Goal: Task Accomplishment & Management: Manage account settings

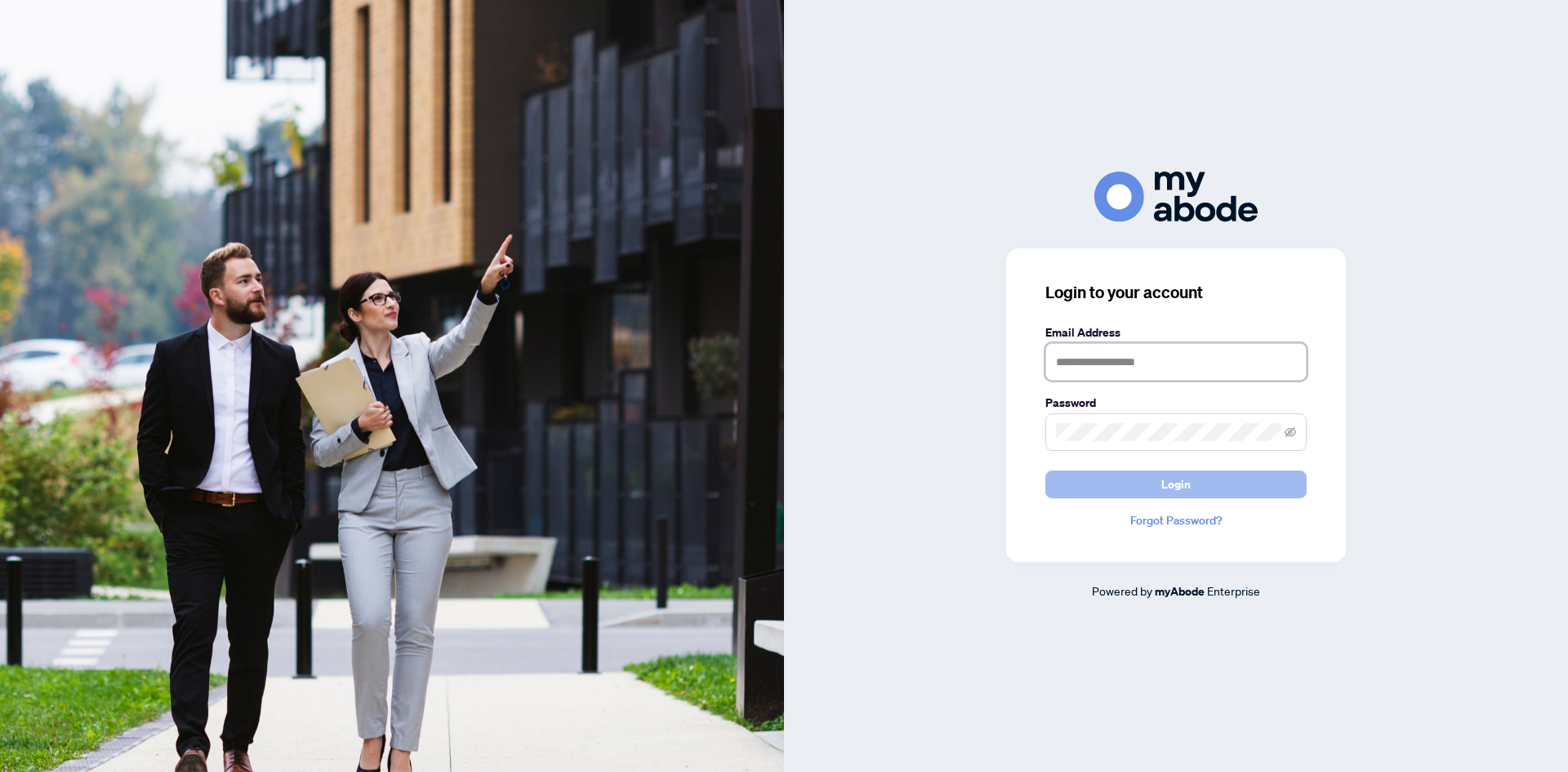
type input "**********"
drag, startPoint x: 1143, startPoint y: 481, endPoint x: 536, endPoint y: 466, distance: 607.2
click at [1142, 481] on button "Login" at bounding box center [1176, 485] width 261 height 28
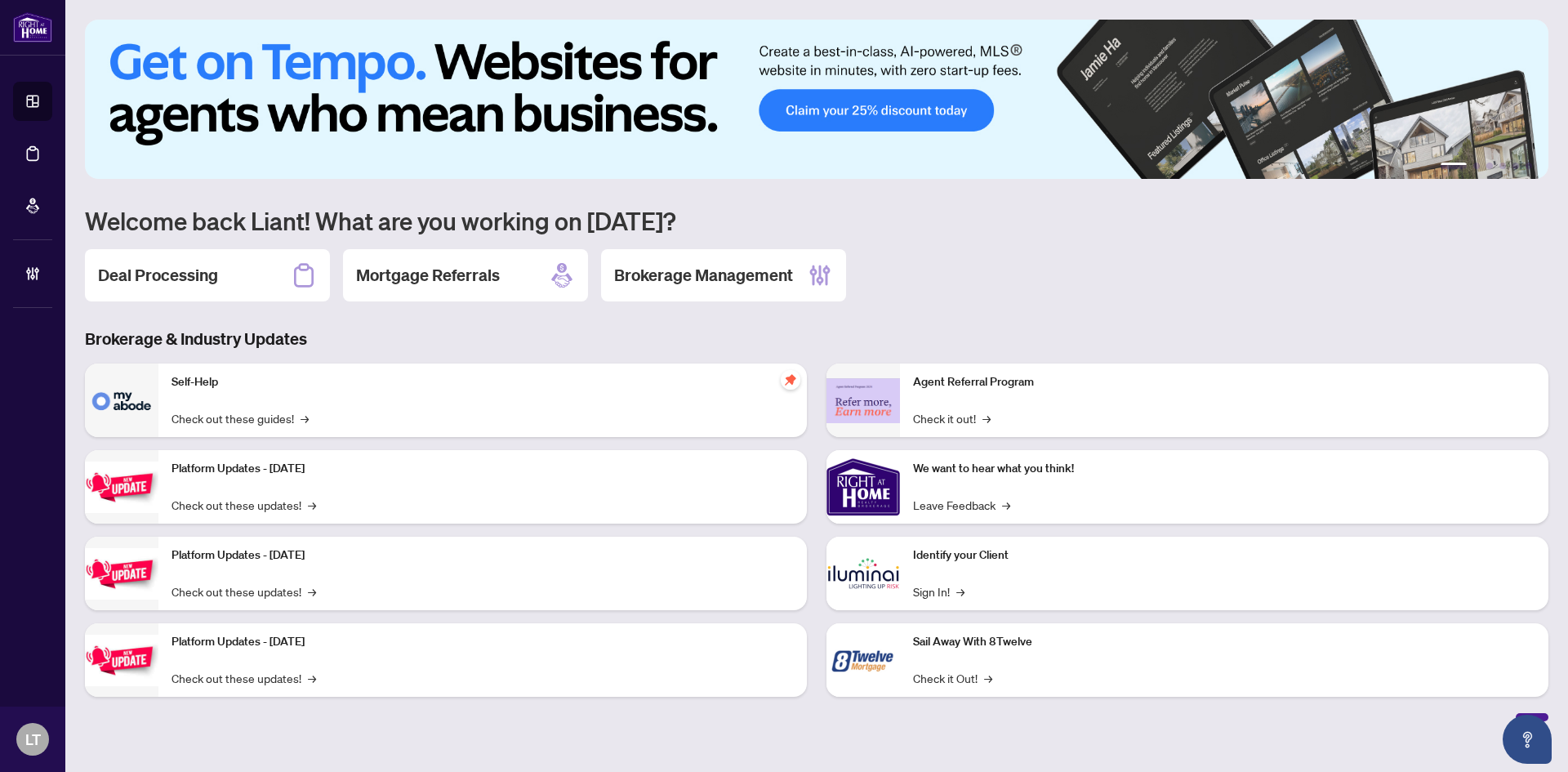
drag, startPoint x: 172, startPoint y: 278, endPoint x: 169, endPoint y: 230, distance: 48.1
click at [172, 278] on h2 "Deal Processing" at bounding box center [157, 275] width 120 height 23
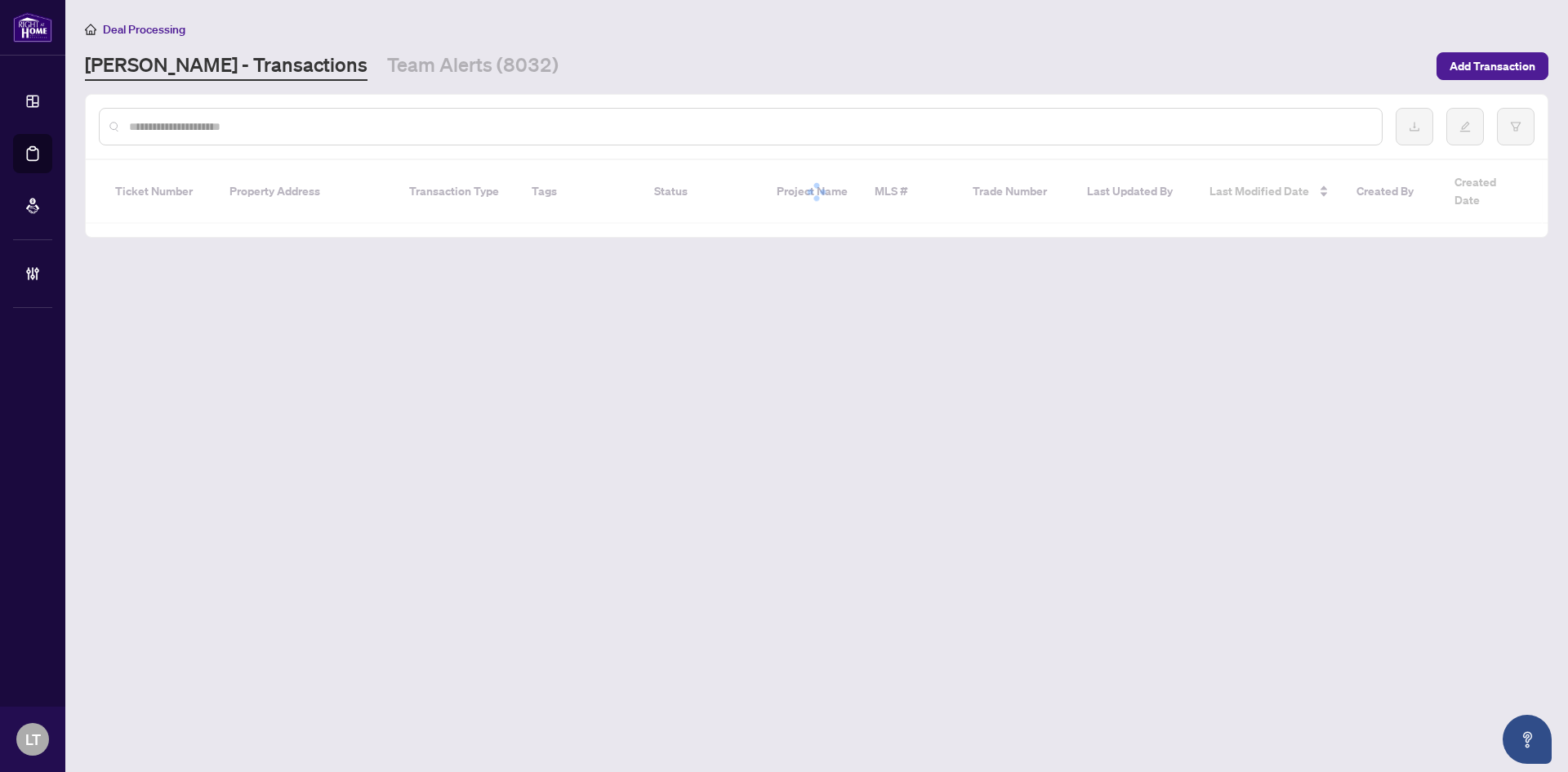
click at [165, 130] on input "text" at bounding box center [749, 127] width 1240 height 18
paste input "*****"
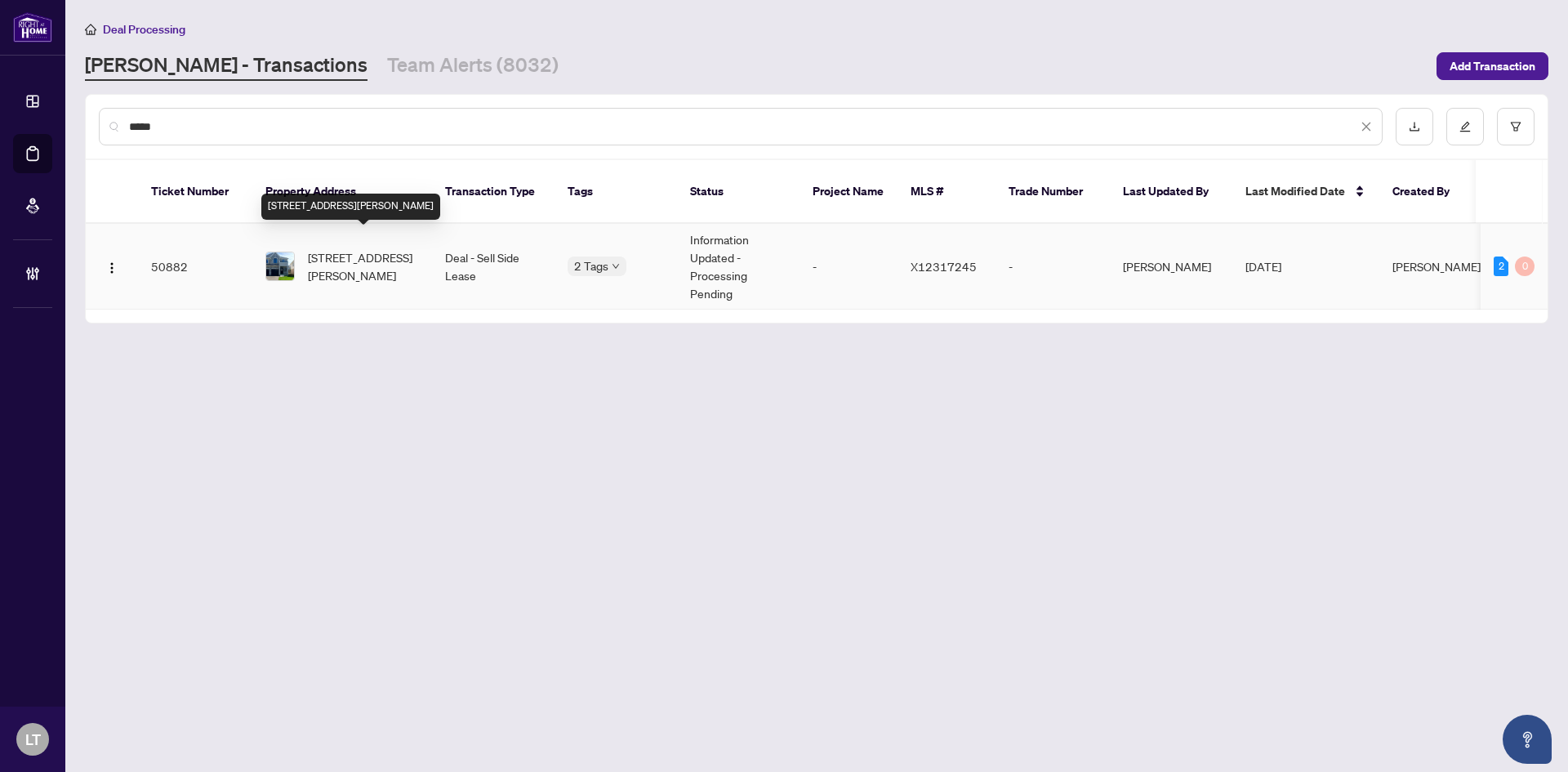
type input "*****"
click at [360, 258] on span "[STREET_ADDRESS][PERSON_NAME]" at bounding box center [363, 267] width 111 height 36
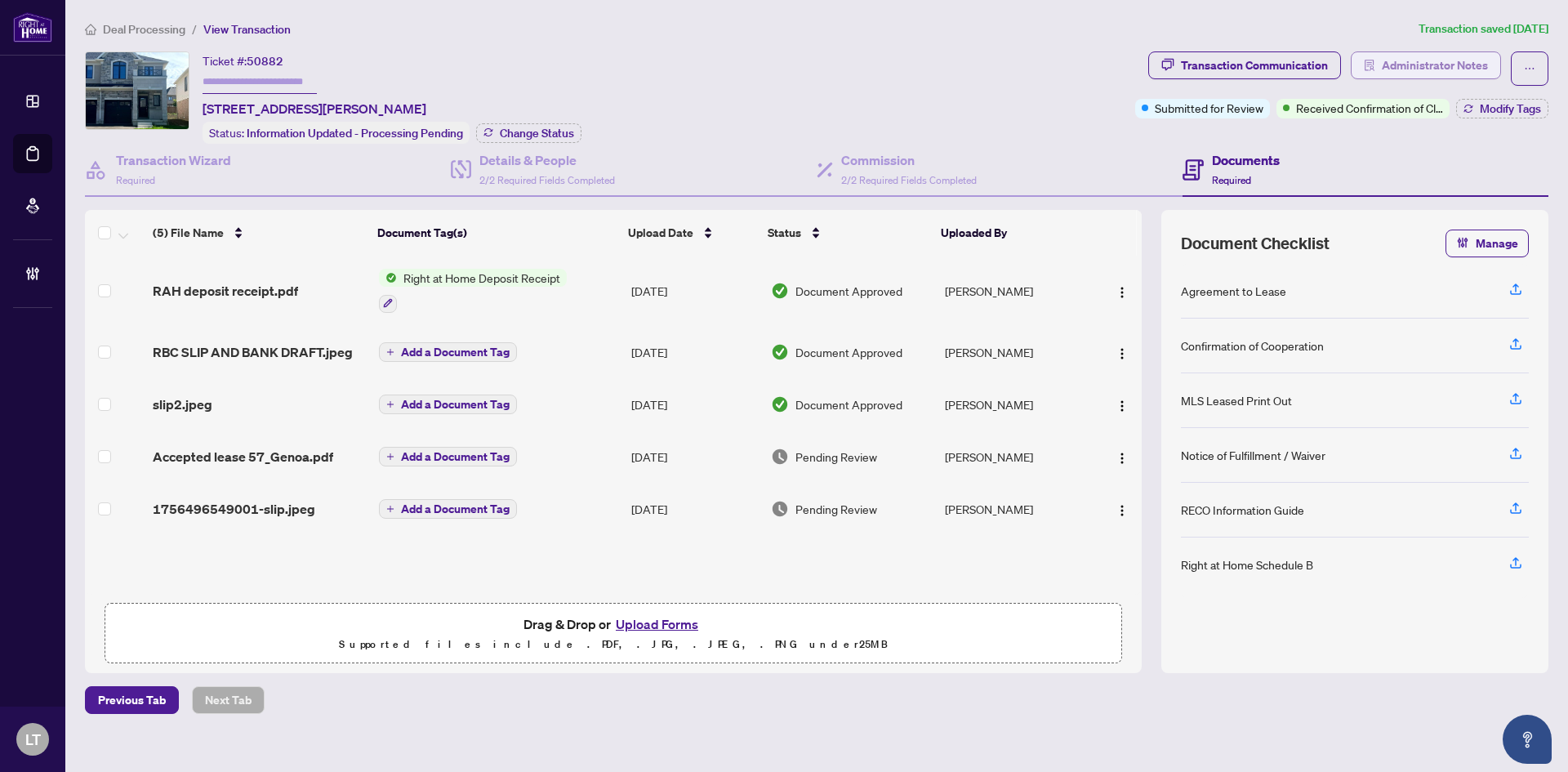
click at [1465, 64] on span "Administrator Notes" at bounding box center [1435, 65] width 107 height 26
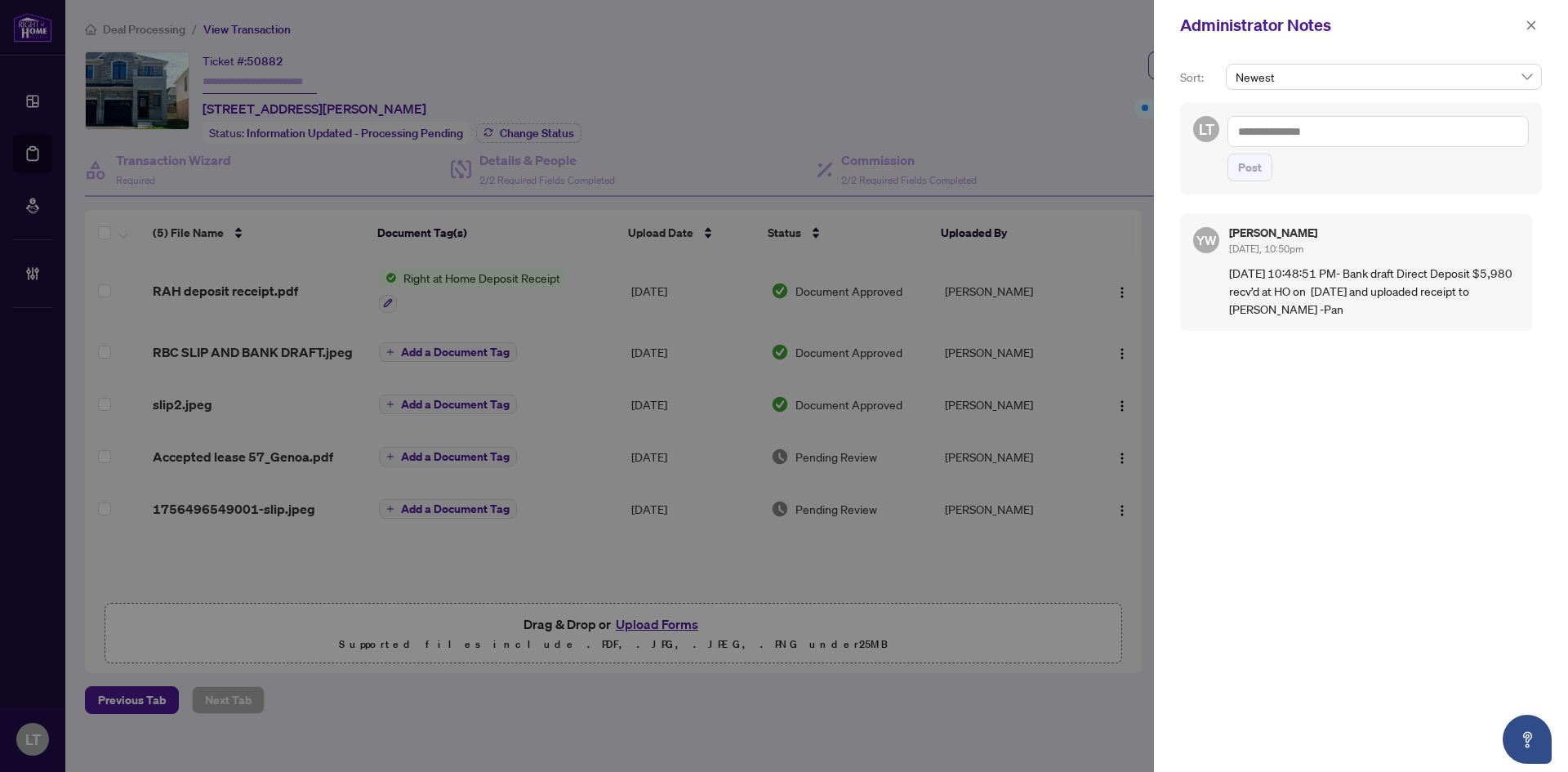
click at [257, 297] on div at bounding box center [784, 386] width 1568 height 772
click at [1531, 30] on icon "close" at bounding box center [1531, 25] width 12 height 12
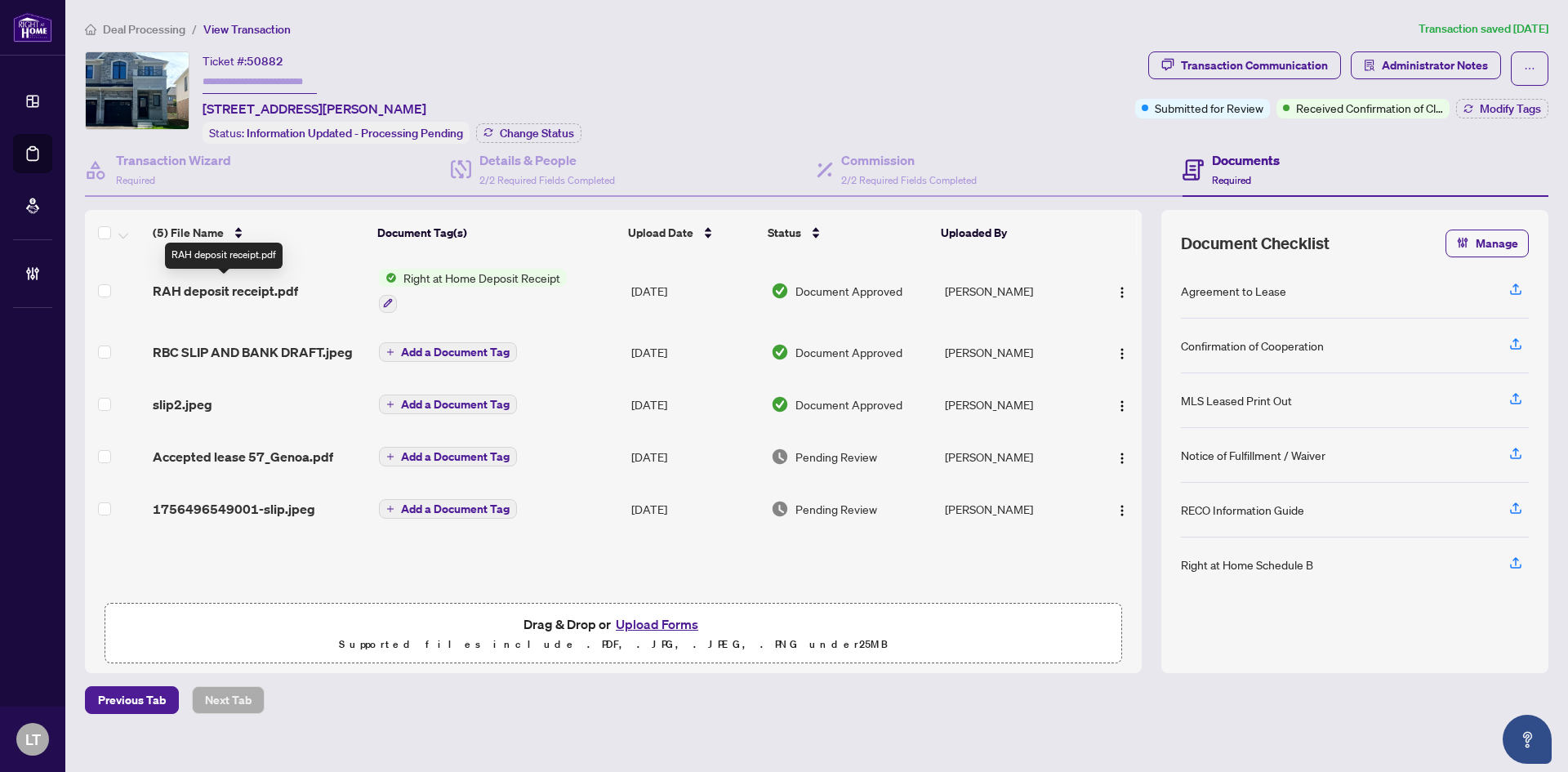
click at [254, 286] on span "RAH deposit receipt.pdf" at bounding box center [225, 291] width 146 height 20
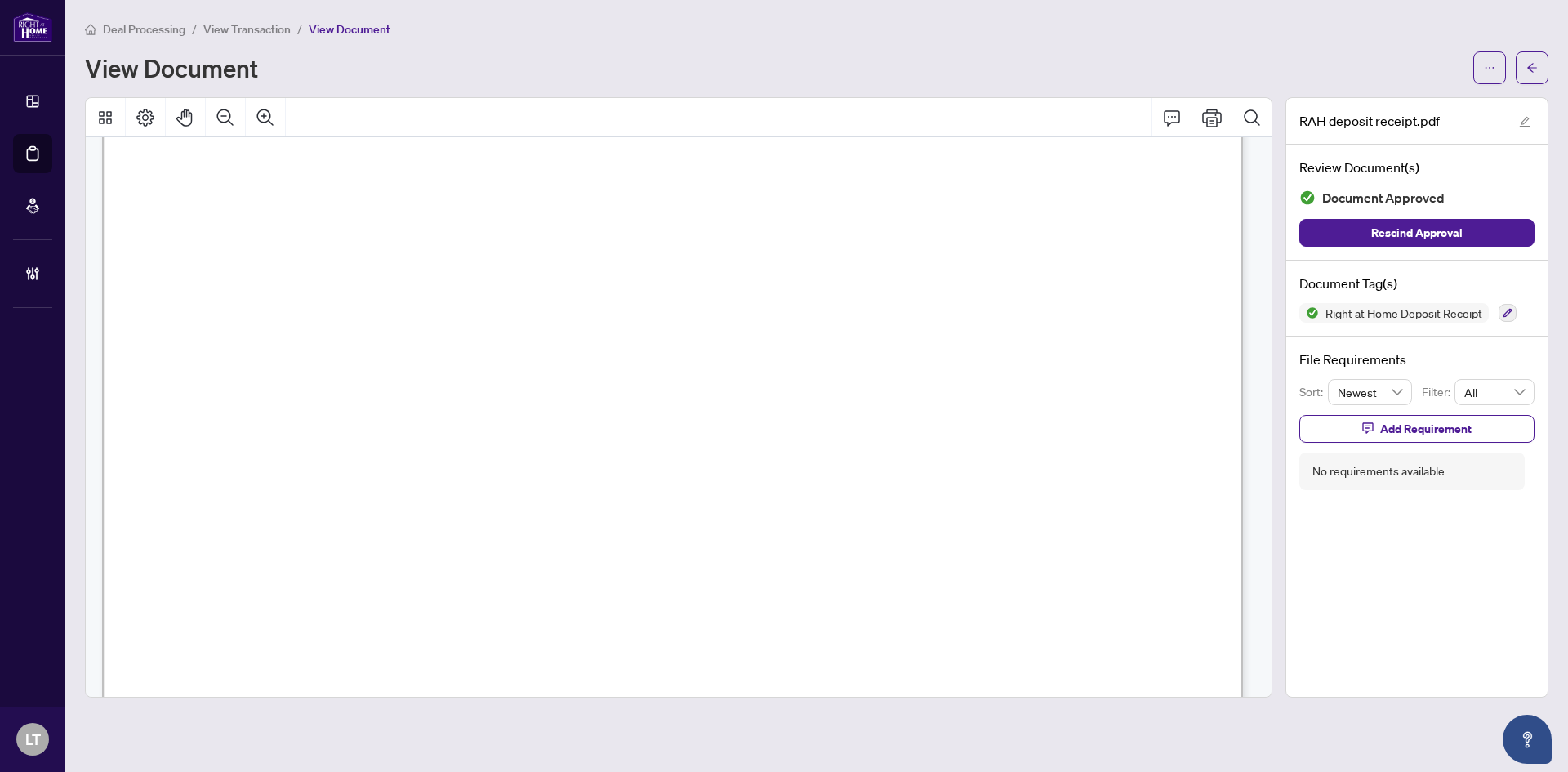
scroll to position [409, 0]
click at [259, 30] on span "View Transaction" at bounding box center [247, 29] width 88 height 14
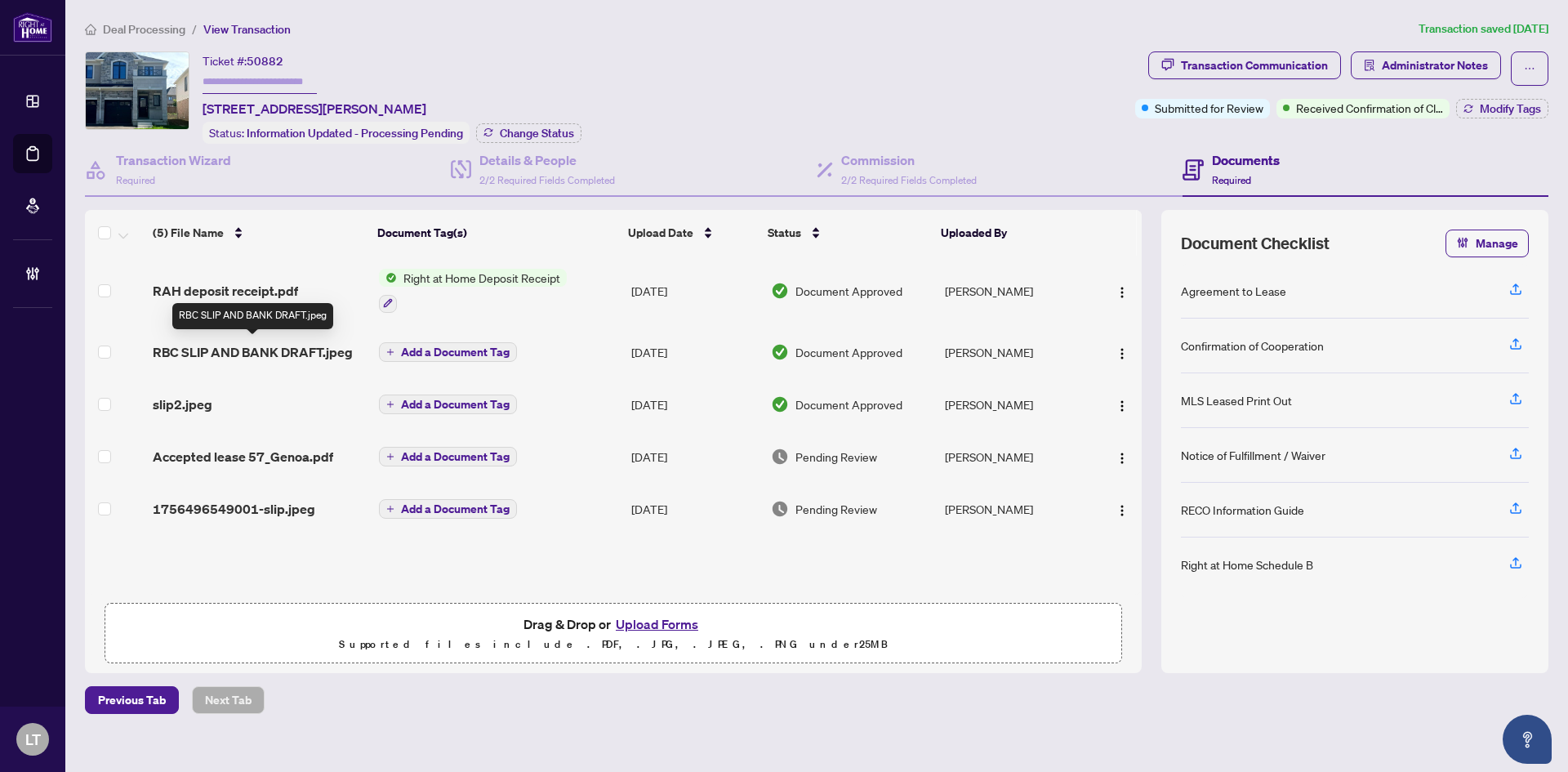
click at [285, 353] on span "RBC SLIP AND BANK DRAFT.jpeg" at bounding box center [252, 353] width 200 height 20
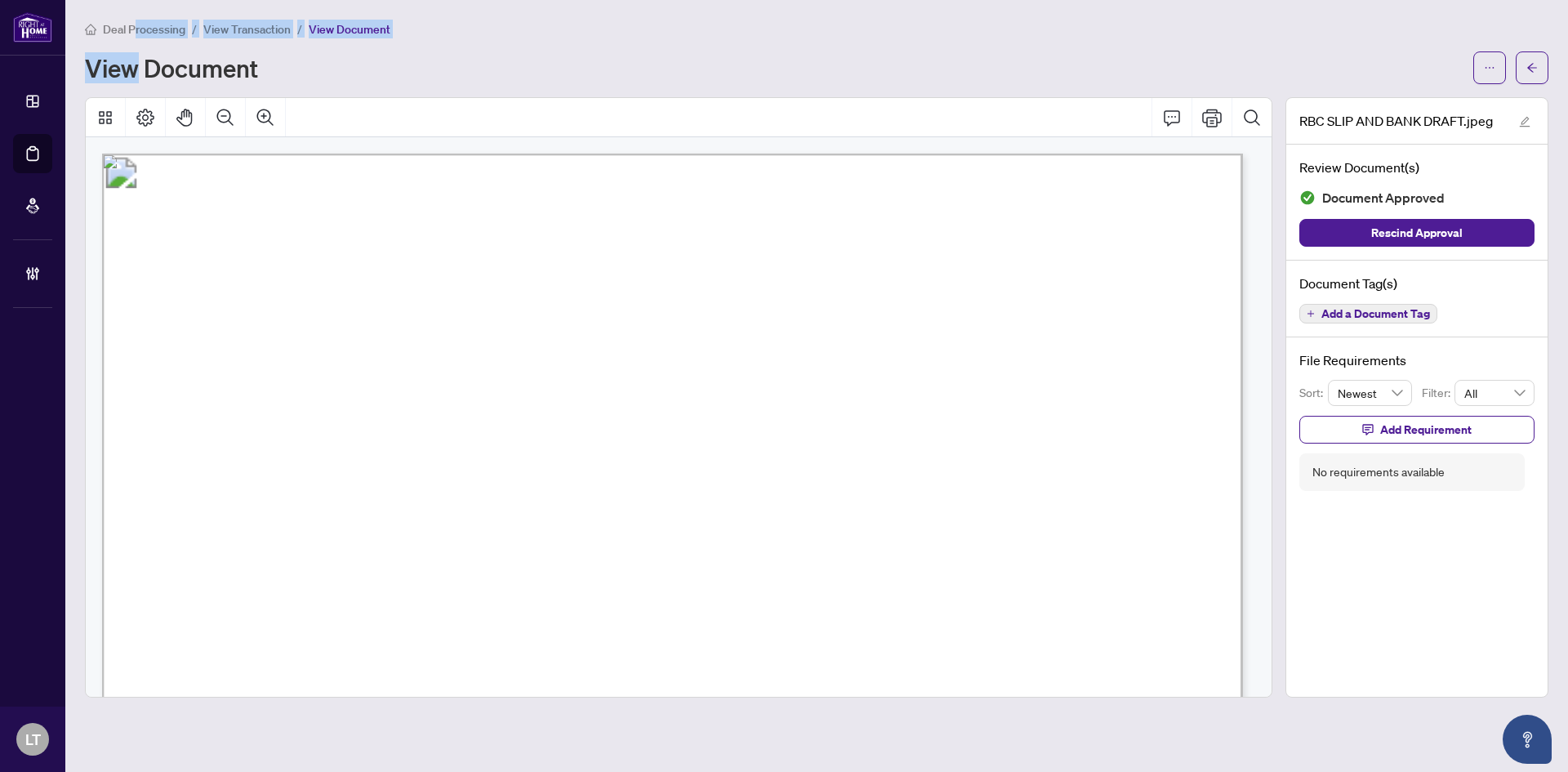
click at [137, 37] on div "Deal Processing / View Transaction / View Document View Document" at bounding box center [817, 52] width 1464 height 64
click at [140, 31] on span "Deal Processing" at bounding box center [144, 29] width 82 height 14
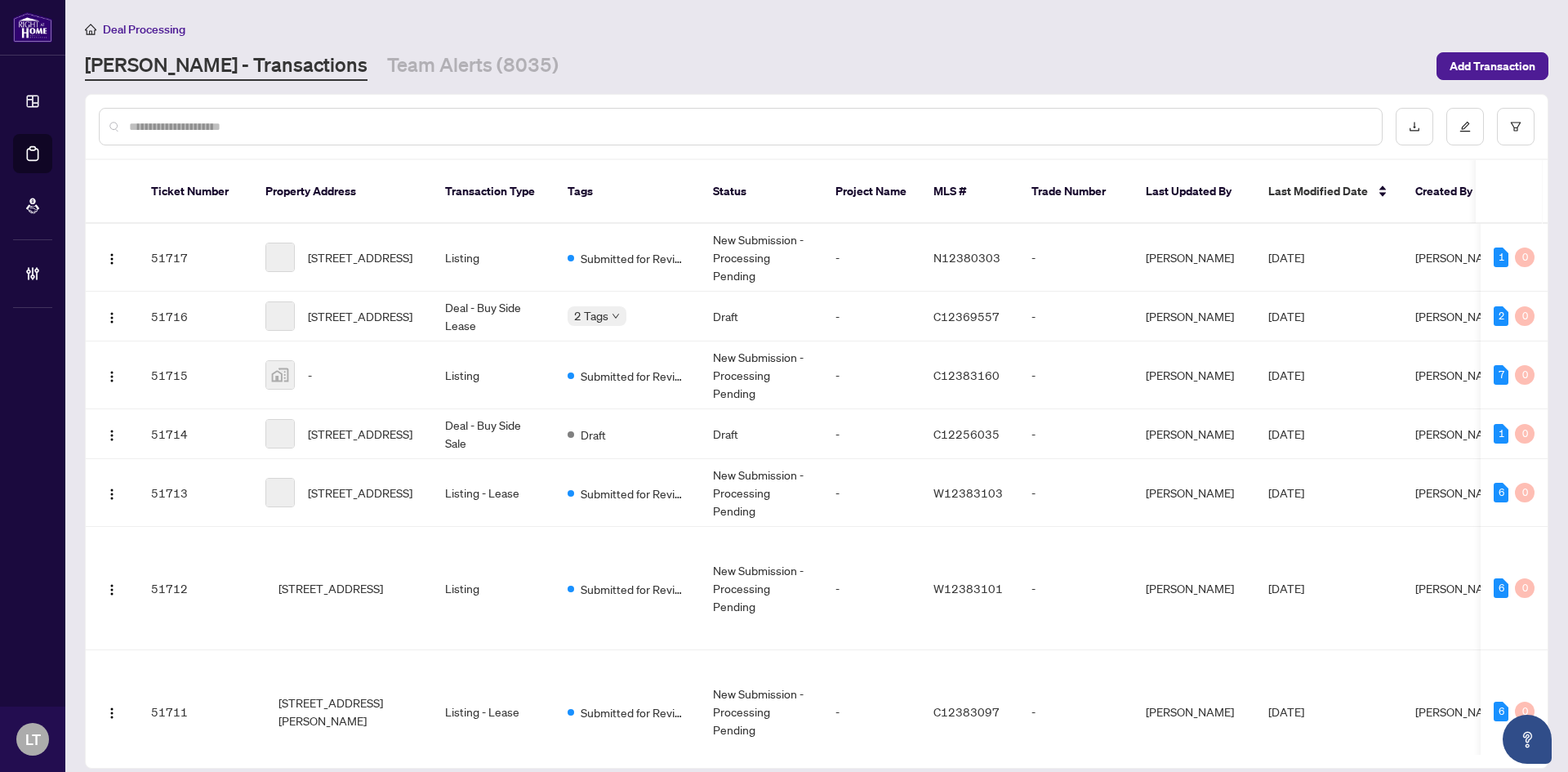
click at [173, 132] on input "text" at bounding box center [749, 127] width 1240 height 18
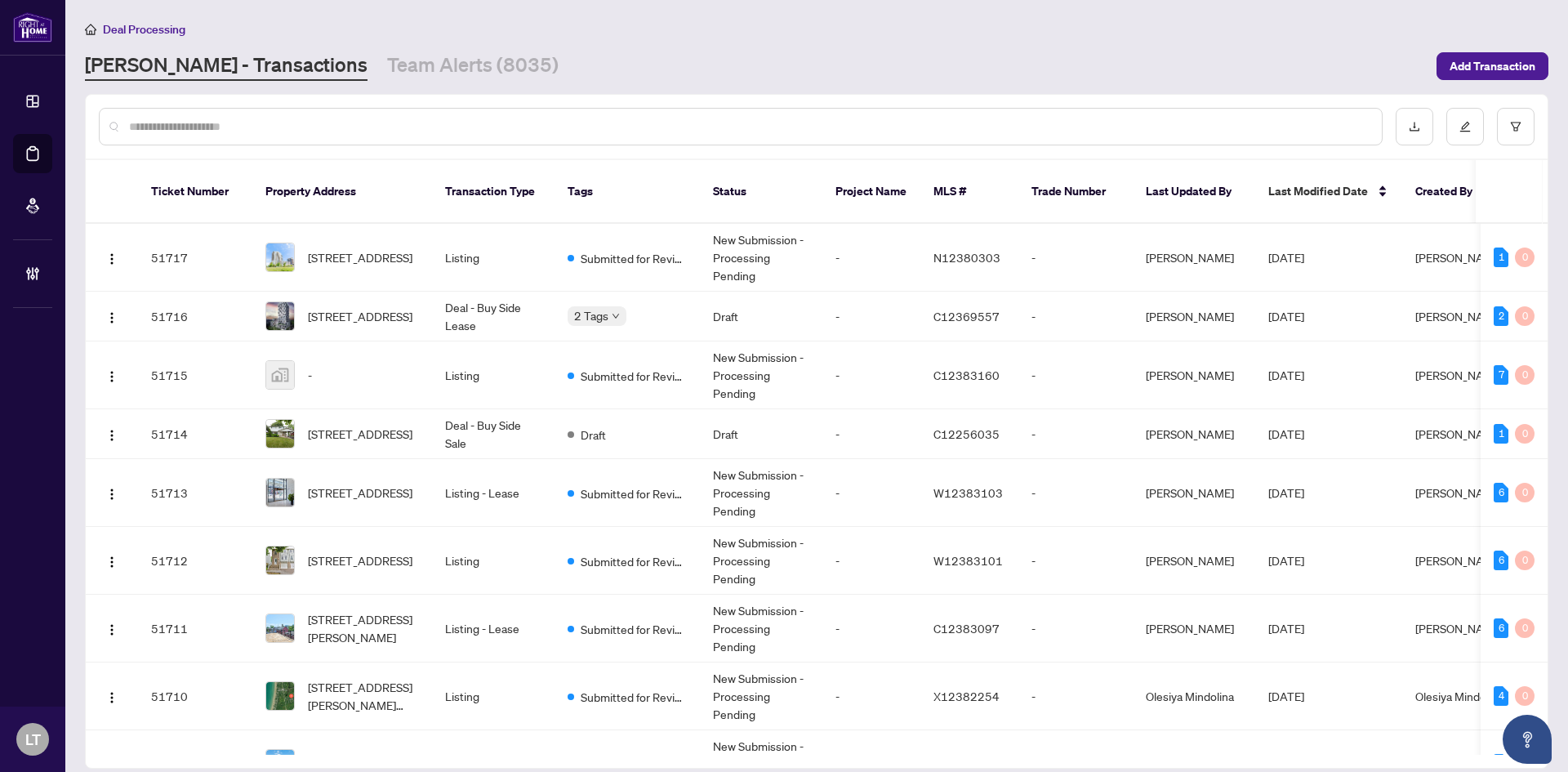
paste input "*****"
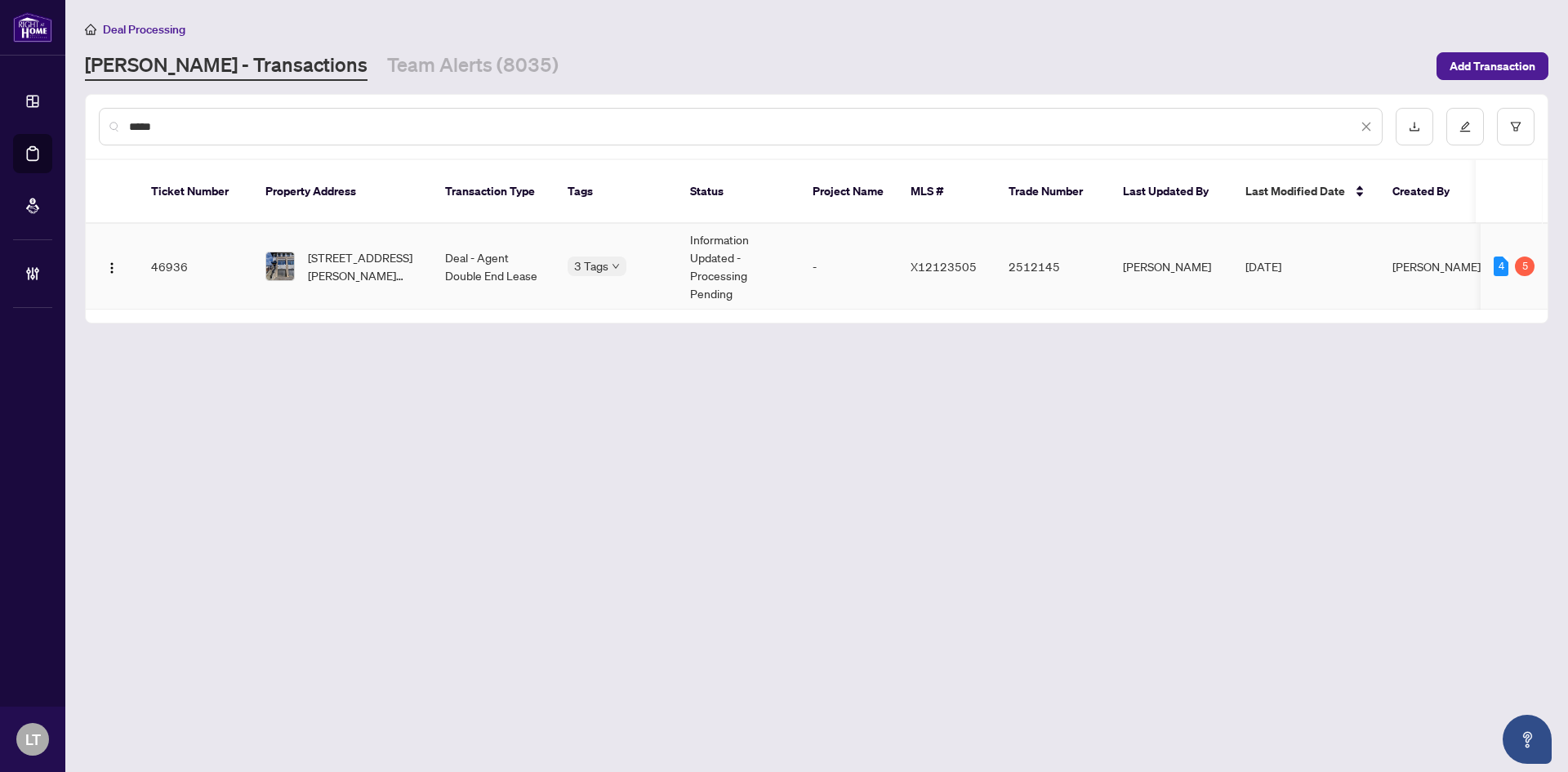
type input "*****"
click at [373, 259] on span "[STREET_ADDRESS][PERSON_NAME][PERSON_NAME]" at bounding box center [363, 267] width 111 height 36
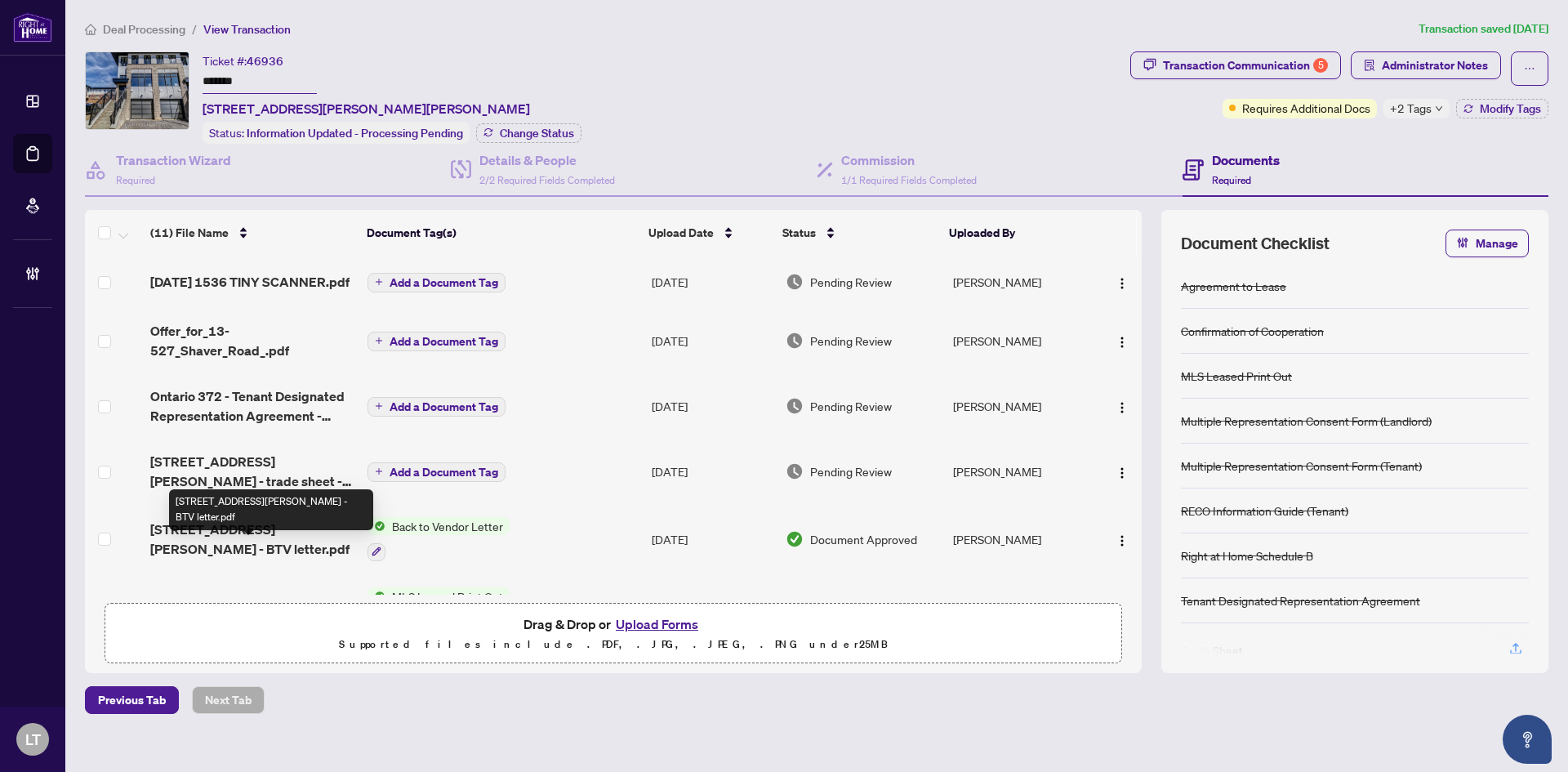
click at [280, 550] on span "[STREET_ADDRESS][PERSON_NAME] - BTV letter.pdf" at bounding box center [252, 539] width 204 height 39
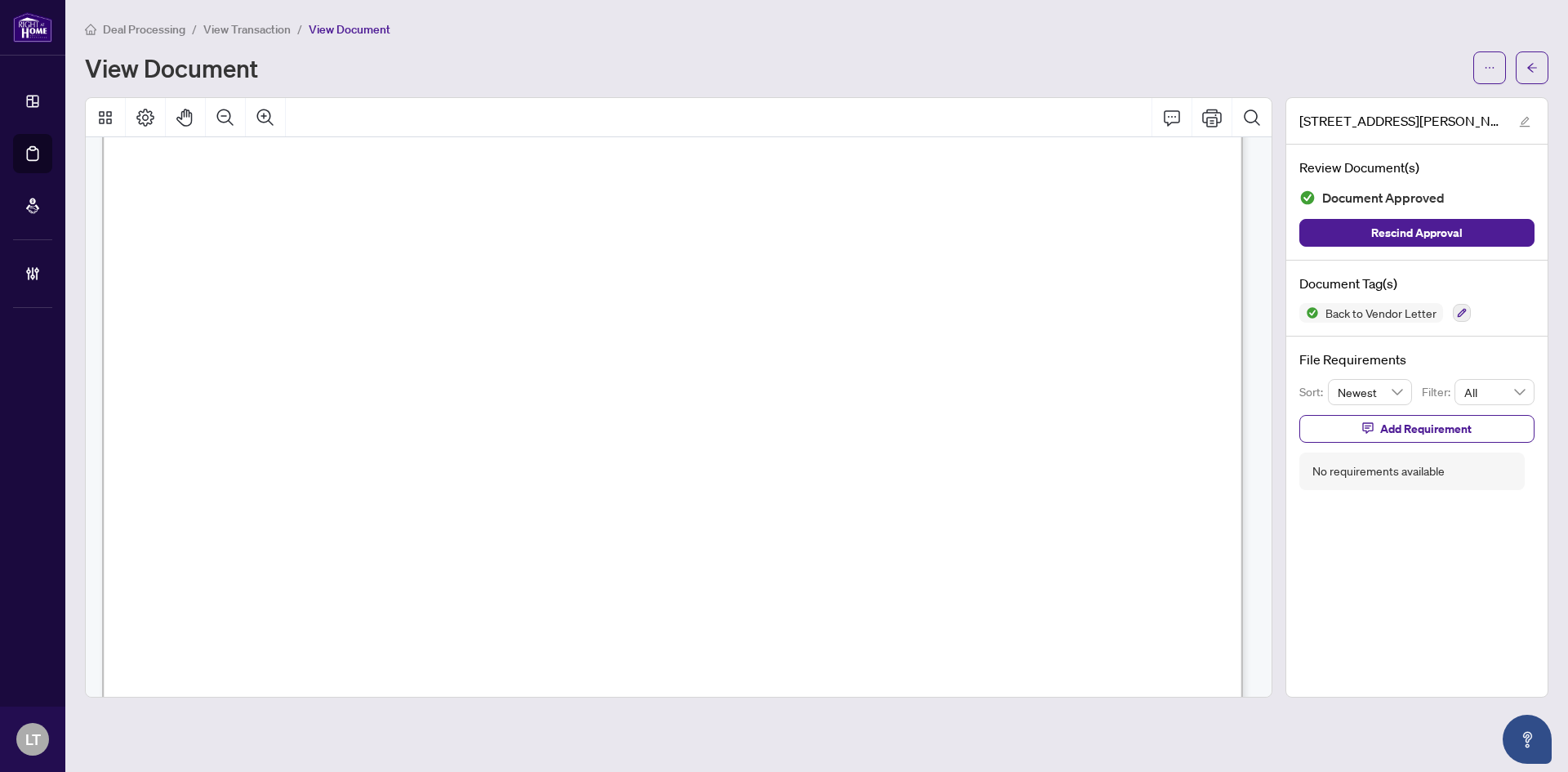
scroll to position [490, 0]
click at [1533, 64] on icon "arrow-left" at bounding box center [1532, 68] width 10 height 9
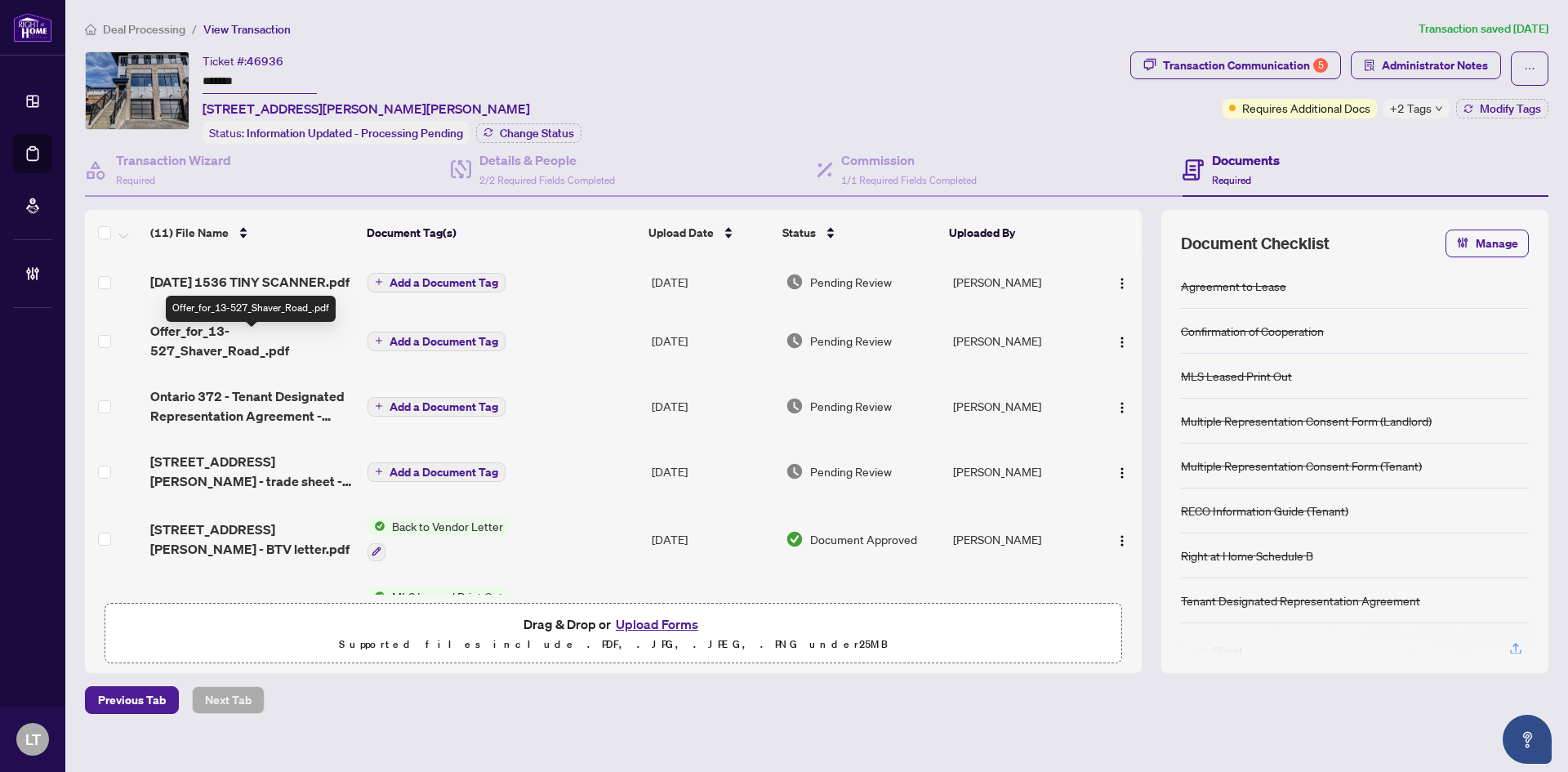
click at [217, 361] on span "Offer_for_13-527_Shaver_Road_.pdf" at bounding box center [252, 340] width 204 height 39
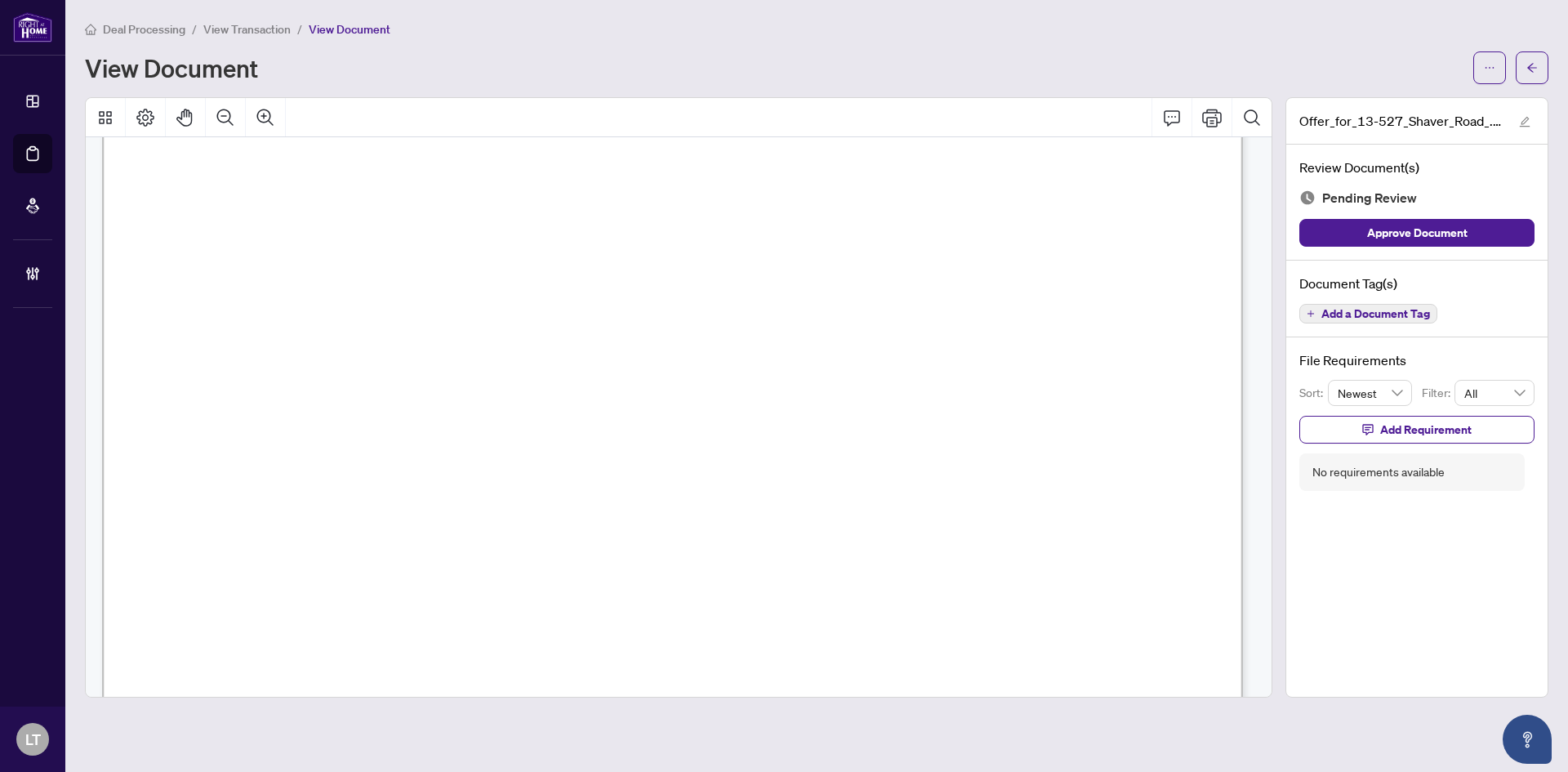
scroll to position [409, 0]
click at [1534, 66] on icon "arrow-left" at bounding box center [1532, 68] width 12 height 12
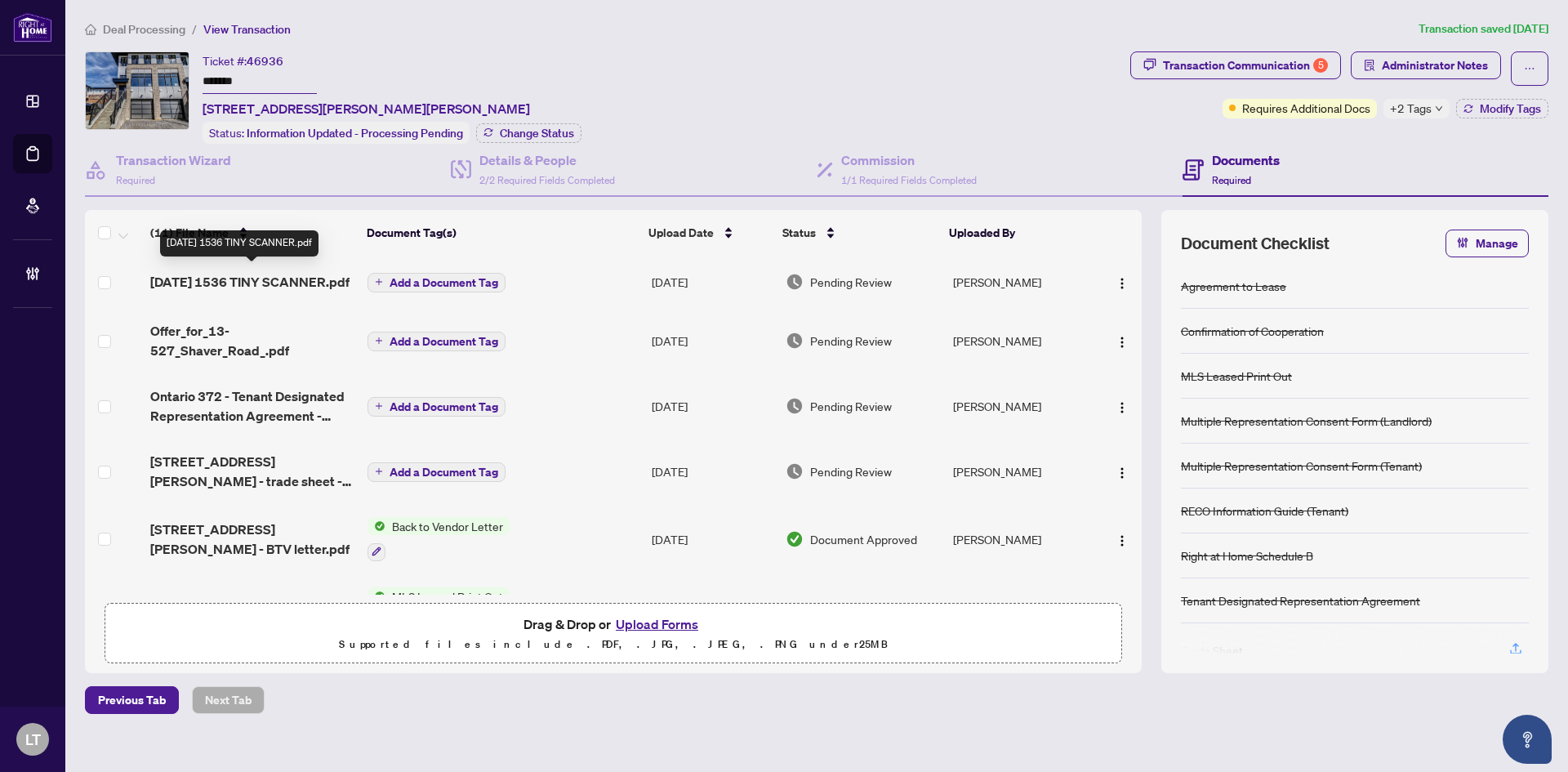
click at [240, 282] on span "[DATE] 1536 TINY SCANNER.pdf" at bounding box center [249, 282] width 200 height 20
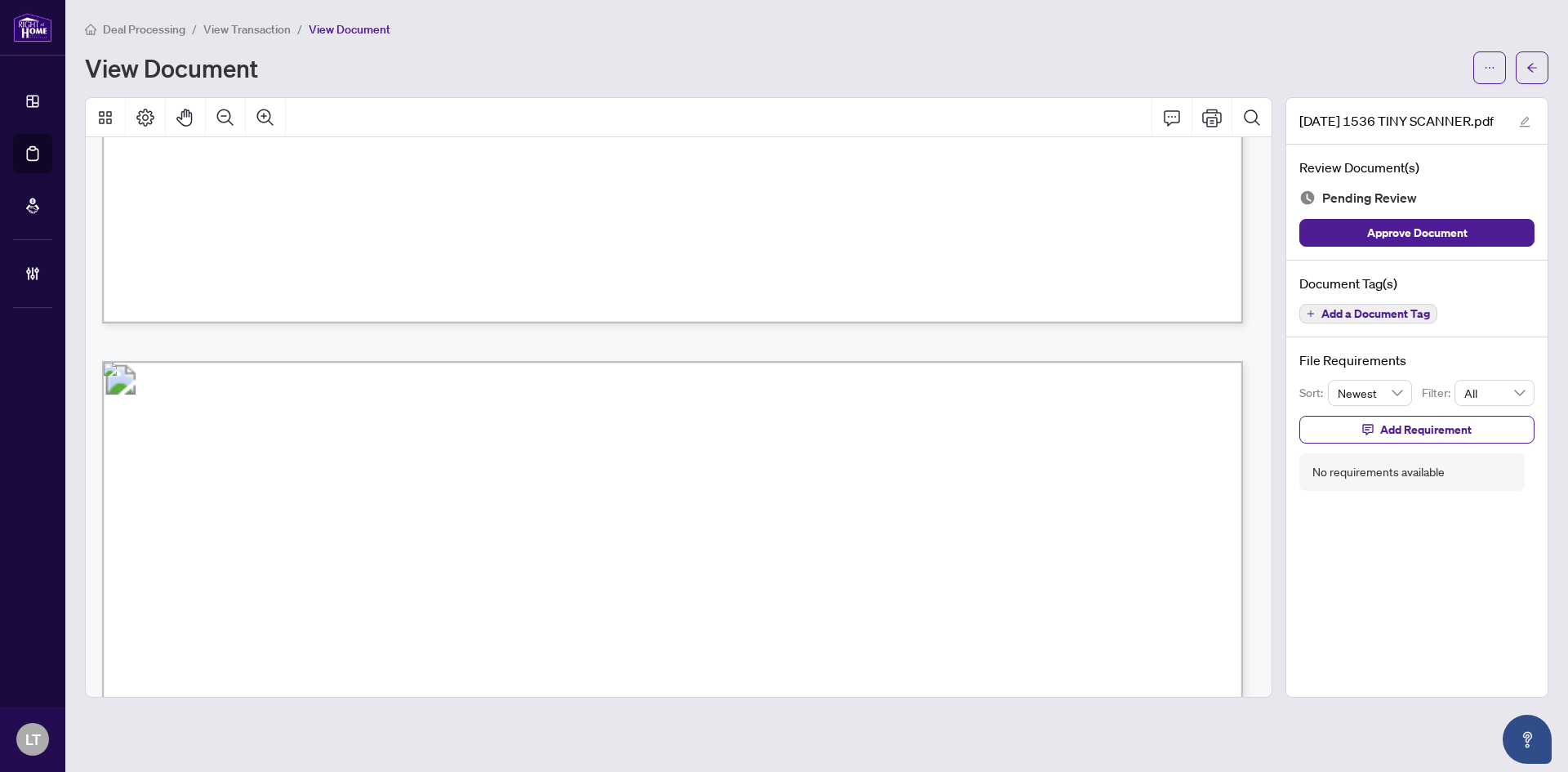
scroll to position [1798, 0]
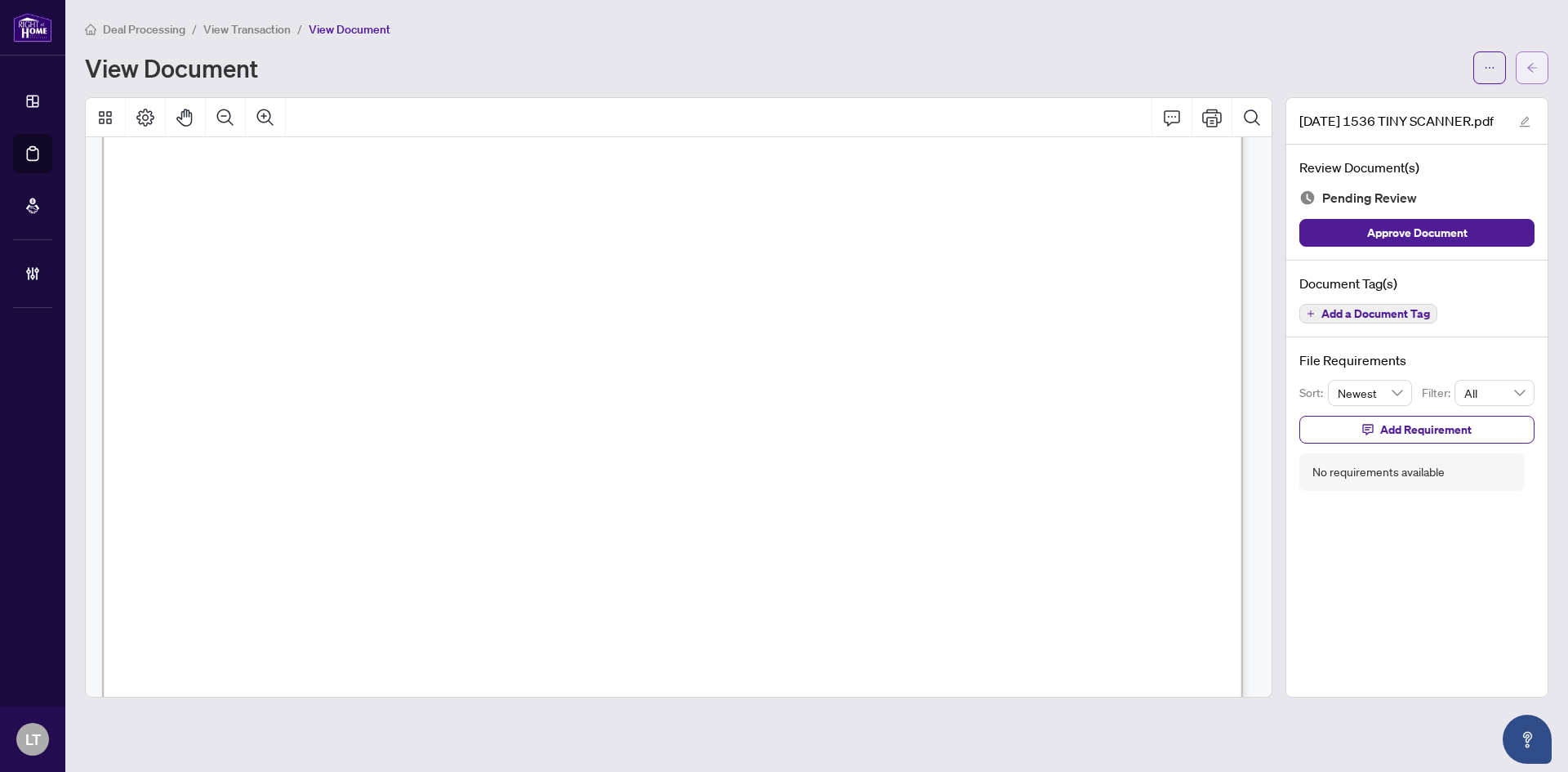
click at [1532, 72] on icon "arrow-left" at bounding box center [1532, 68] width 12 height 12
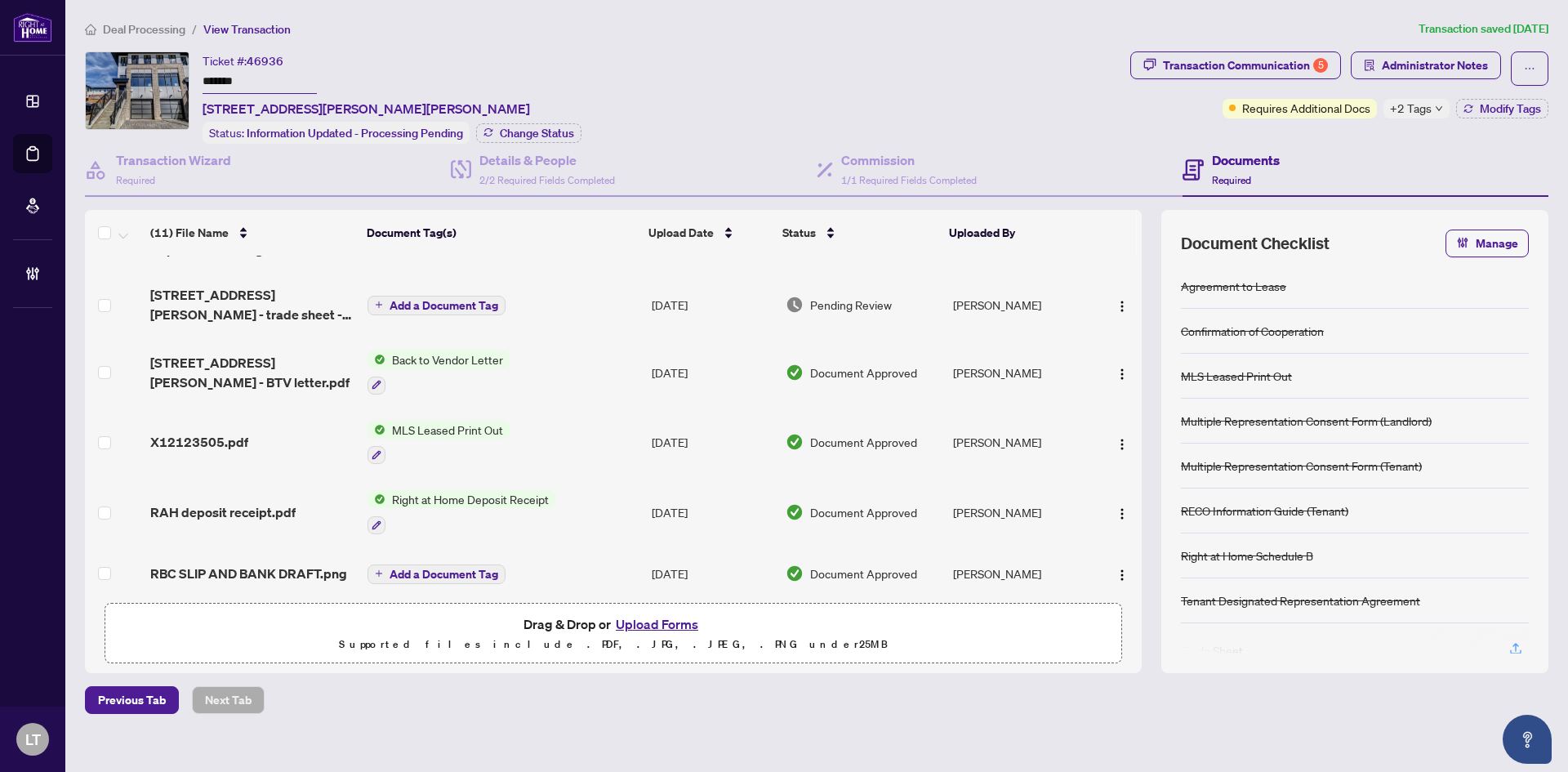
scroll to position [381, 0]
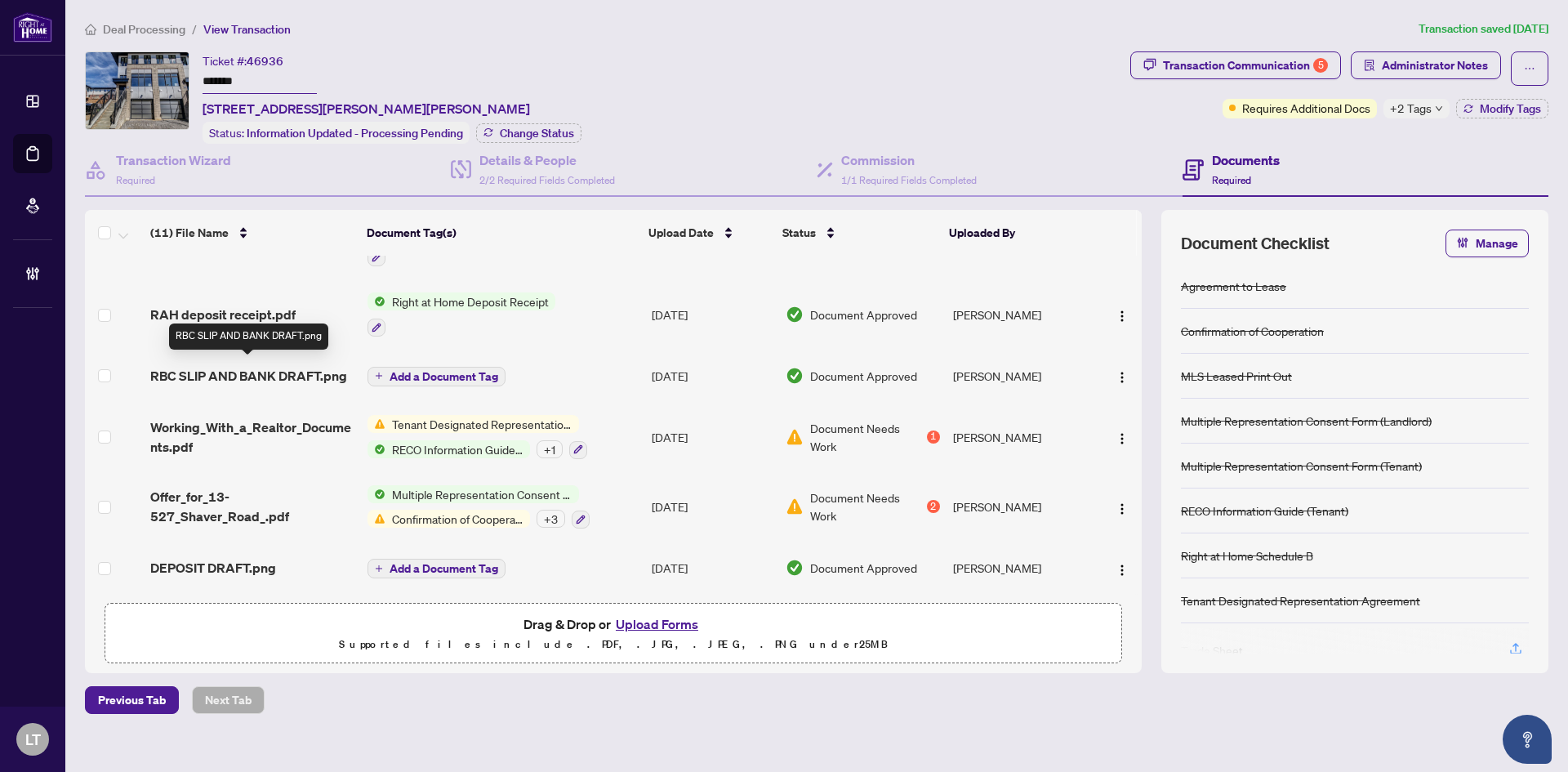
click at [262, 372] on span "RBC SLIP AND BANK DRAFT.png" at bounding box center [249, 376] width 197 height 20
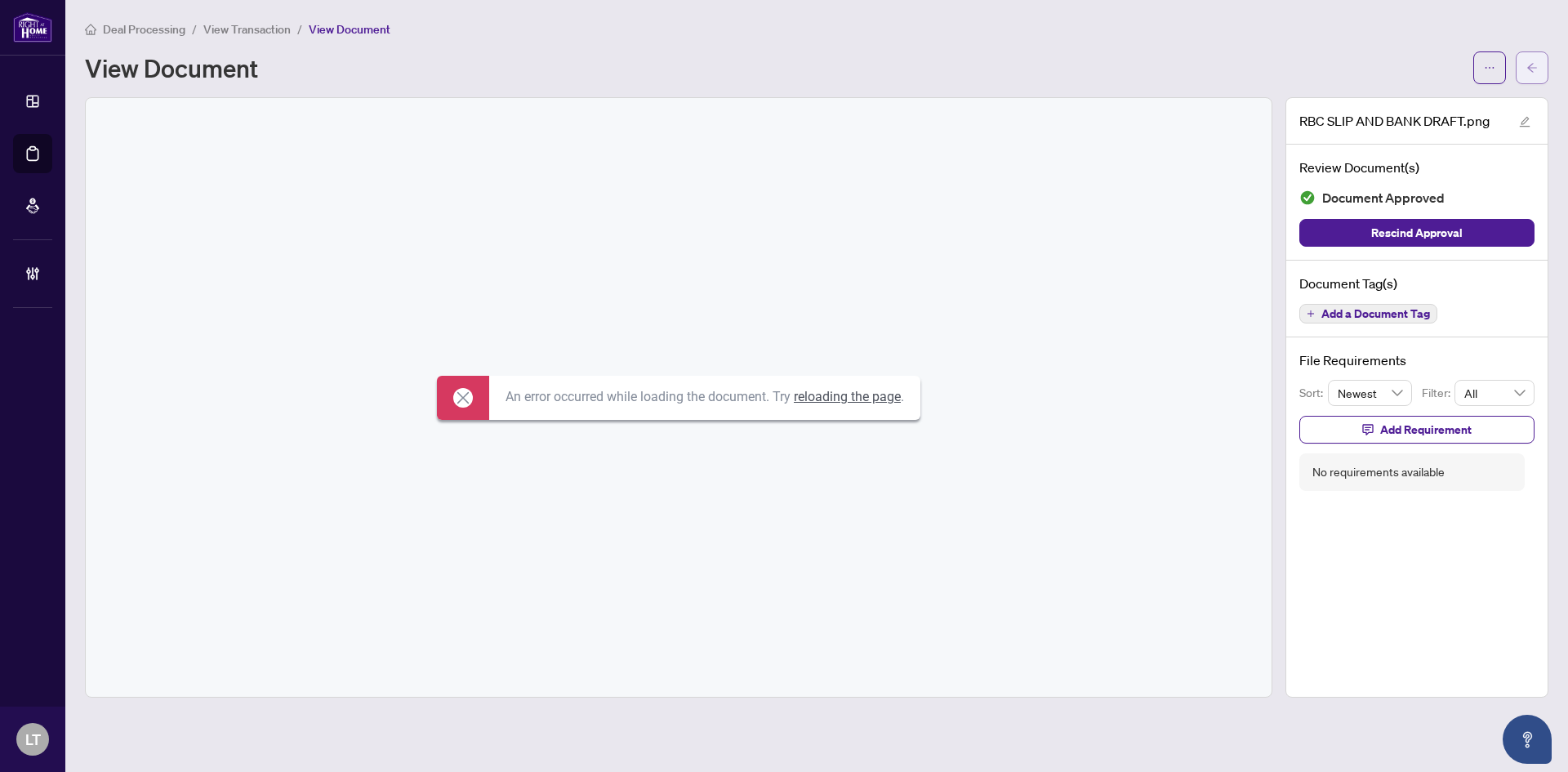
click at [1535, 72] on icon "arrow-left" at bounding box center [1532, 68] width 12 height 12
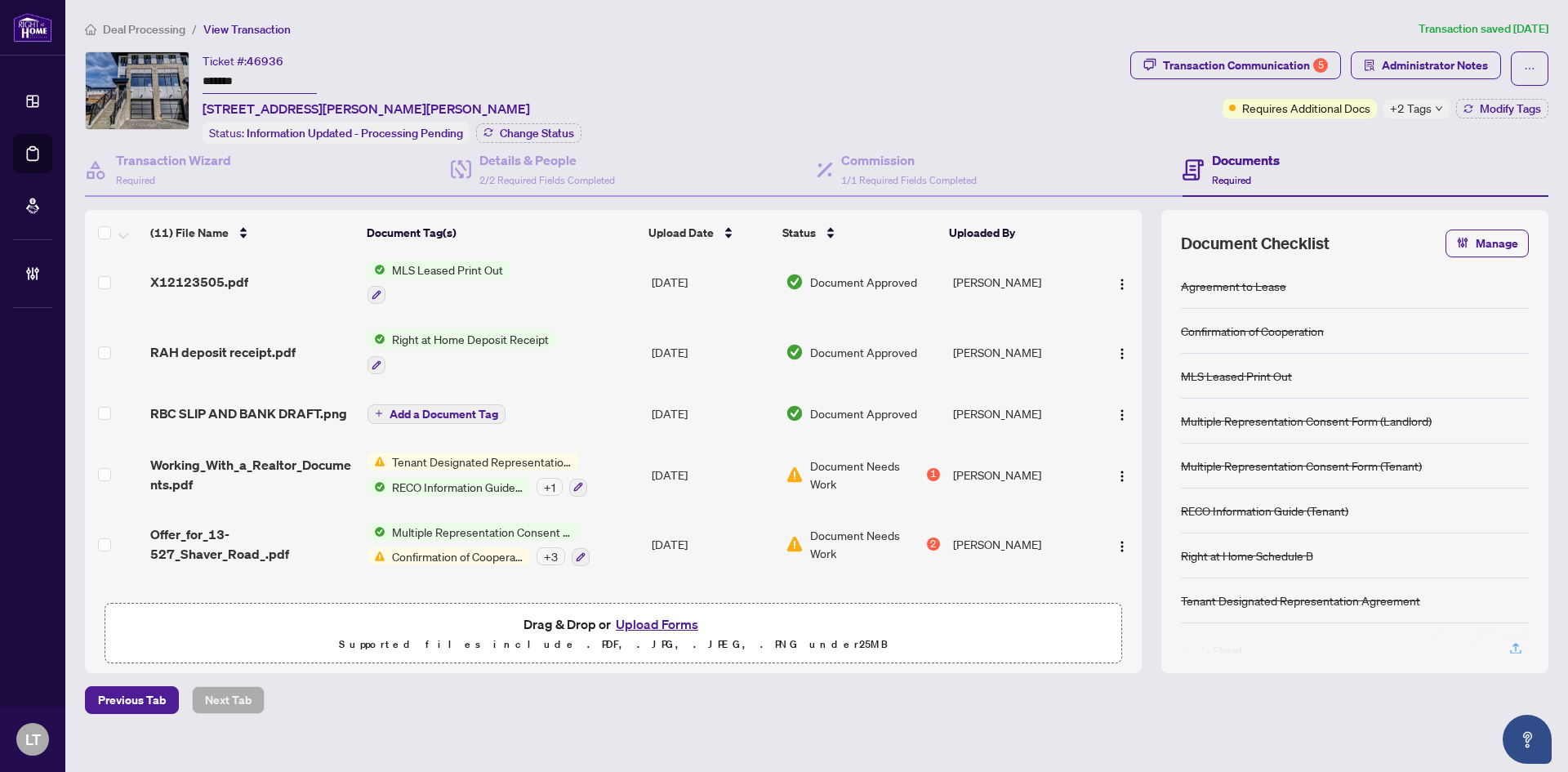
scroll to position [381, 0]
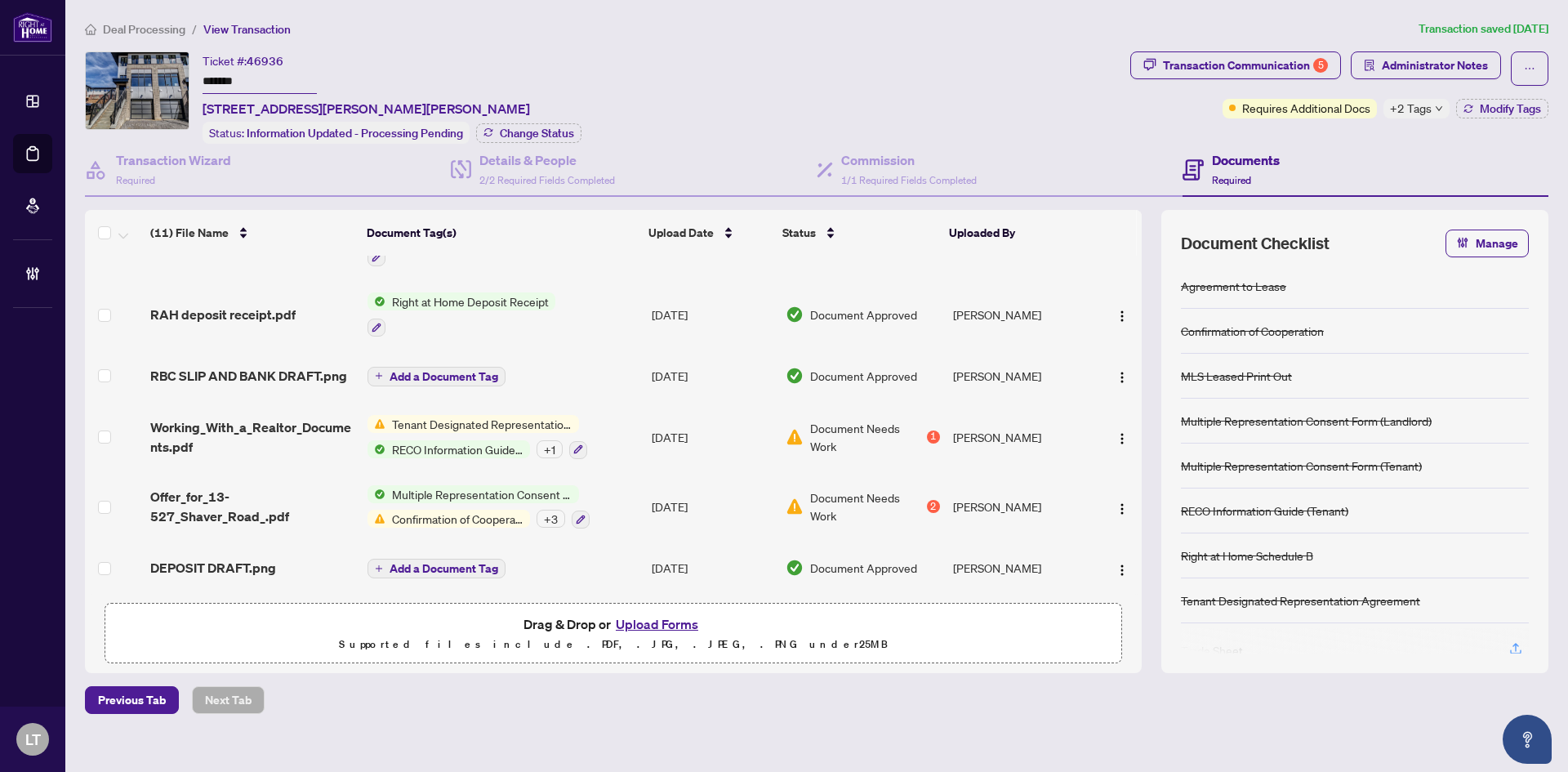
click at [235, 558] on span "DEPOSIT DRAFT.png" at bounding box center [212, 568] width 126 height 20
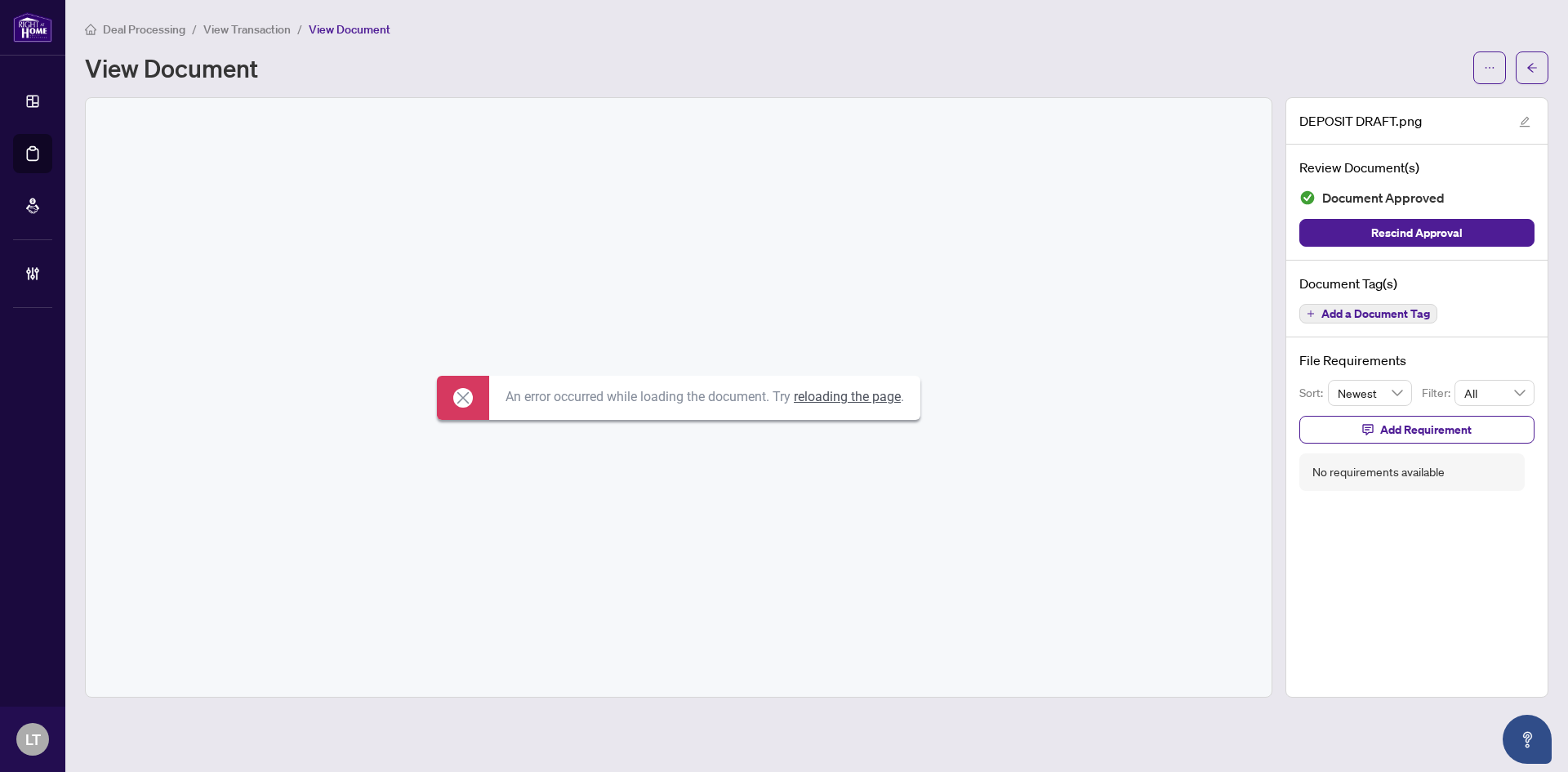
click at [871, 404] on p "An error occurred while loading the document. Try reloading the page ." at bounding box center [705, 397] width 399 height 18
click at [840, 389] on link "reloading the page" at bounding box center [848, 396] width 107 height 15
click at [1532, 60] on span "button" at bounding box center [1532, 68] width 12 height 26
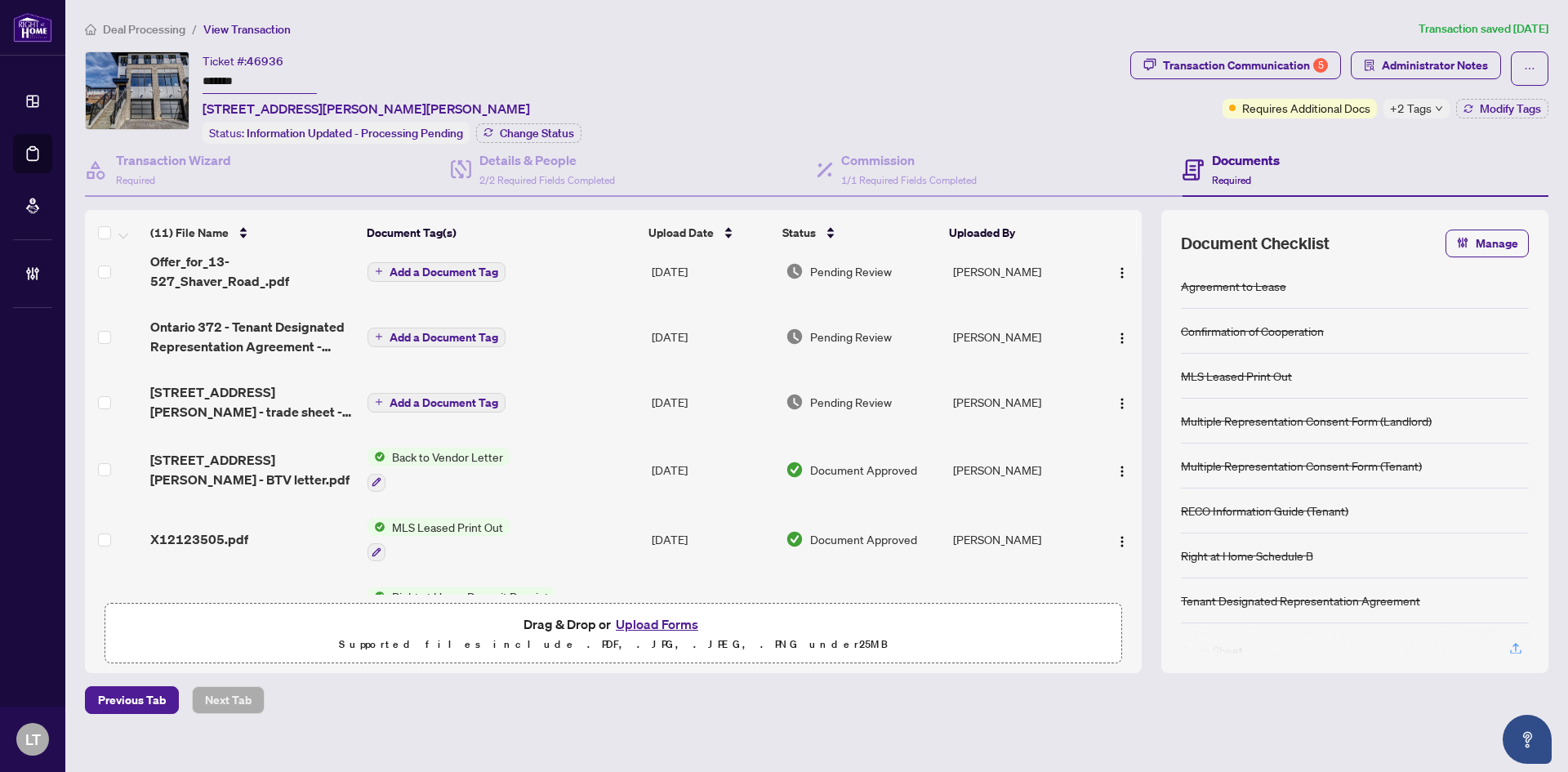
scroll to position [164, 0]
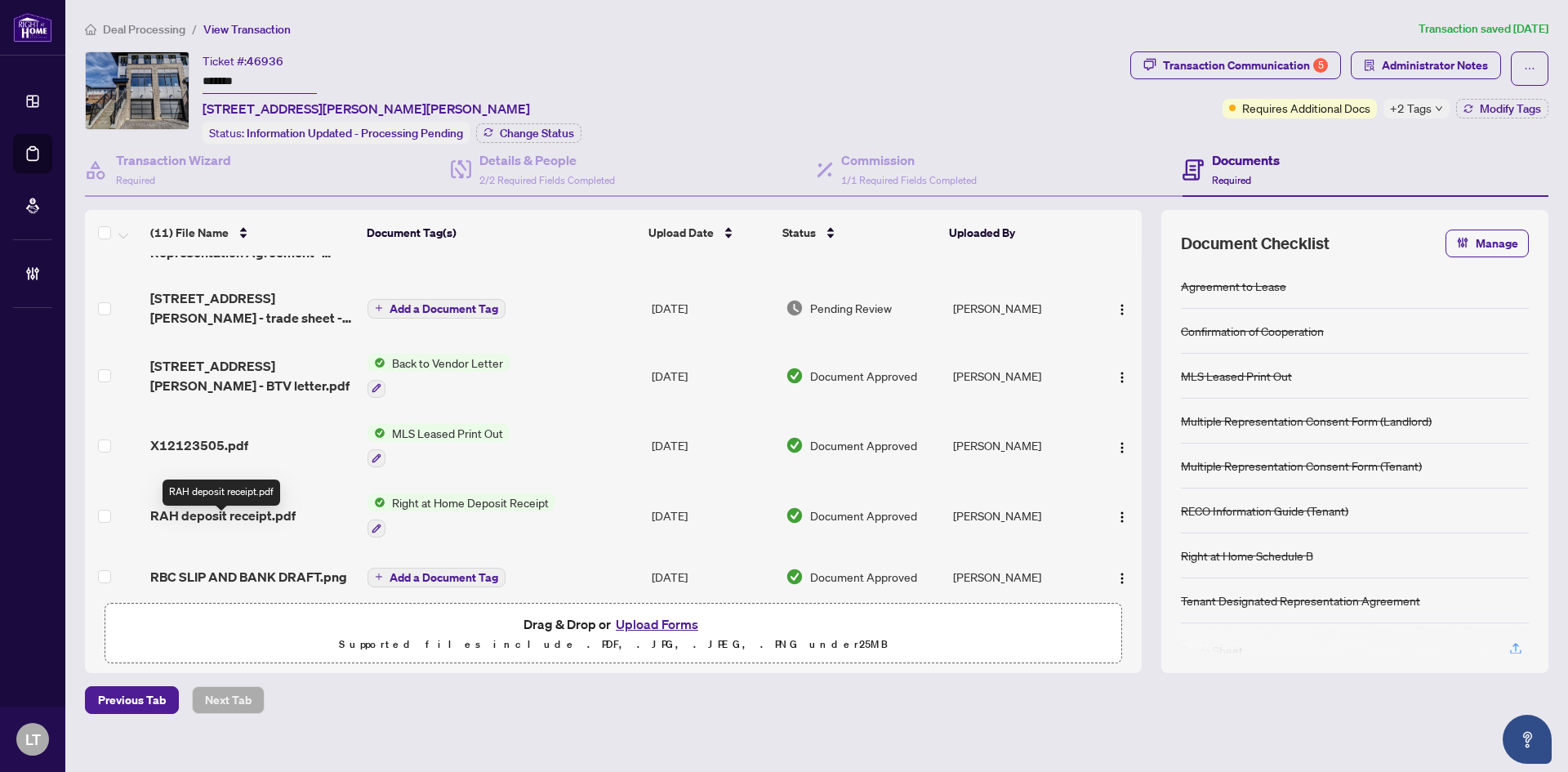
click at [204, 522] on span "RAH deposit receipt.pdf" at bounding box center [222, 516] width 146 height 20
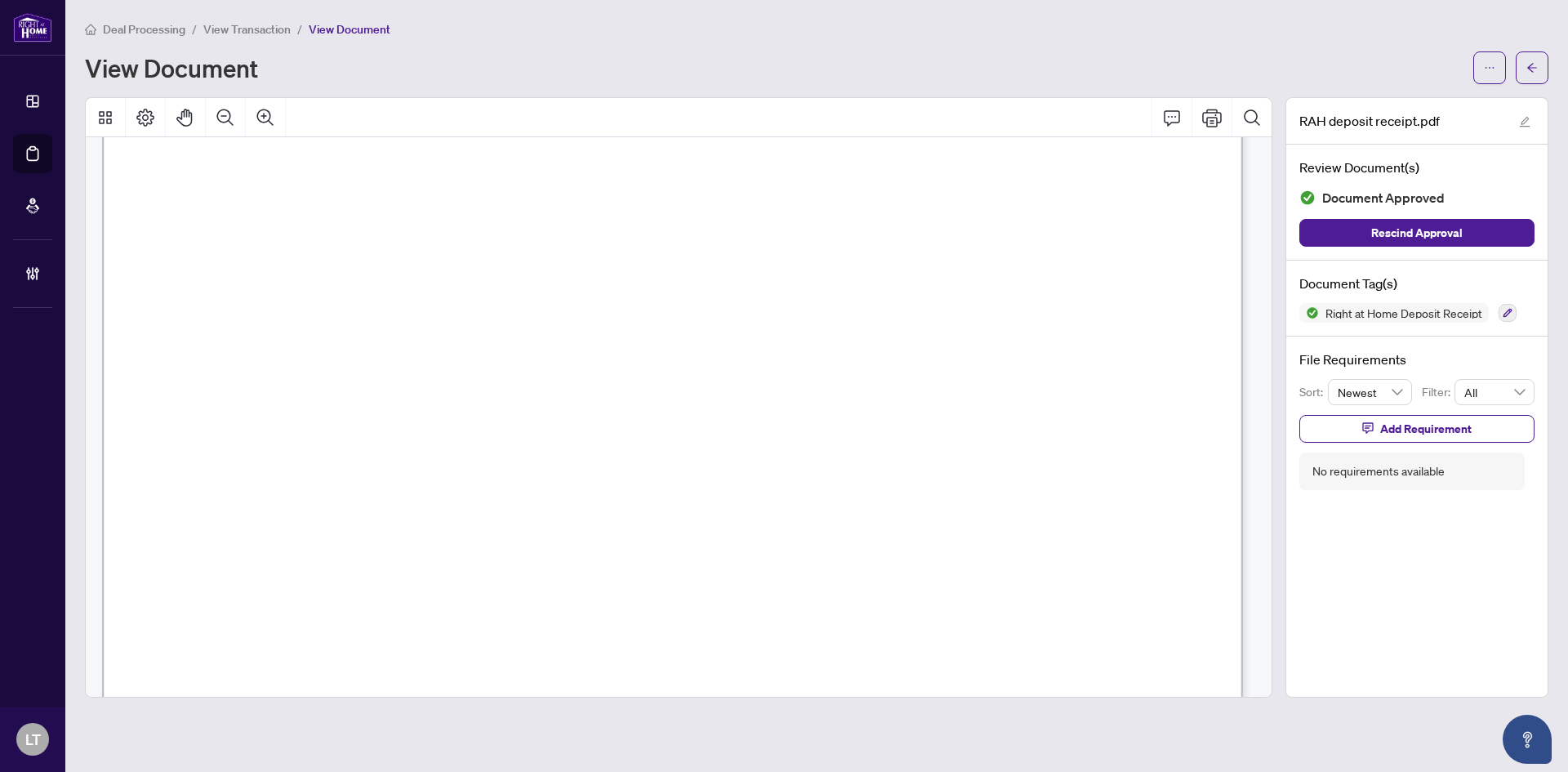
scroll to position [490, 0]
click at [1543, 68] on button "button" at bounding box center [1533, 68] width 33 height 33
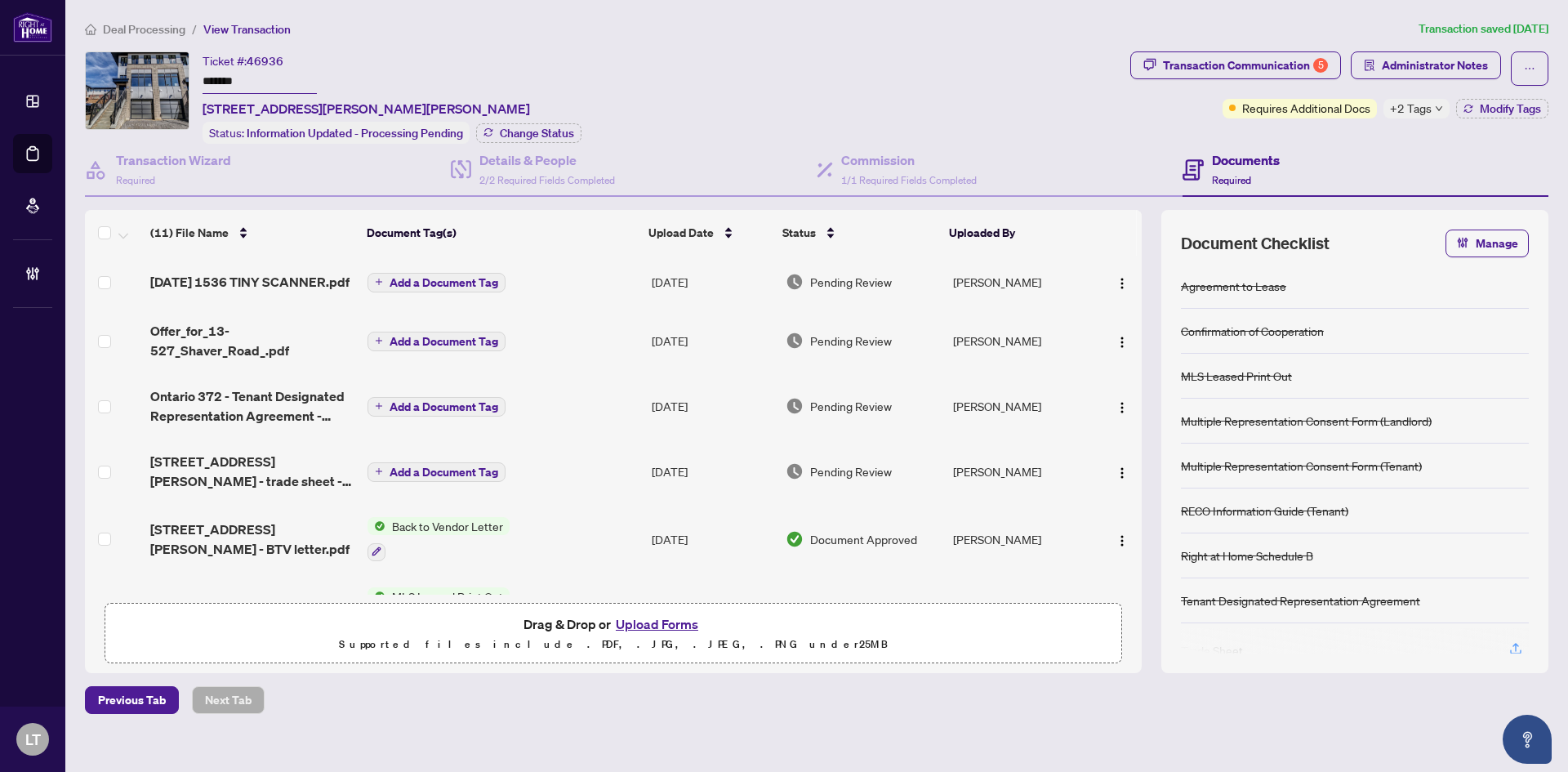
click at [1427, 114] on span "+2 Tags" at bounding box center [1411, 108] width 42 height 19
click at [1454, 65] on span "Administrator Notes" at bounding box center [1435, 65] width 107 height 26
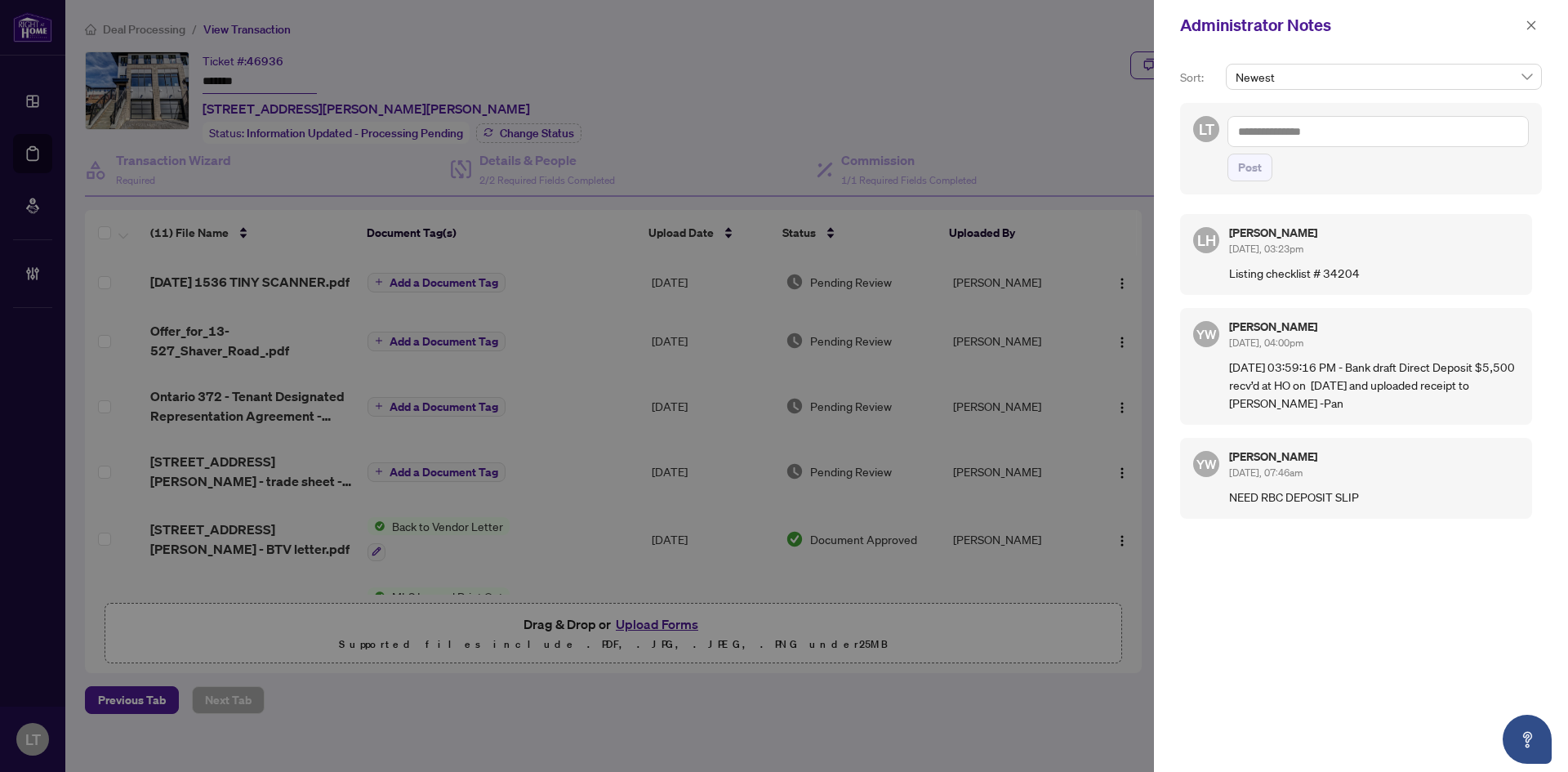
click at [1285, 135] on textarea at bounding box center [1379, 131] width 302 height 31
drag, startPoint x: 1246, startPoint y: 132, endPoint x: 1204, endPoint y: 124, distance: 42.8
click at [1204, 124] on div "LT #lulu ***** Post" at bounding box center [1361, 148] width 361 height 91
click at [1279, 137] on textarea "*****" at bounding box center [1379, 131] width 302 height 31
click at [1279, 137] on b "Lulu" at bounding box center [1278, 143] width 22 height 14
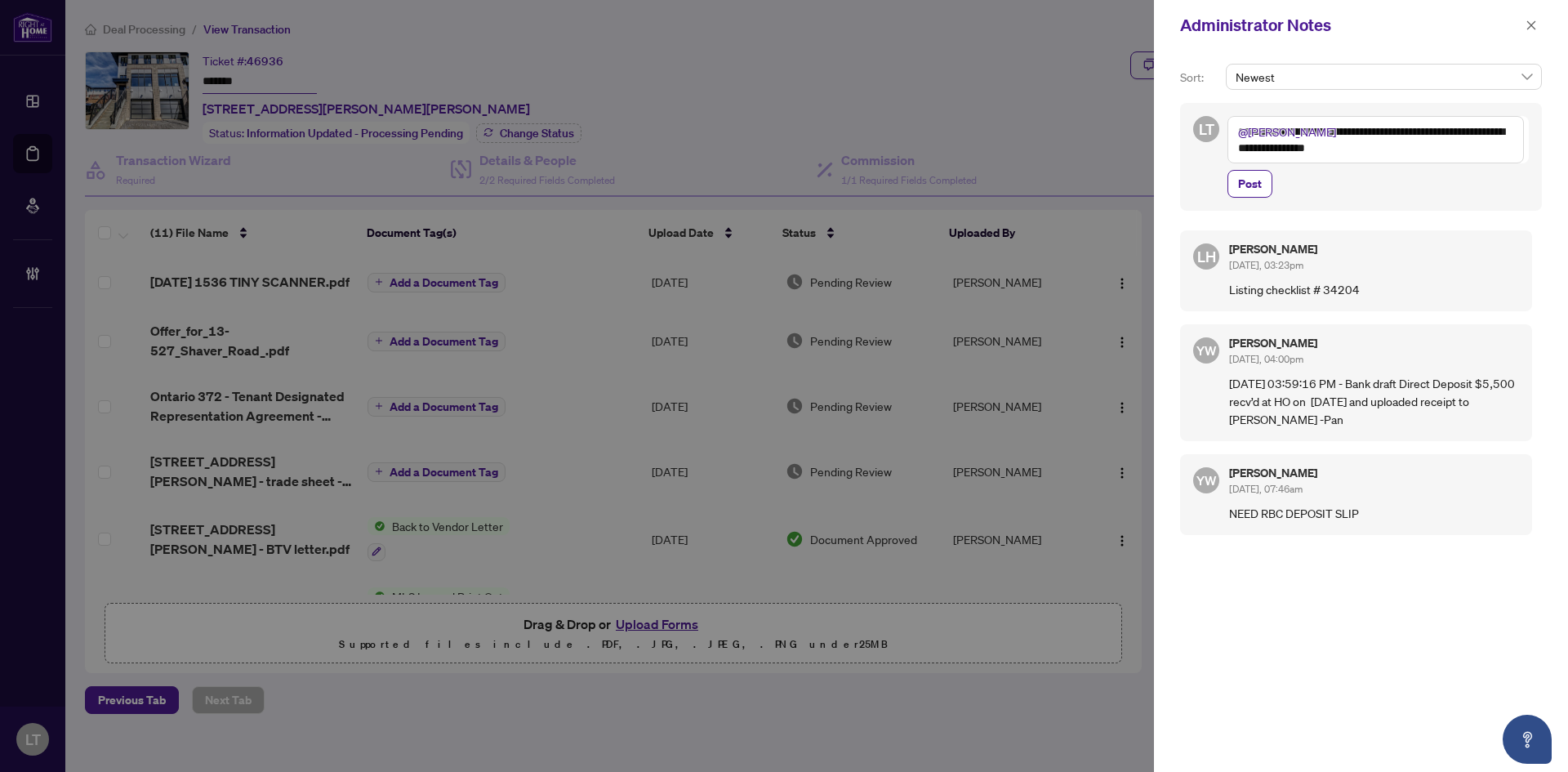
click at [1352, 127] on textarea "**********" at bounding box center [1376, 139] width 296 height 47
type textarea "**********"
click at [1251, 183] on span "Post" at bounding box center [1250, 184] width 23 height 26
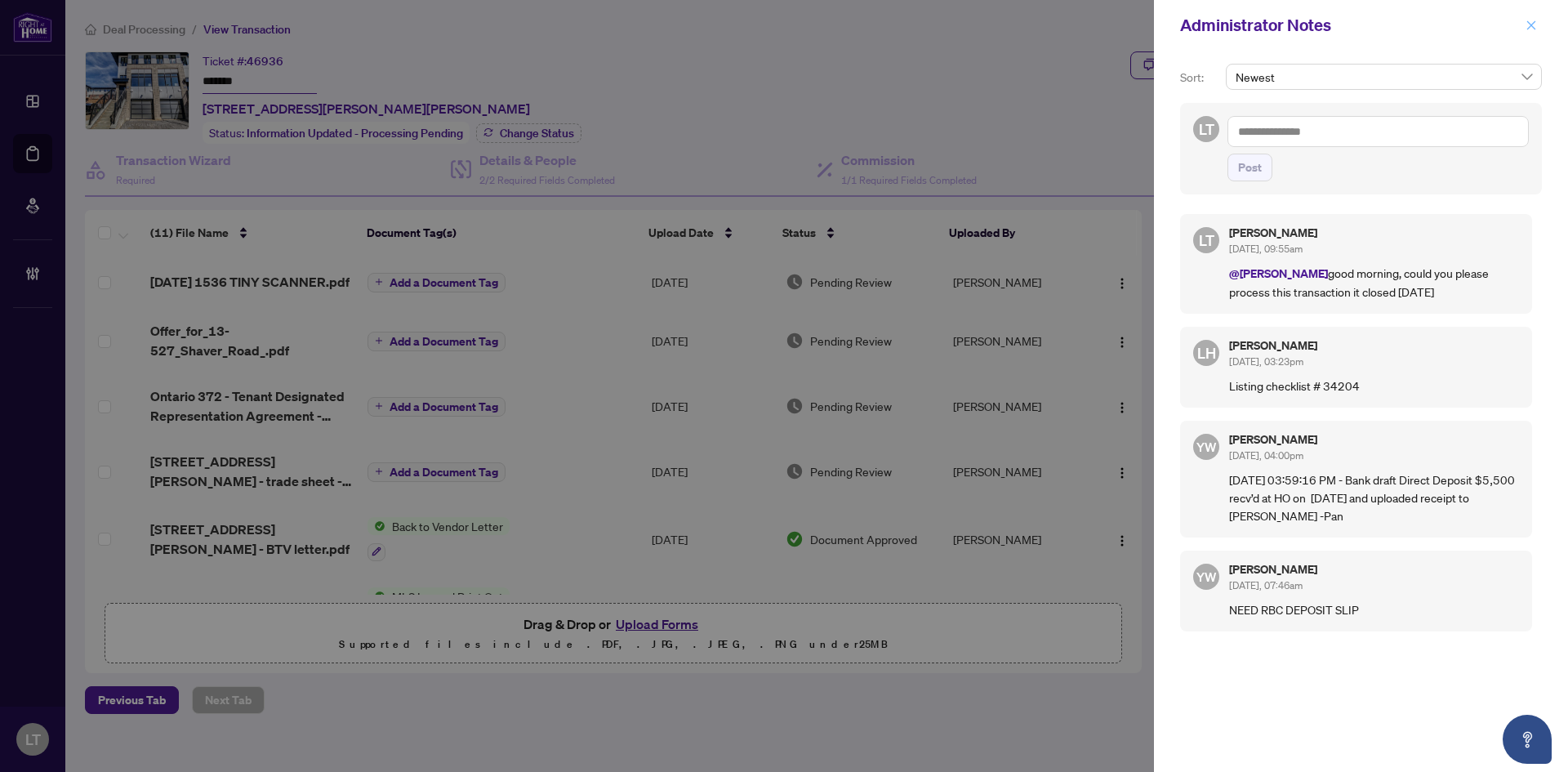
click at [1535, 34] on span "button" at bounding box center [1531, 25] width 12 height 26
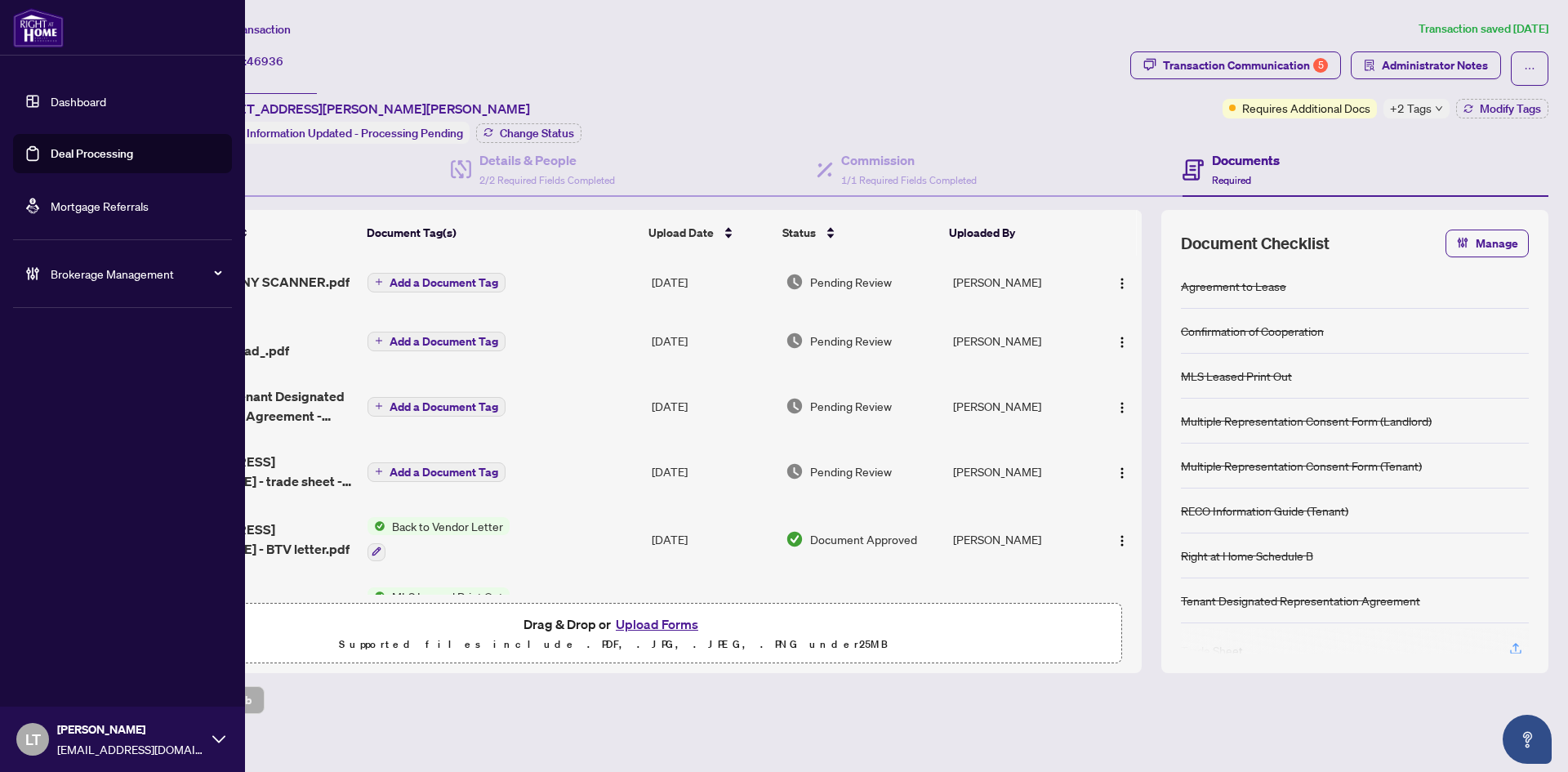
click at [51, 108] on link "Dashboard" at bounding box center [78, 101] width 55 height 14
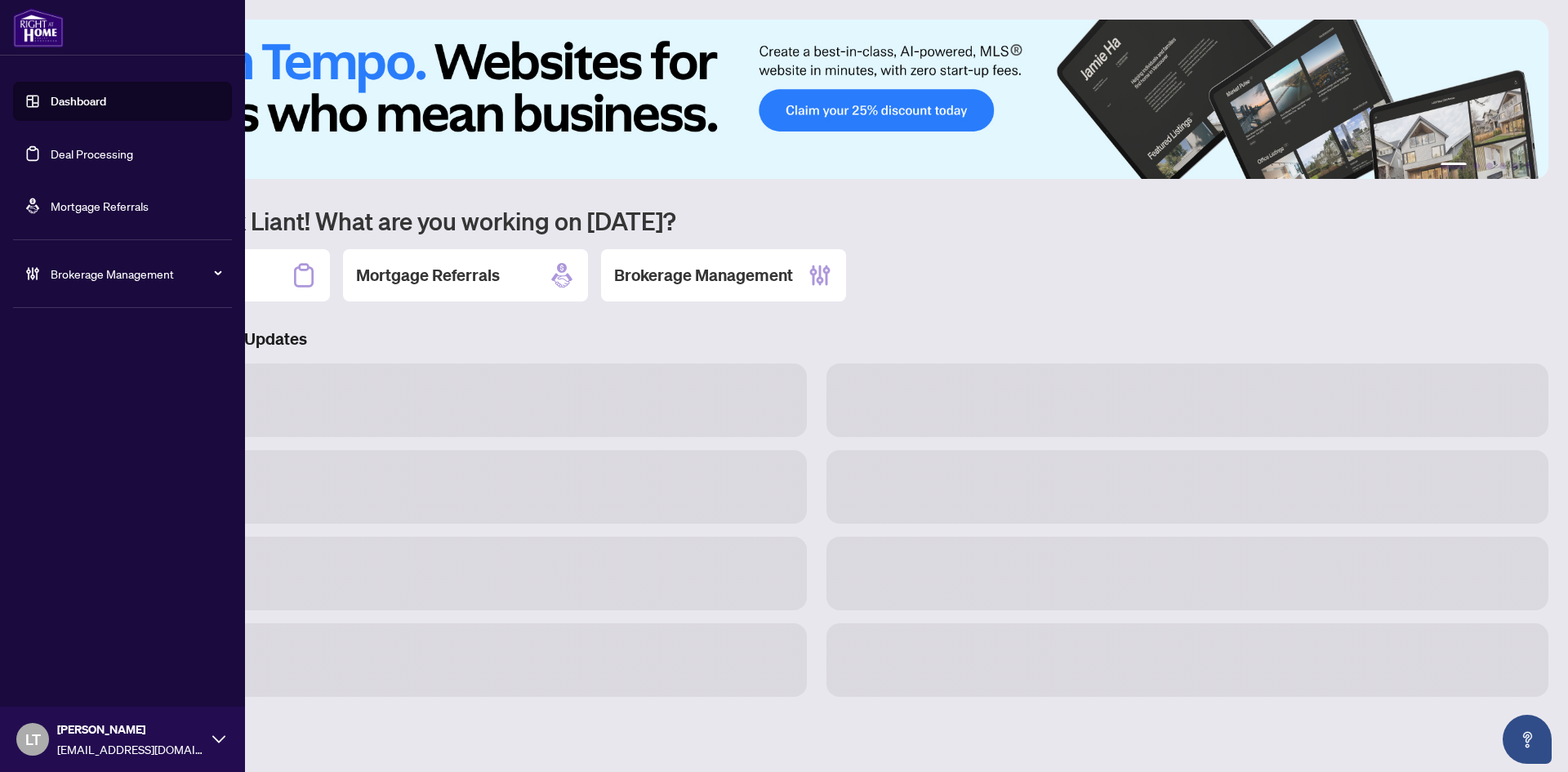
click at [99, 101] on link "Dashboard" at bounding box center [78, 101] width 55 height 14
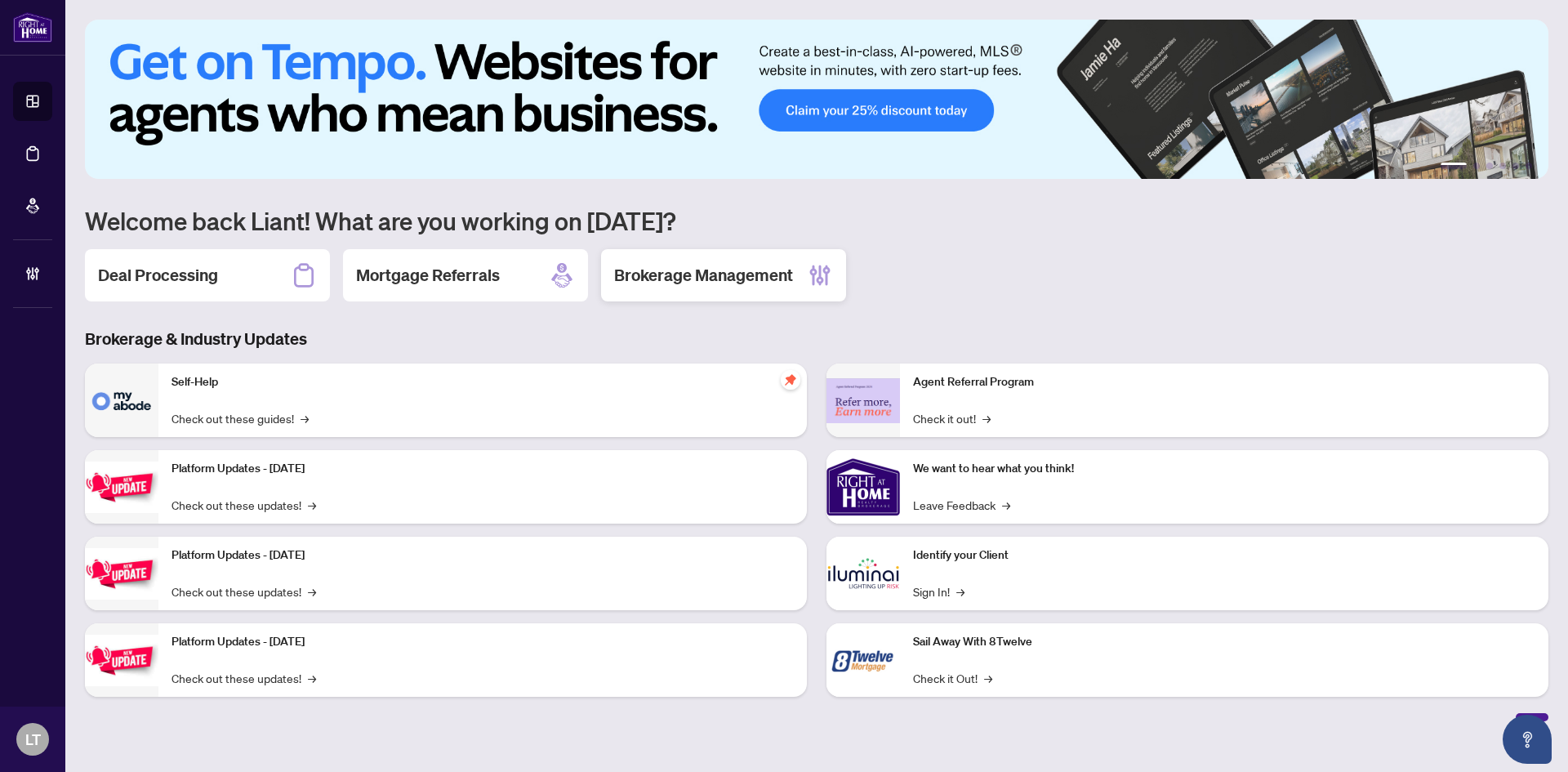
click at [676, 285] on h2 "Brokerage Management" at bounding box center [704, 275] width 179 height 23
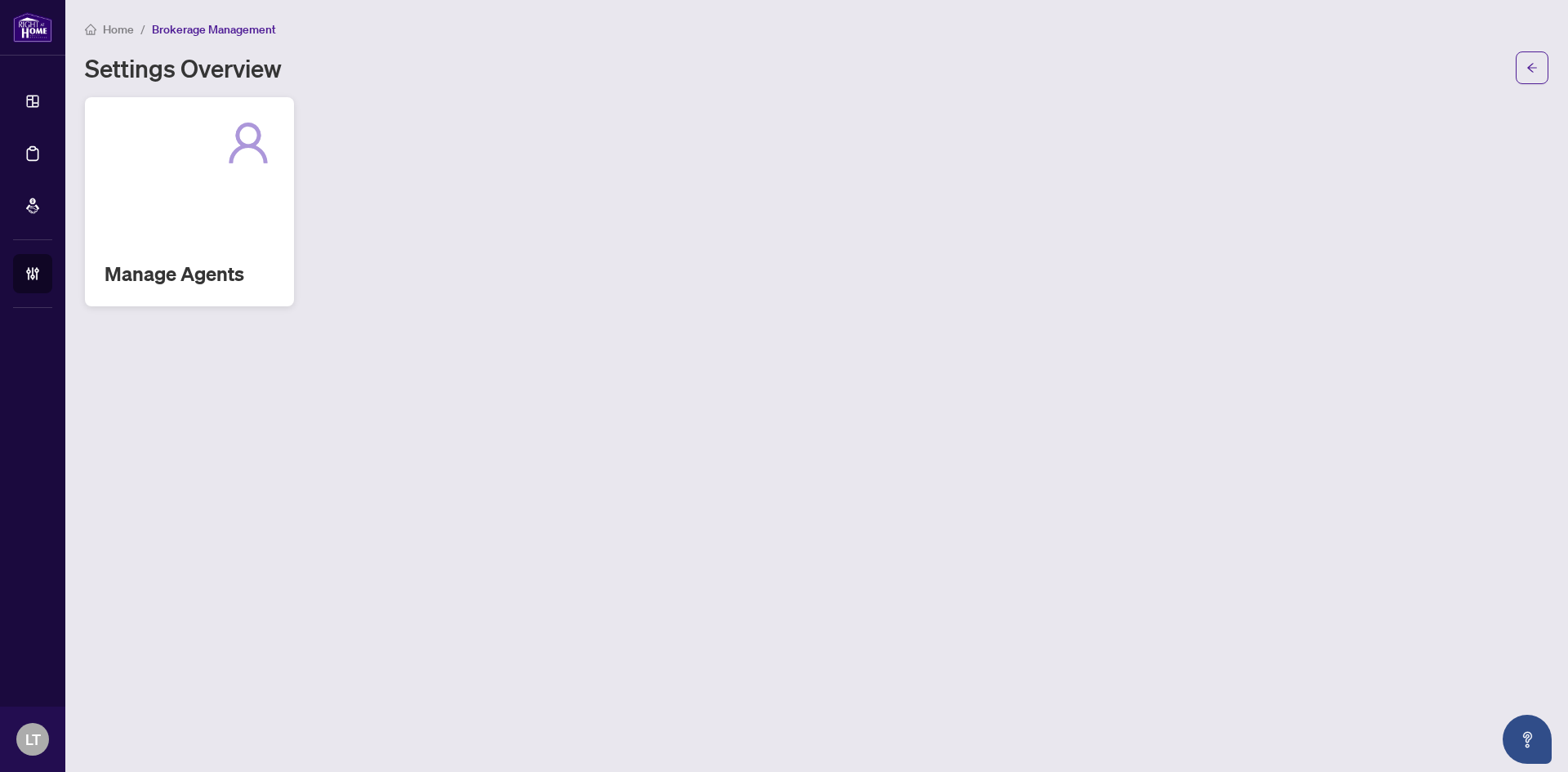
click at [131, 164] on div at bounding box center [190, 143] width 170 height 52
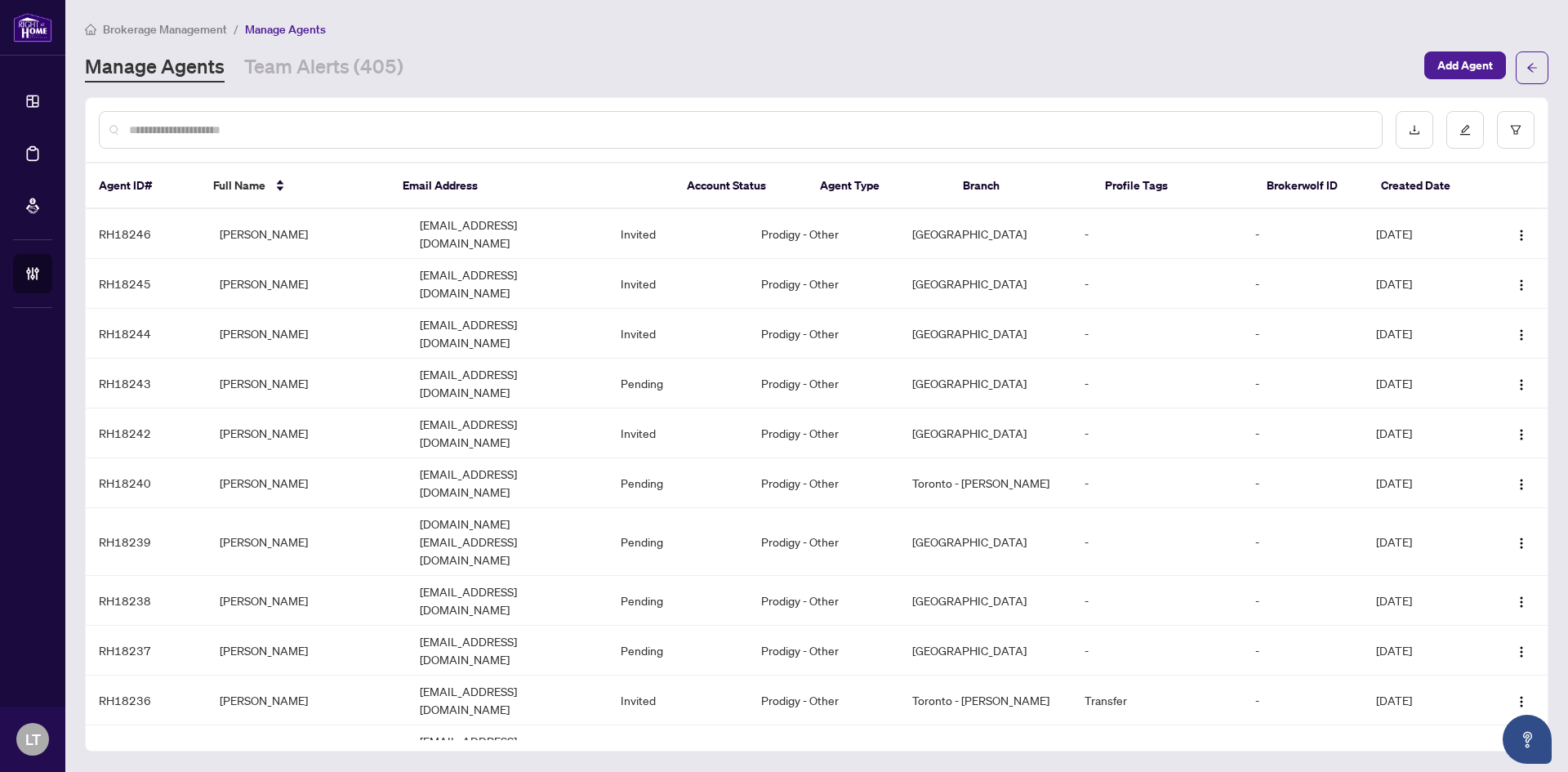
click at [292, 125] on input "text" at bounding box center [749, 130] width 1240 height 18
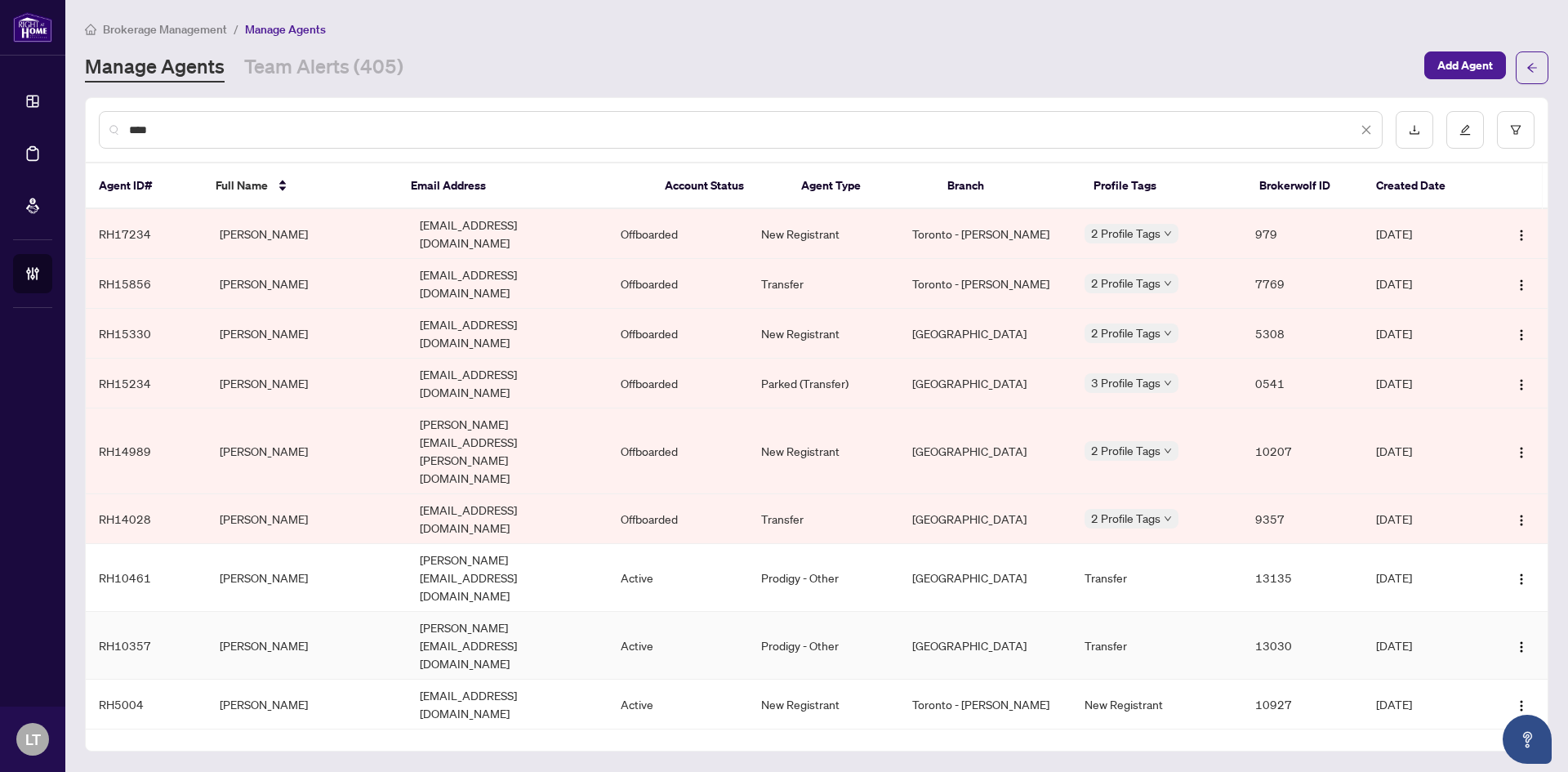
type input "****"
click at [311, 612] on td "Omar Al-Shareeda" at bounding box center [307, 645] width 201 height 68
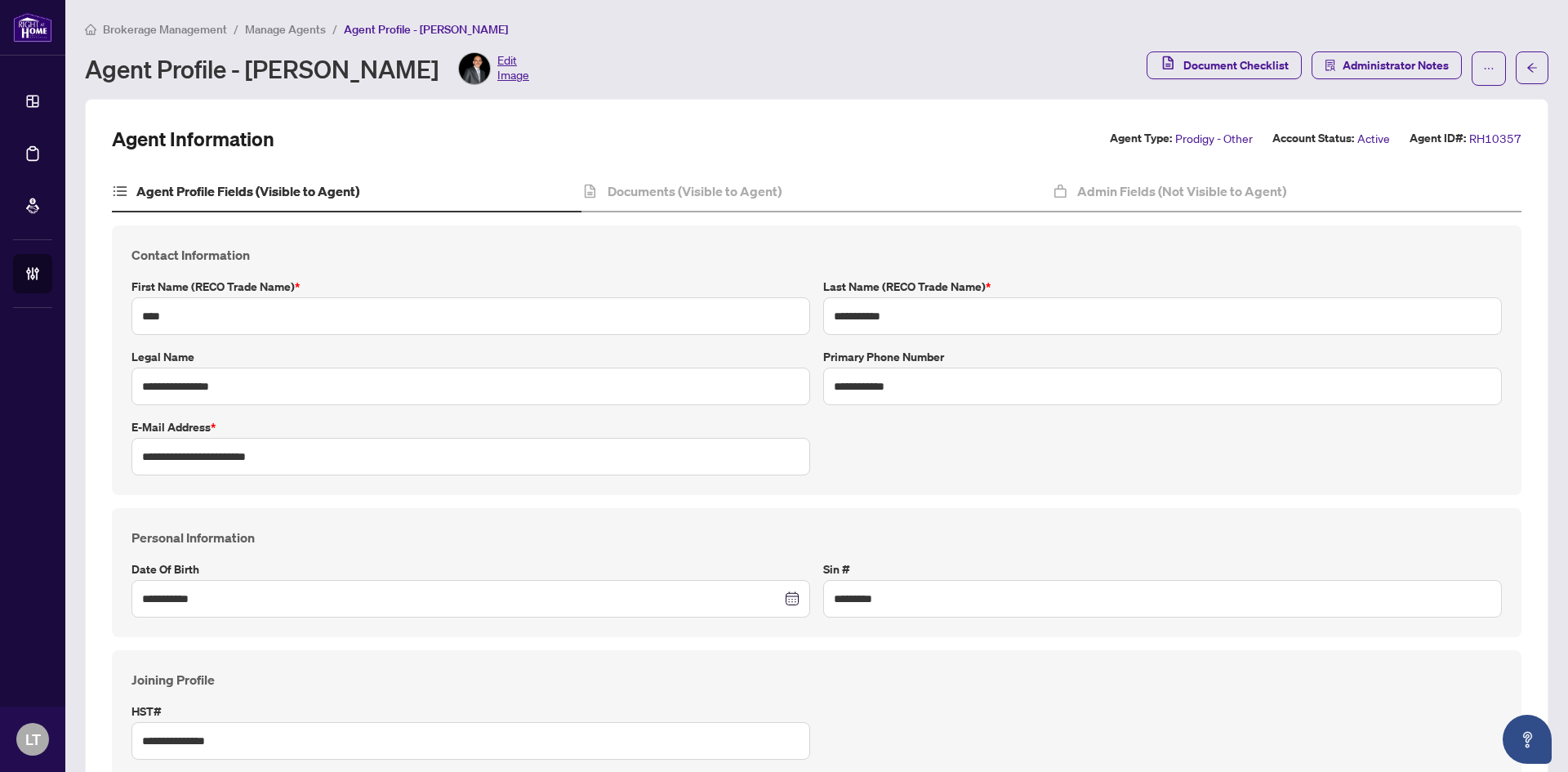
click at [286, 37] on li "Manage Agents" at bounding box center [285, 29] width 80 height 19
click at [287, 32] on span "Manage Agents" at bounding box center [285, 29] width 80 height 14
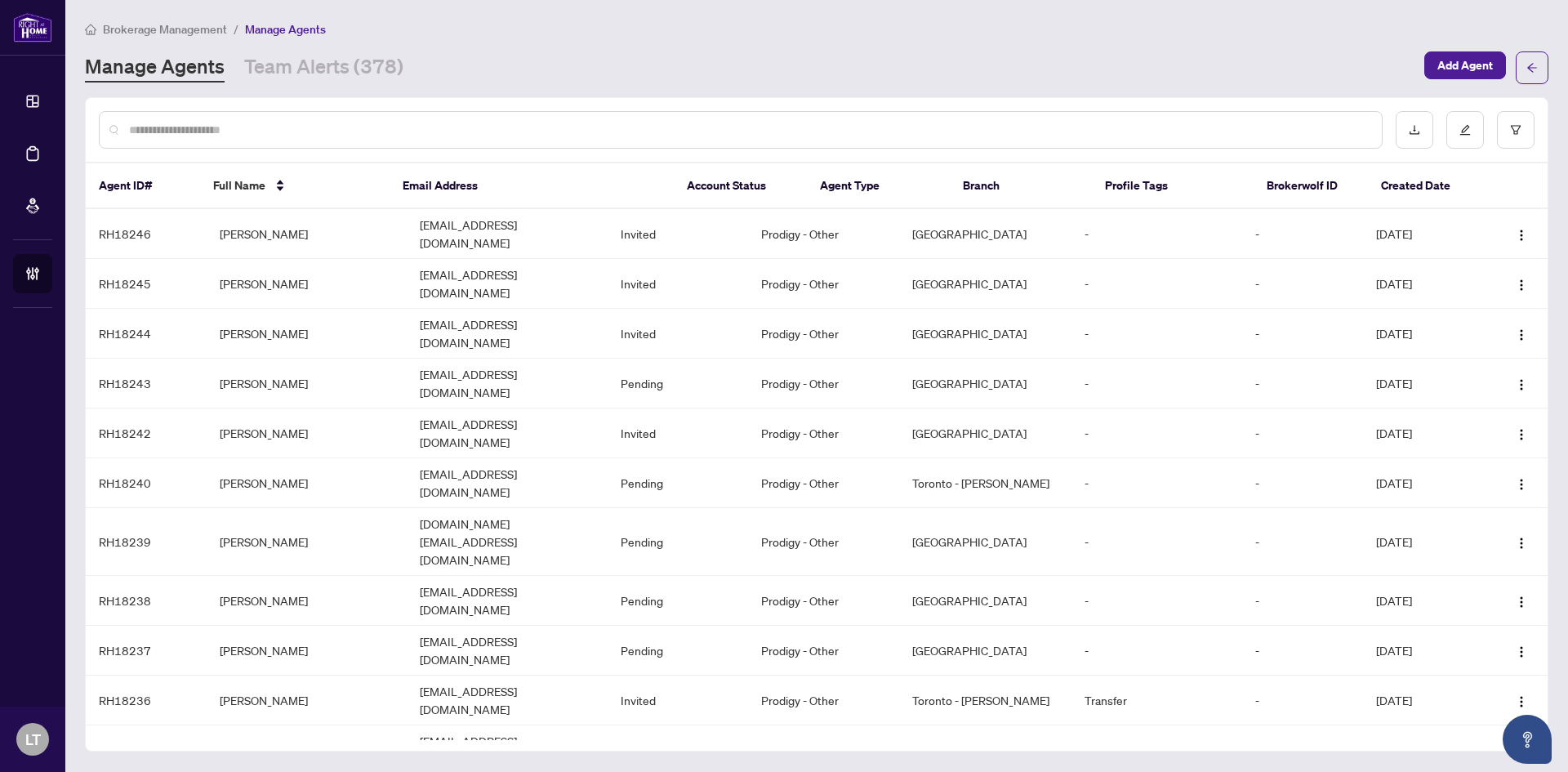
click at [149, 130] on input "text" at bounding box center [749, 130] width 1240 height 18
click at [130, 34] on span "Brokerage Management" at bounding box center [164, 29] width 124 height 14
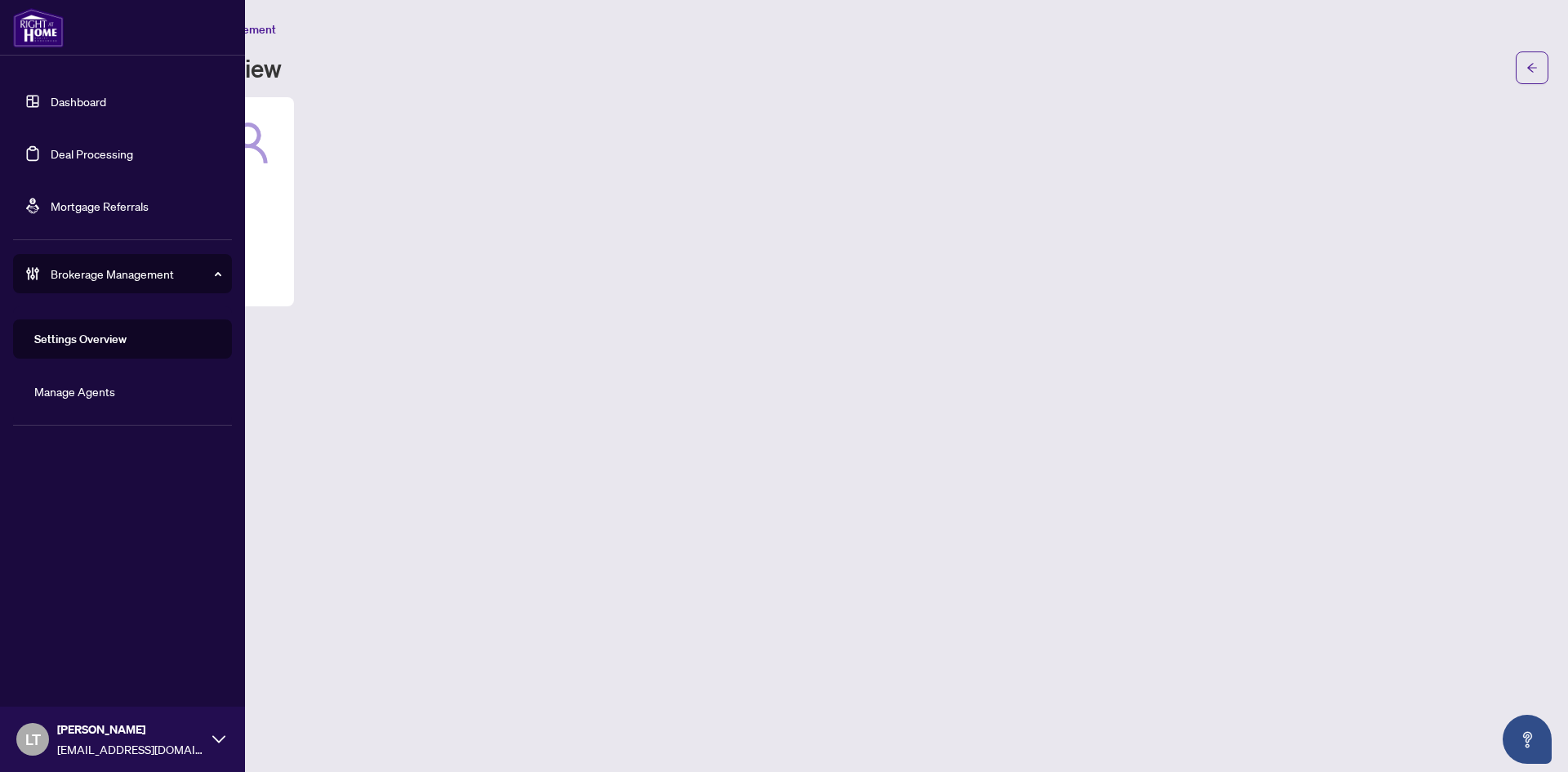
click at [51, 94] on link "Dashboard" at bounding box center [78, 101] width 55 height 14
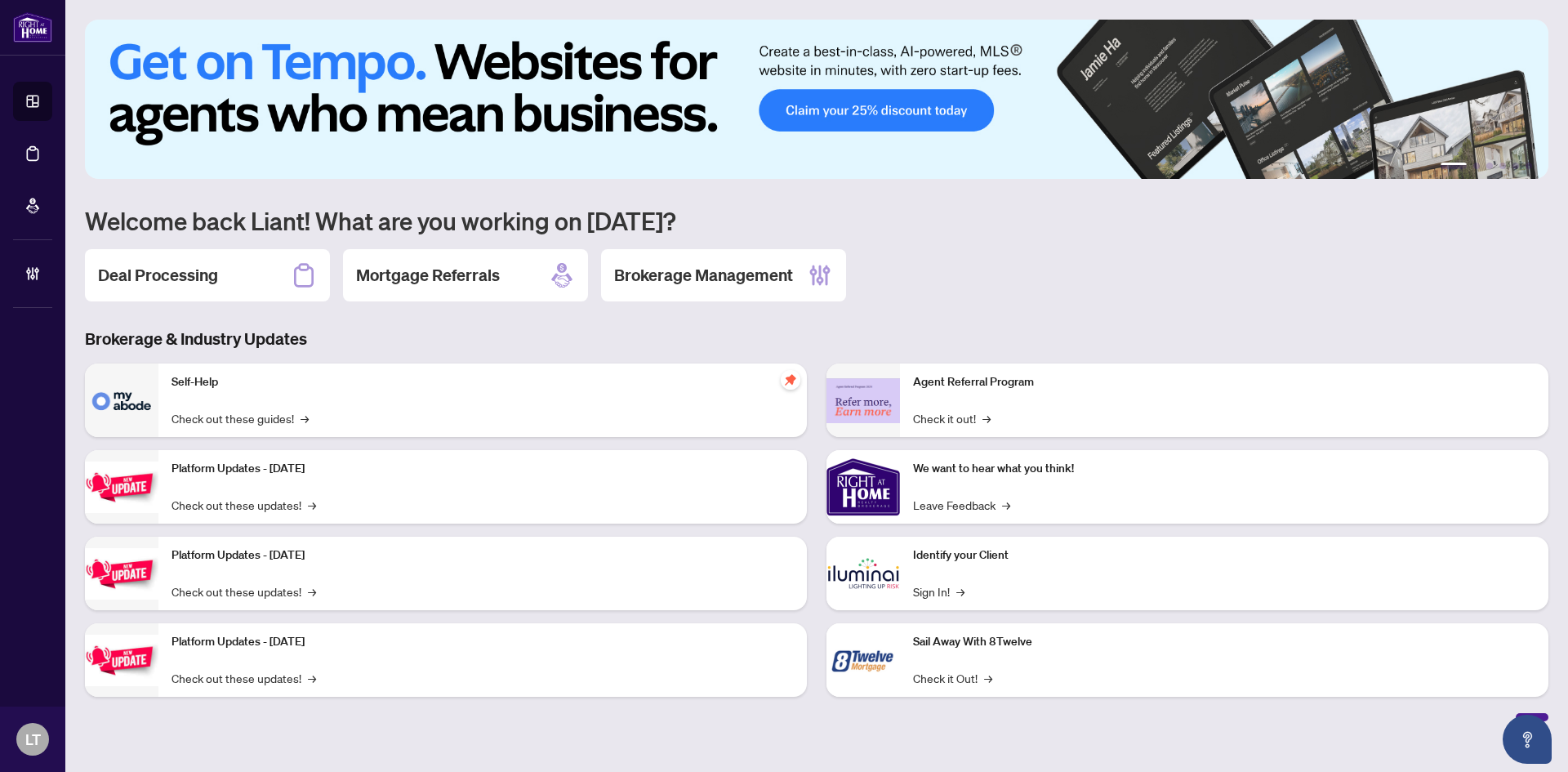
click at [231, 292] on div "Deal Processing" at bounding box center [207, 276] width 245 height 52
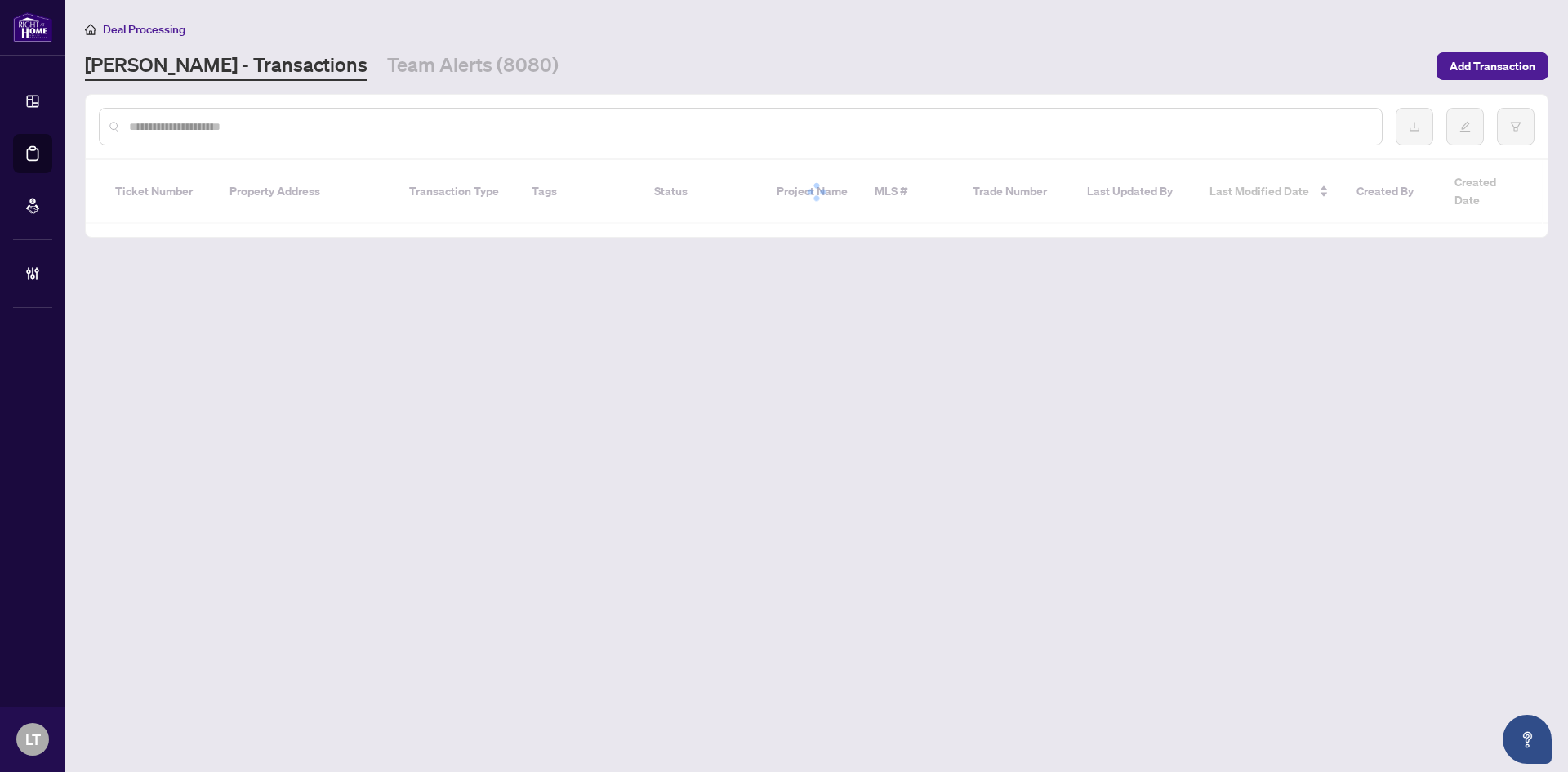
click at [178, 141] on div at bounding box center [817, 127] width 1462 height 64
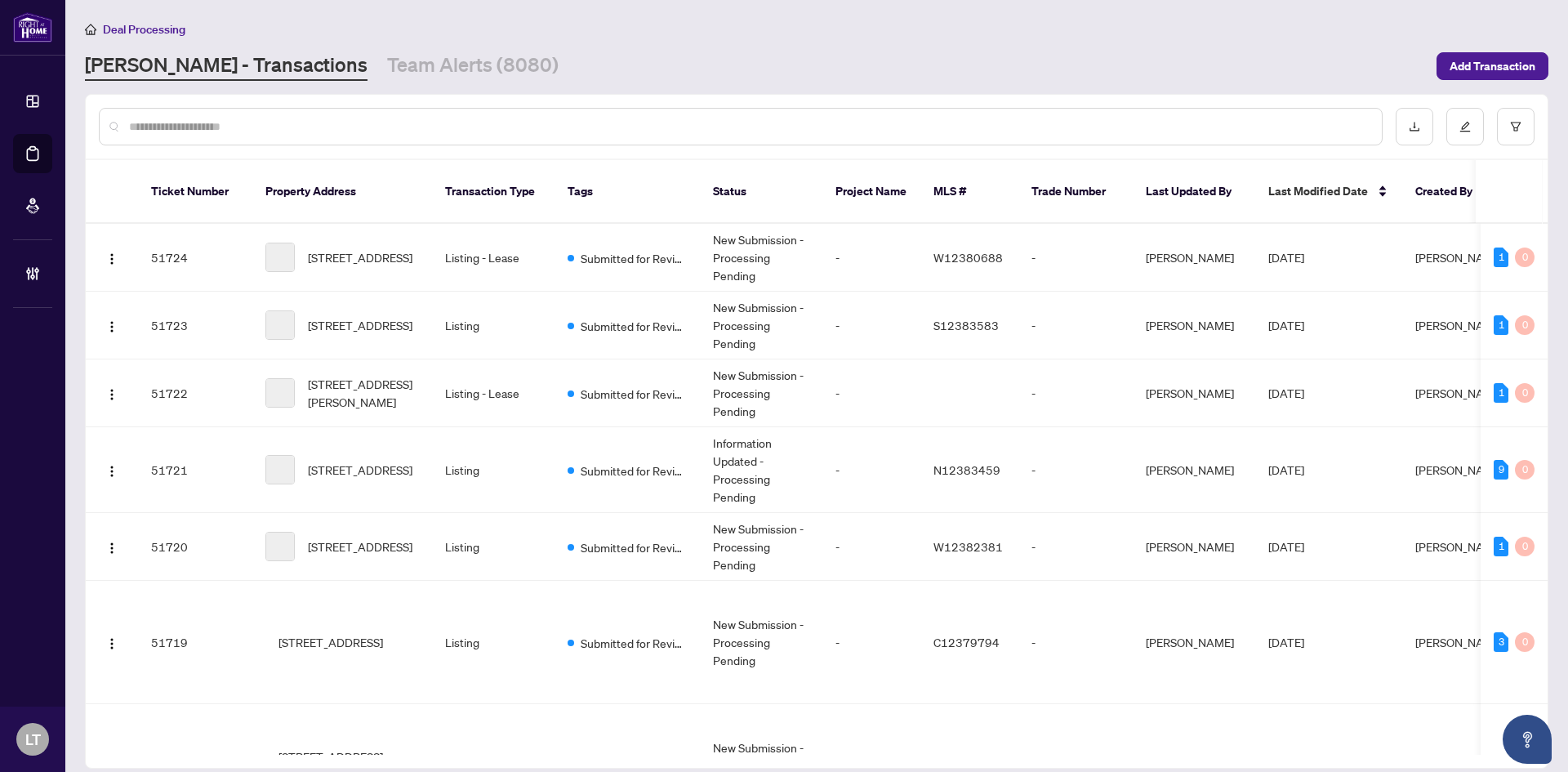
click at [187, 127] on input "text" at bounding box center [749, 127] width 1240 height 18
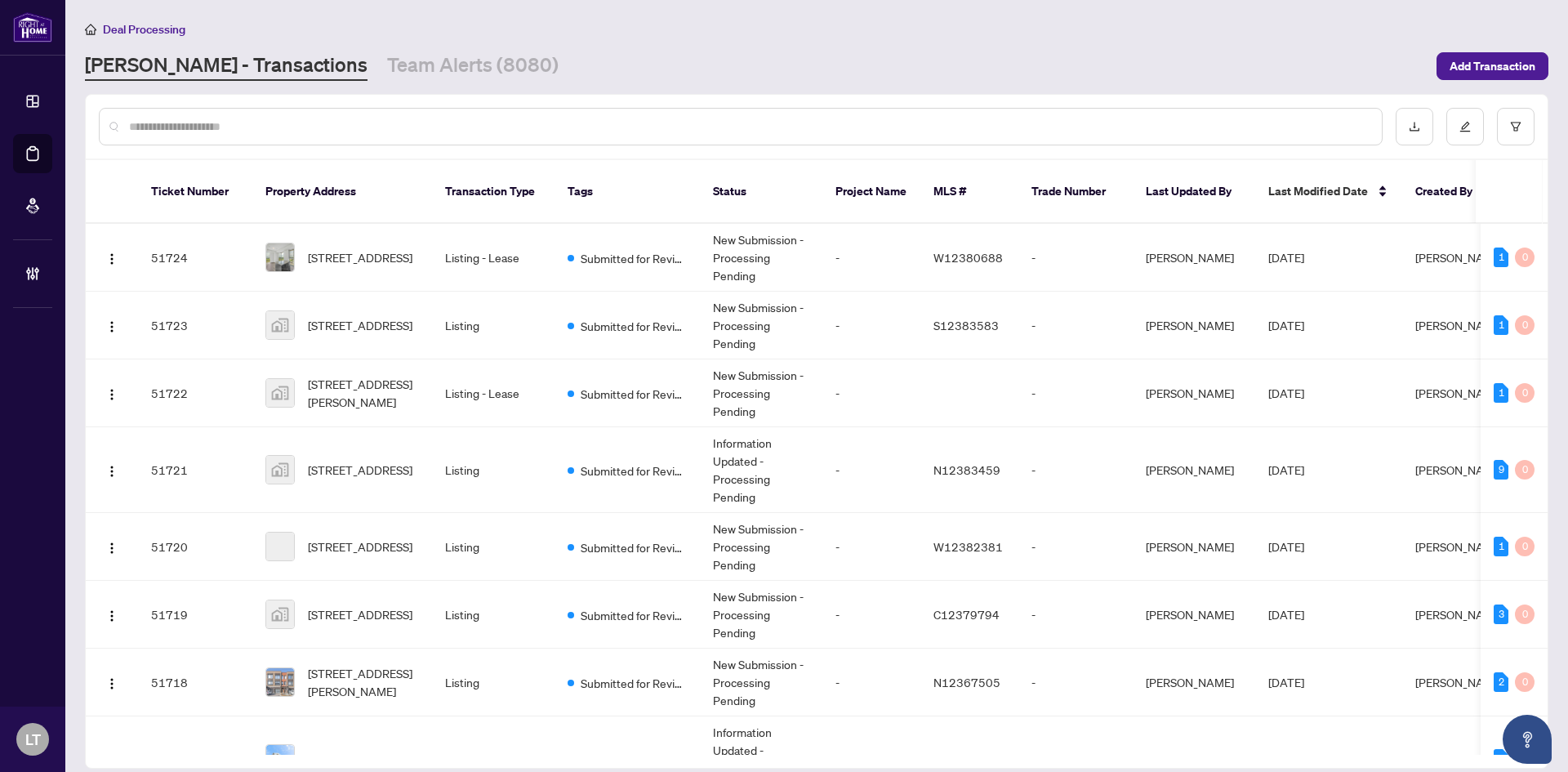
paste input "**********"
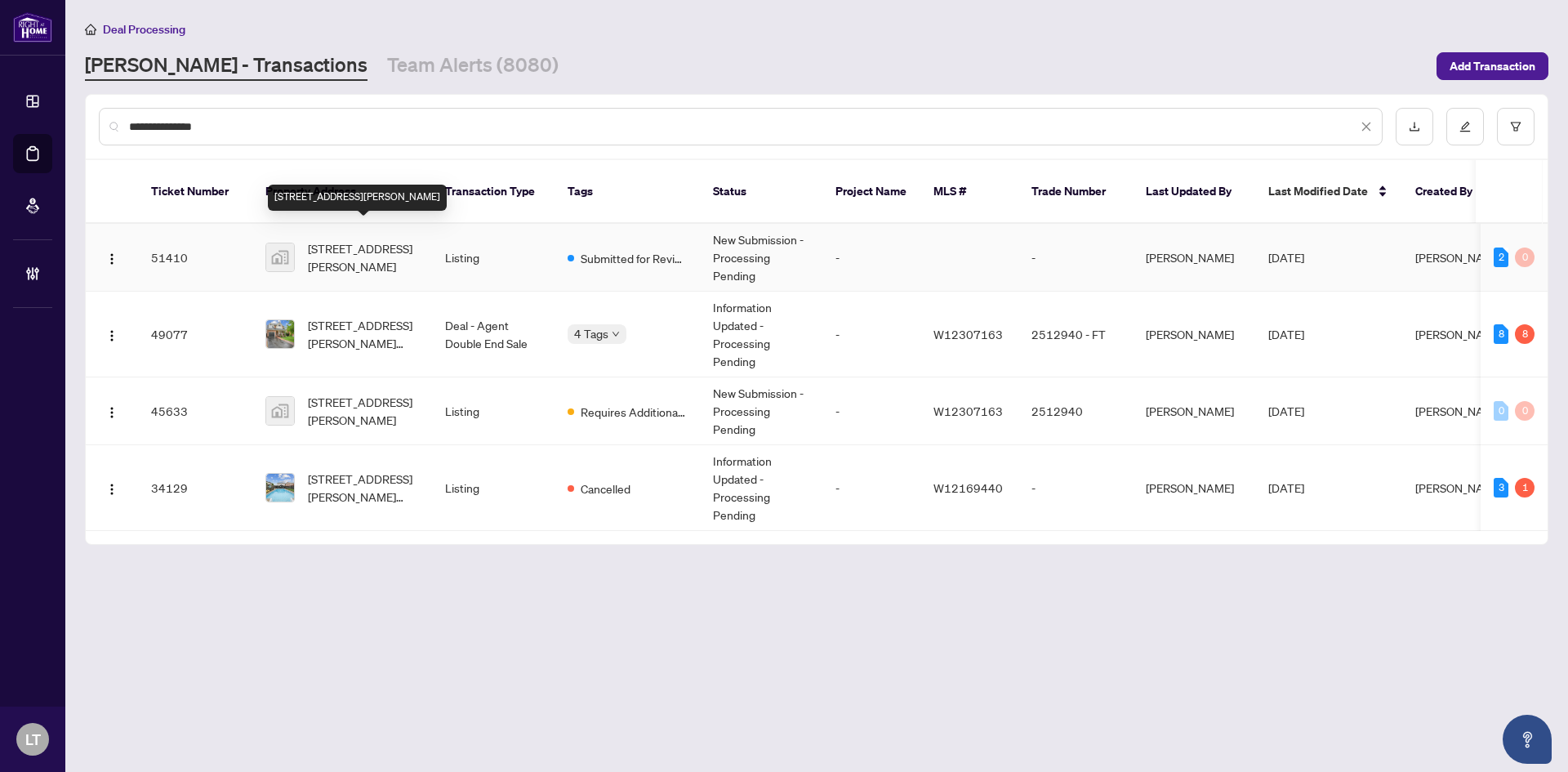
type input "**********"
click at [371, 245] on span "477 Farlow Crescent, Milton, ON, Canada" at bounding box center [363, 258] width 111 height 36
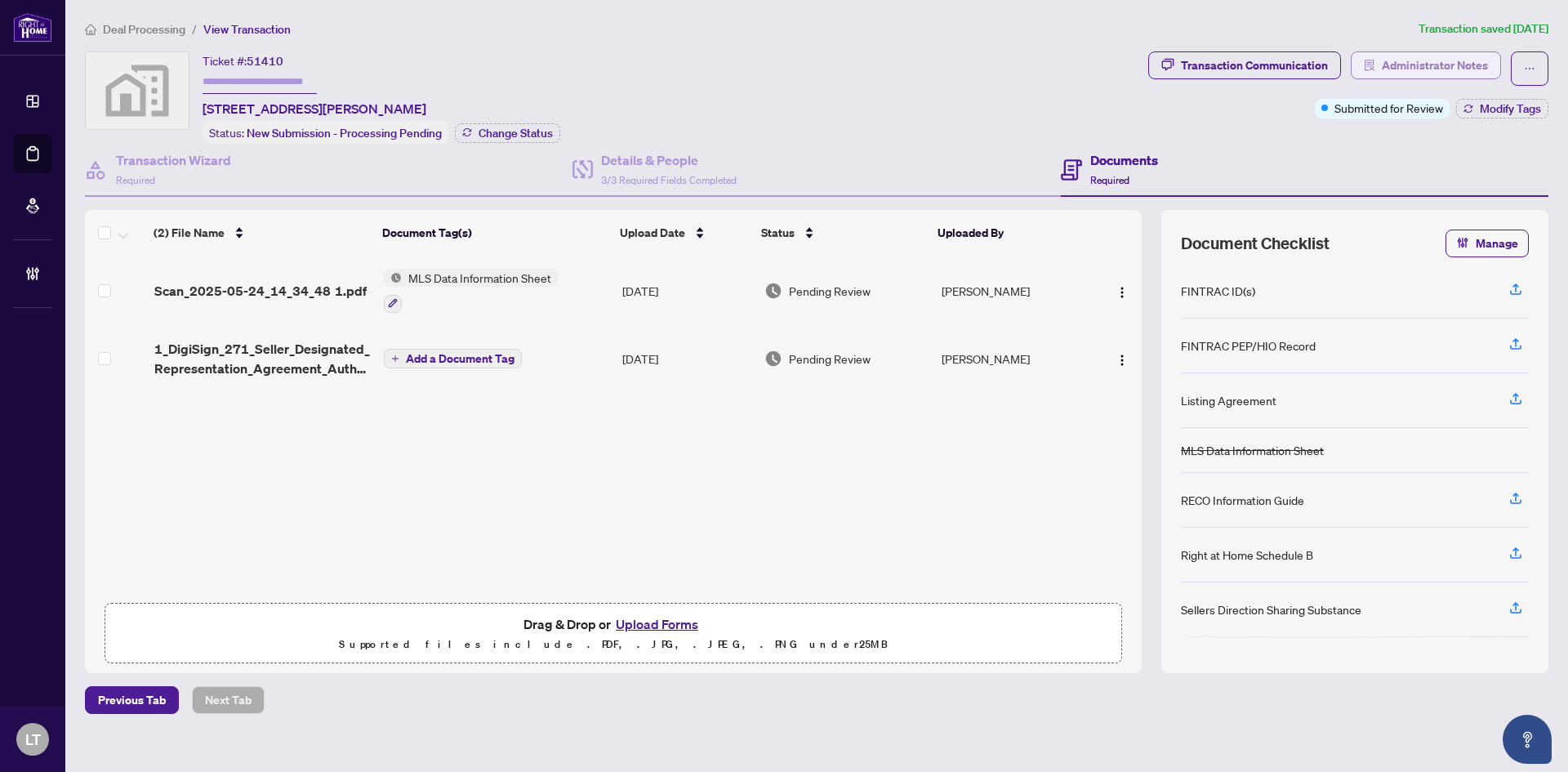
click at [1414, 66] on span "Administrator Notes" at bounding box center [1435, 65] width 107 height 26
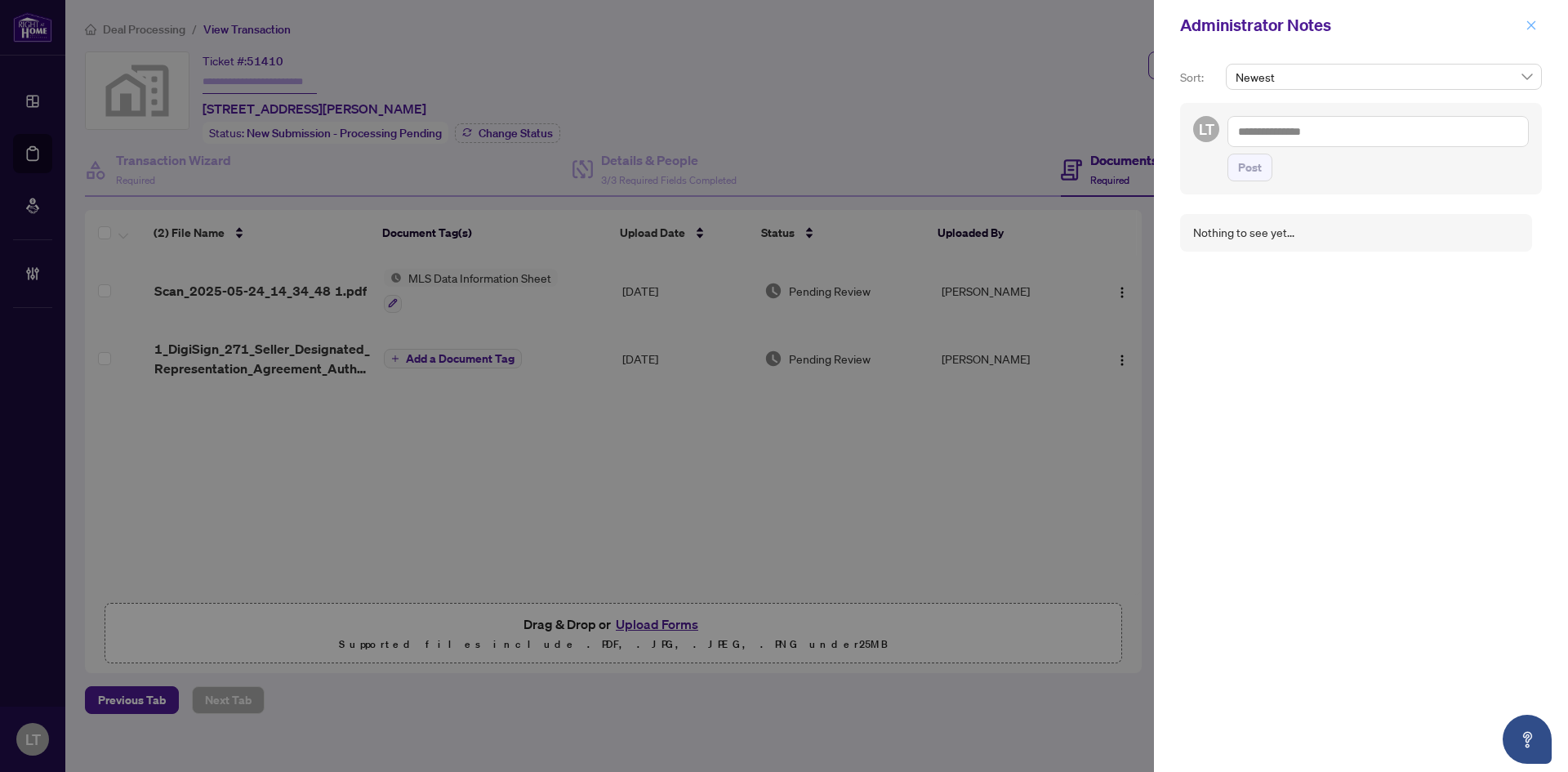
click at [1535, 31] on icon "close" at bounding box center [1531, 25] width 12 height 12
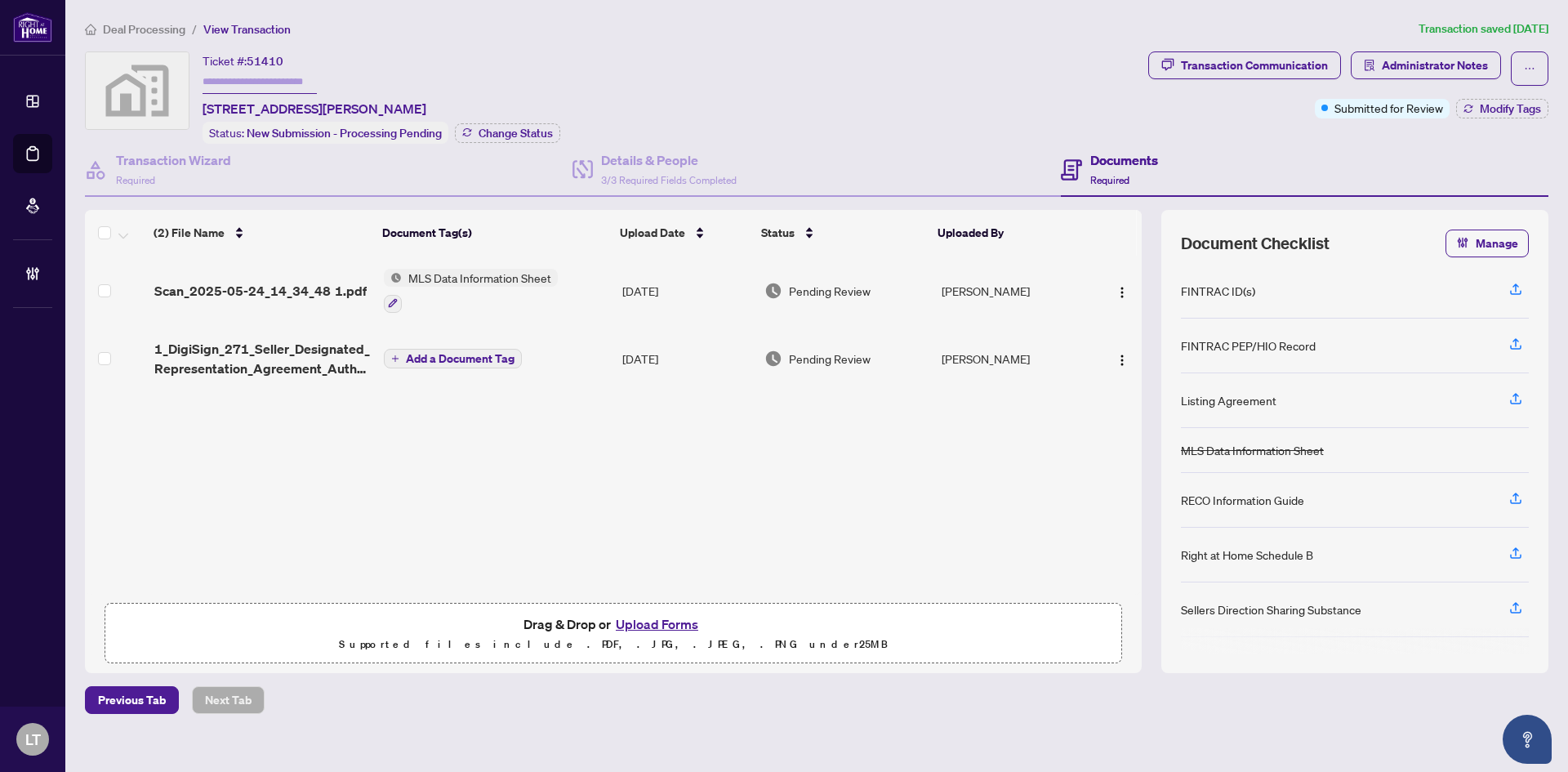
click at [147, 28] on span "Deal Processing" at bounding box center [144, 29] width 82 height 14
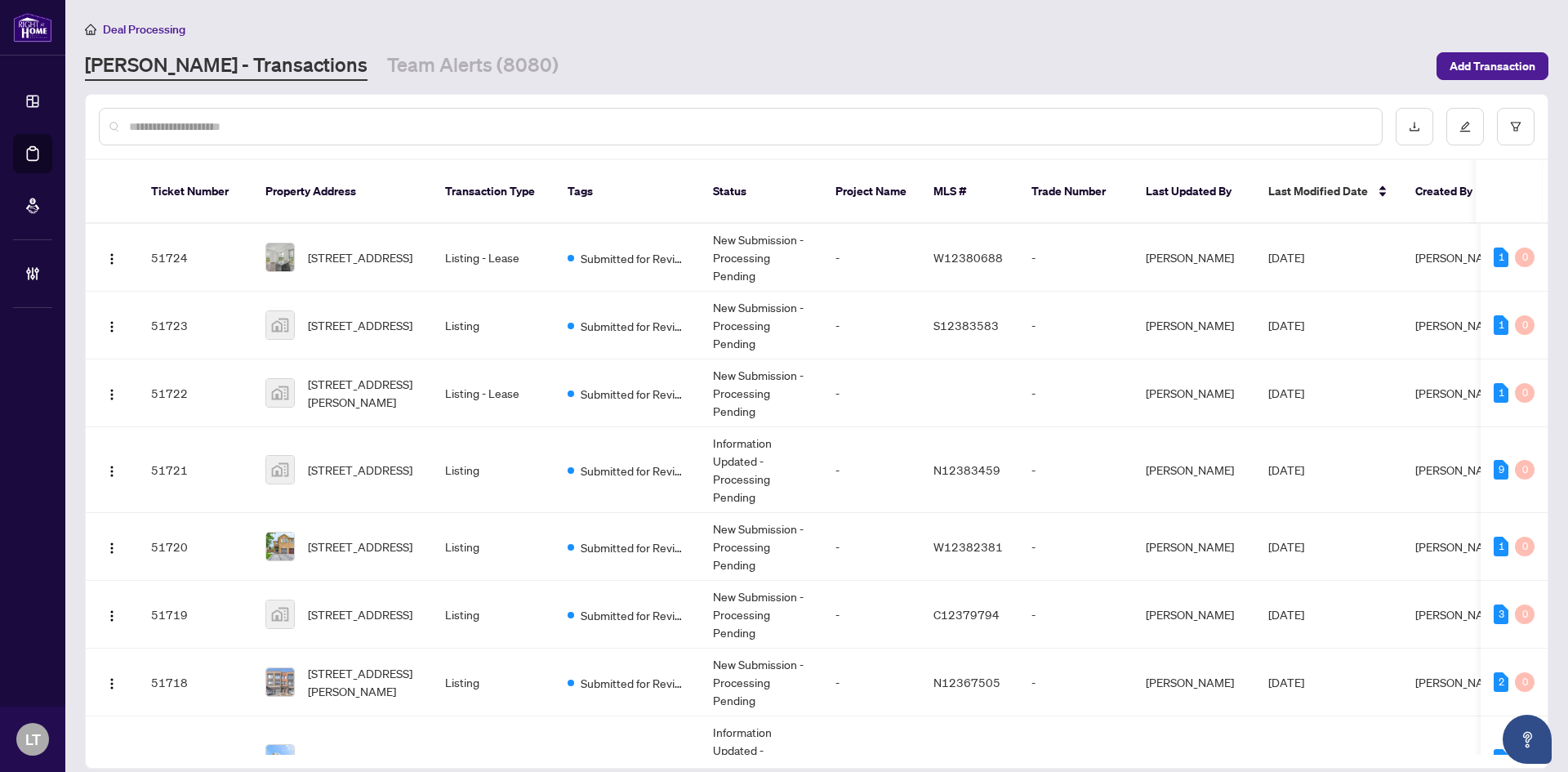
click at [208, 127] on input "text" at bounding box center [749, 127] width 1240 height 18
paste input "**********"
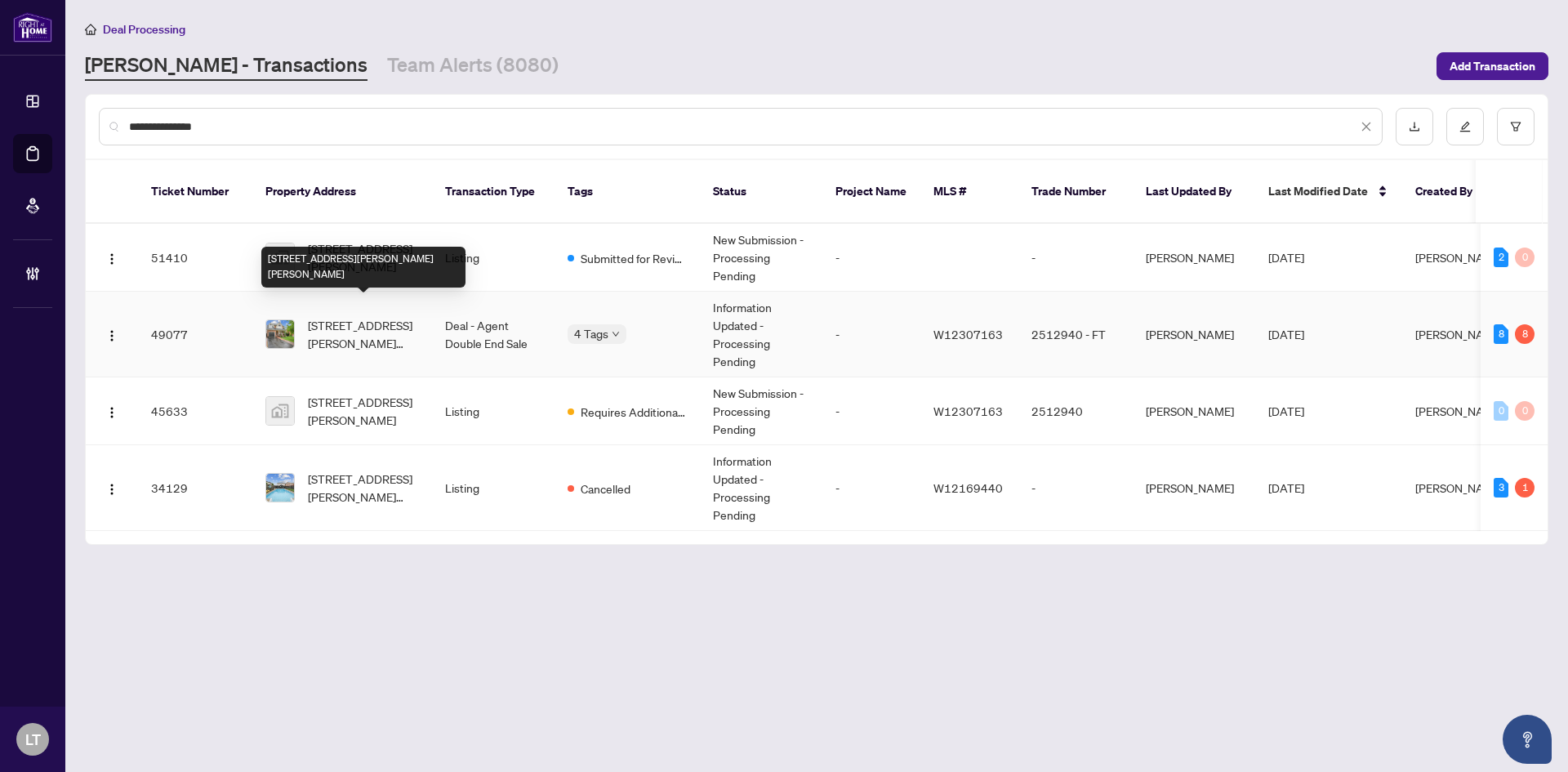
type input "**********"
click at [345, 327] on span "477 Farlow Cres, Milton, Ontario L9T 5M8, Canada" at bounding box center [363, 334] width 111 height 36
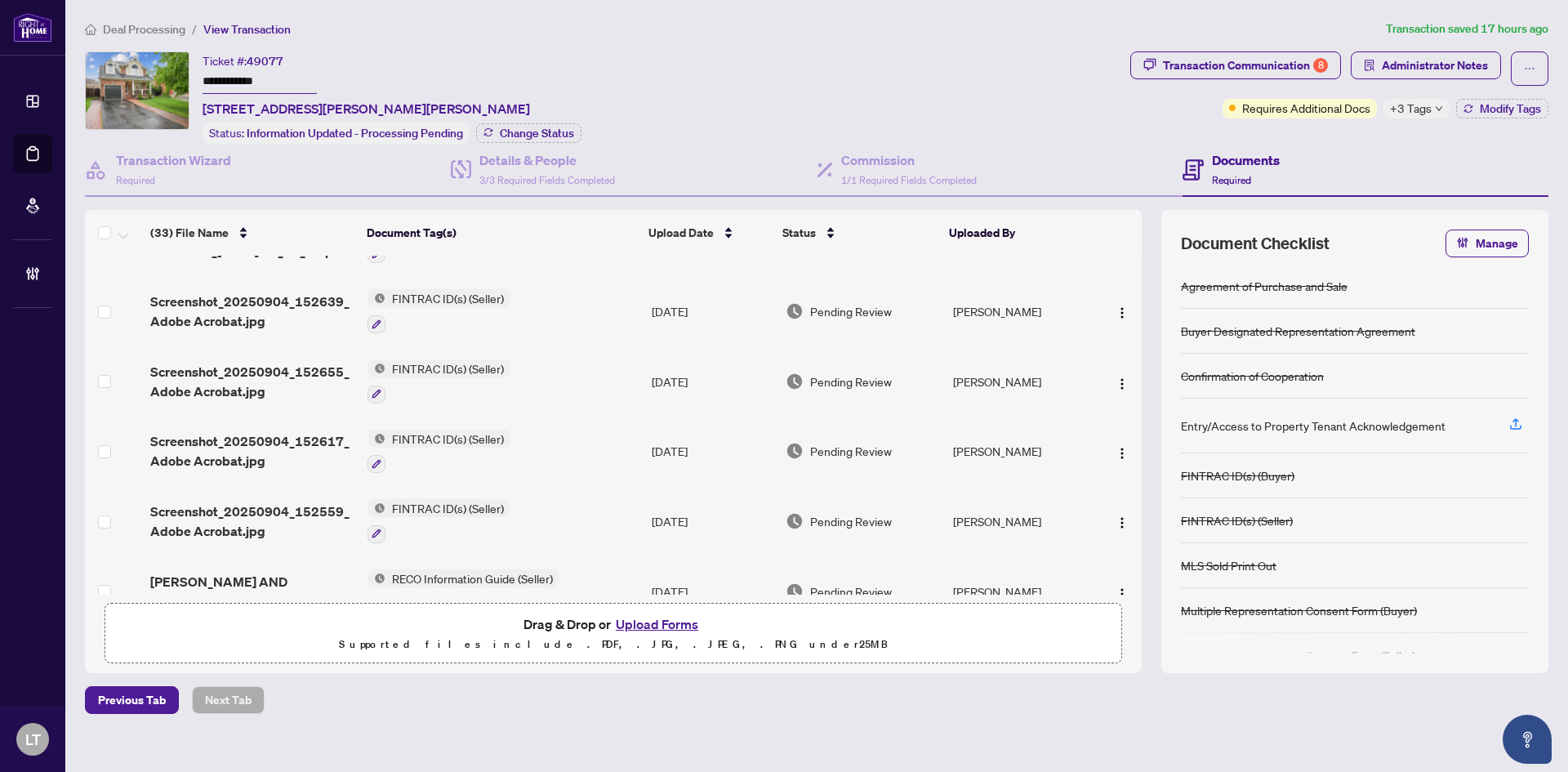
scroll to position [245, 0]
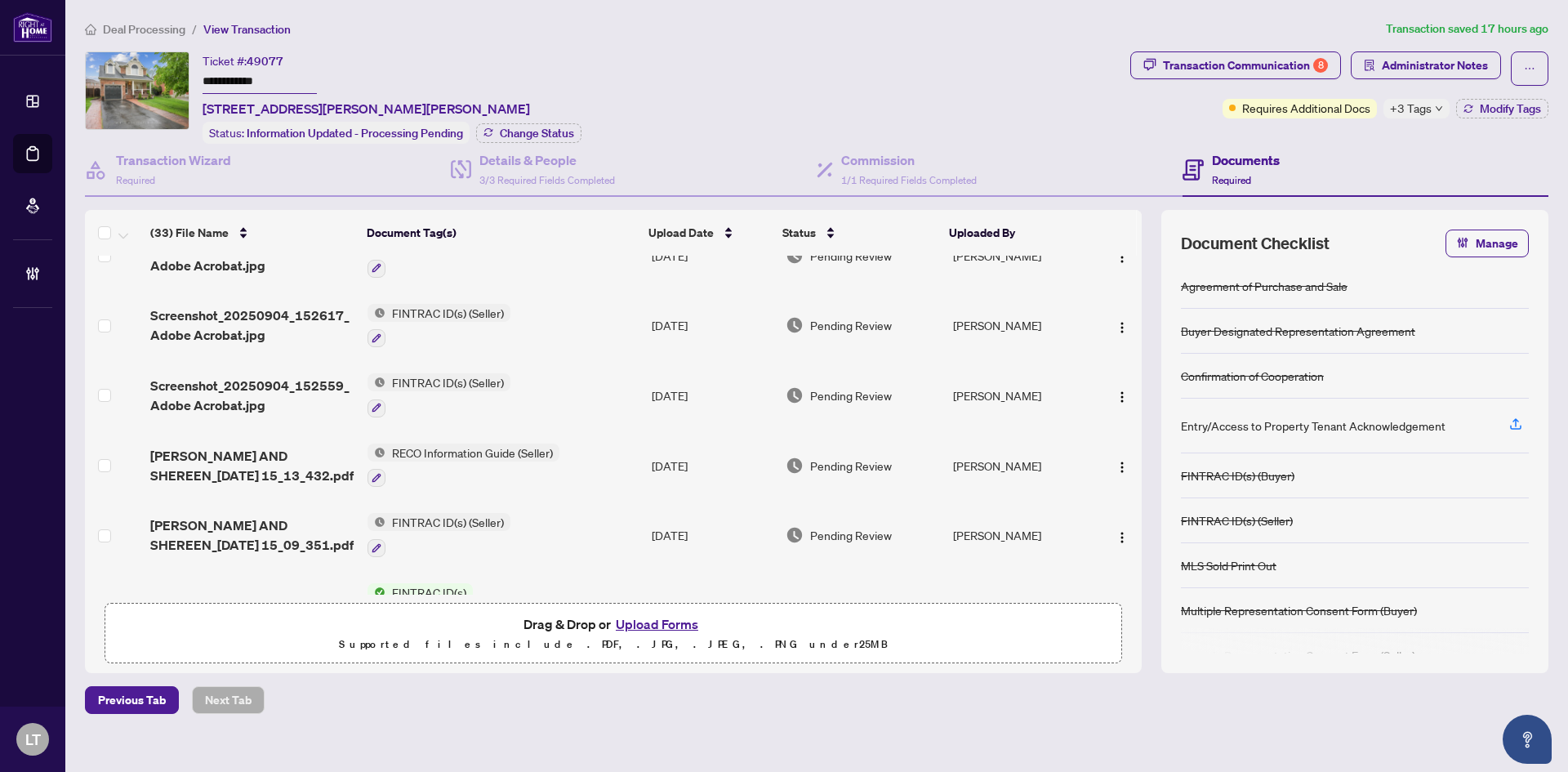
click at [1275, 117] on div "Requires Additional Docs" at bounding box center [1300, 108] width 155 height 20
click at [1178, 71] on div "Transaction Communication 8" at bounding box center [1245, 65] width 165 height 26
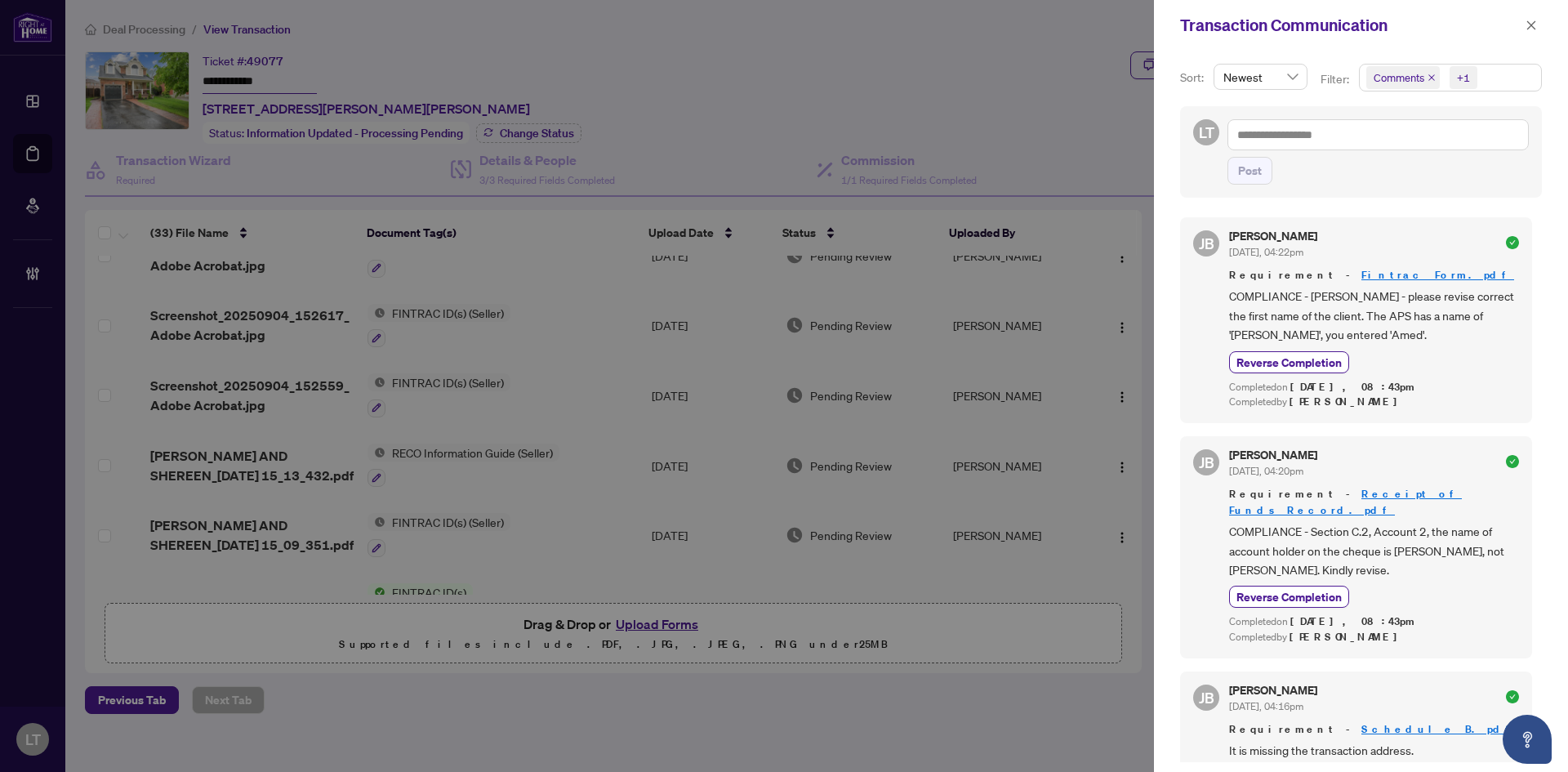
click at [1458, 75] on div "+1" at bounding box center [1464, 78] width 13 height 16
click at [1535, 23] on icon "close" at bounding box center [1532, 25] width 9 height 9
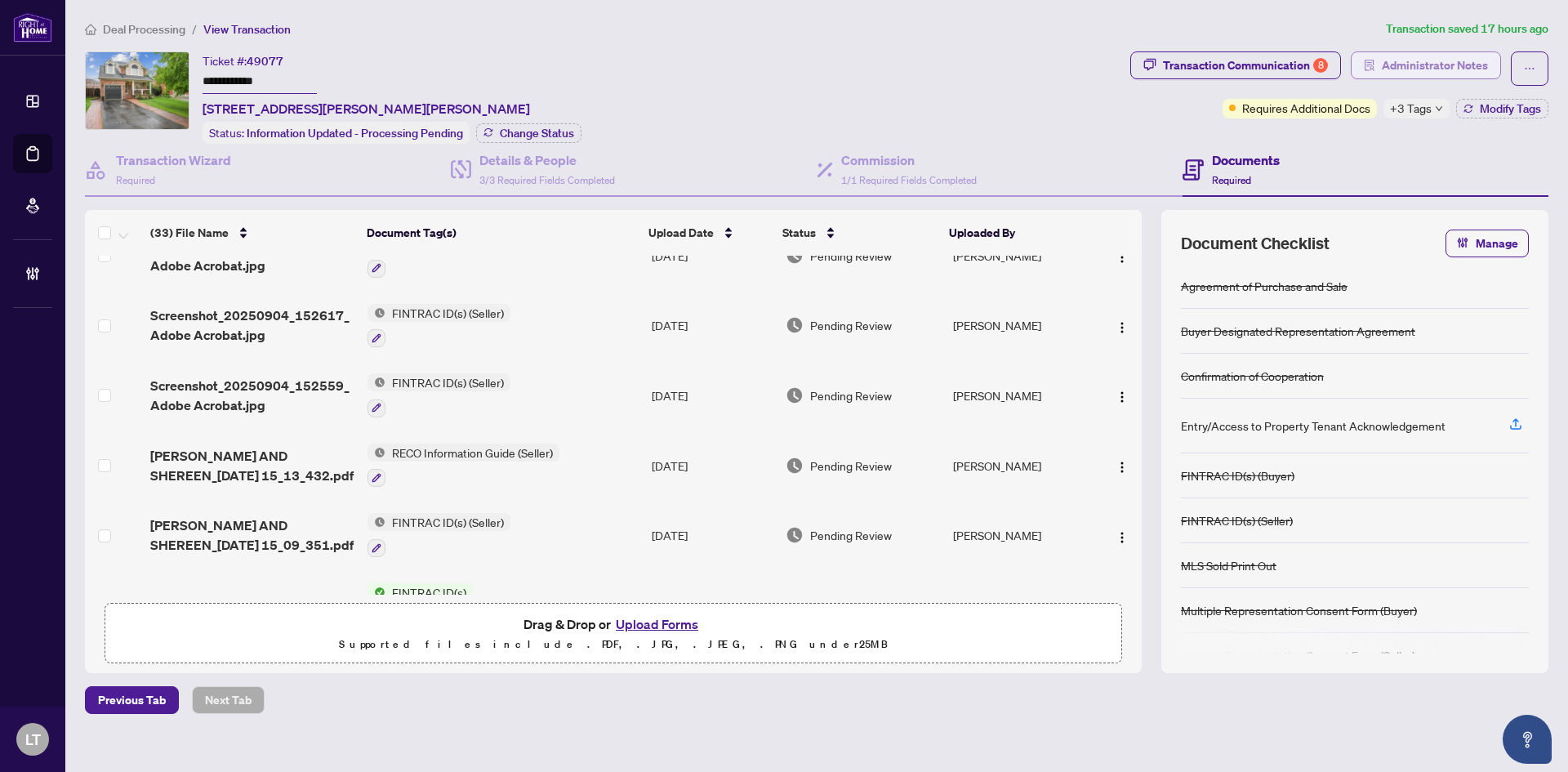
click at [1432, 61] on span "Administrator Notes" at bounding box center [1435, 65] width 107 height 26
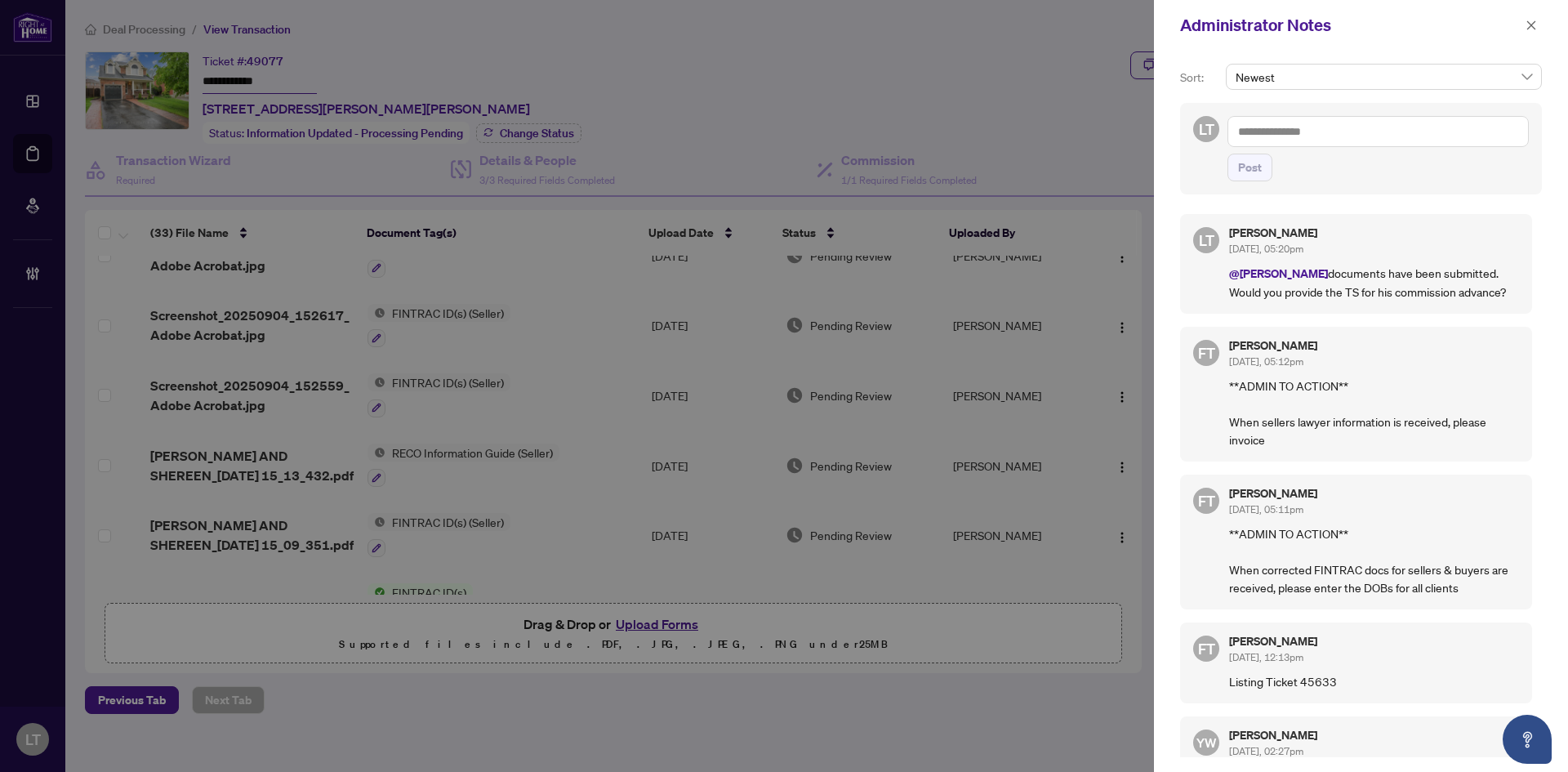
click at [1273, 125] on textarea at bounding box center [1379, 131] width 302 height 31
click at [1261, 146] on li "Jean Belarde" at bounding box center [1358, 143] width 196 height 28
click at [1413, 137] on span "Flora belle Tabije" at bounding box center [1404, 143] width 114 height 14
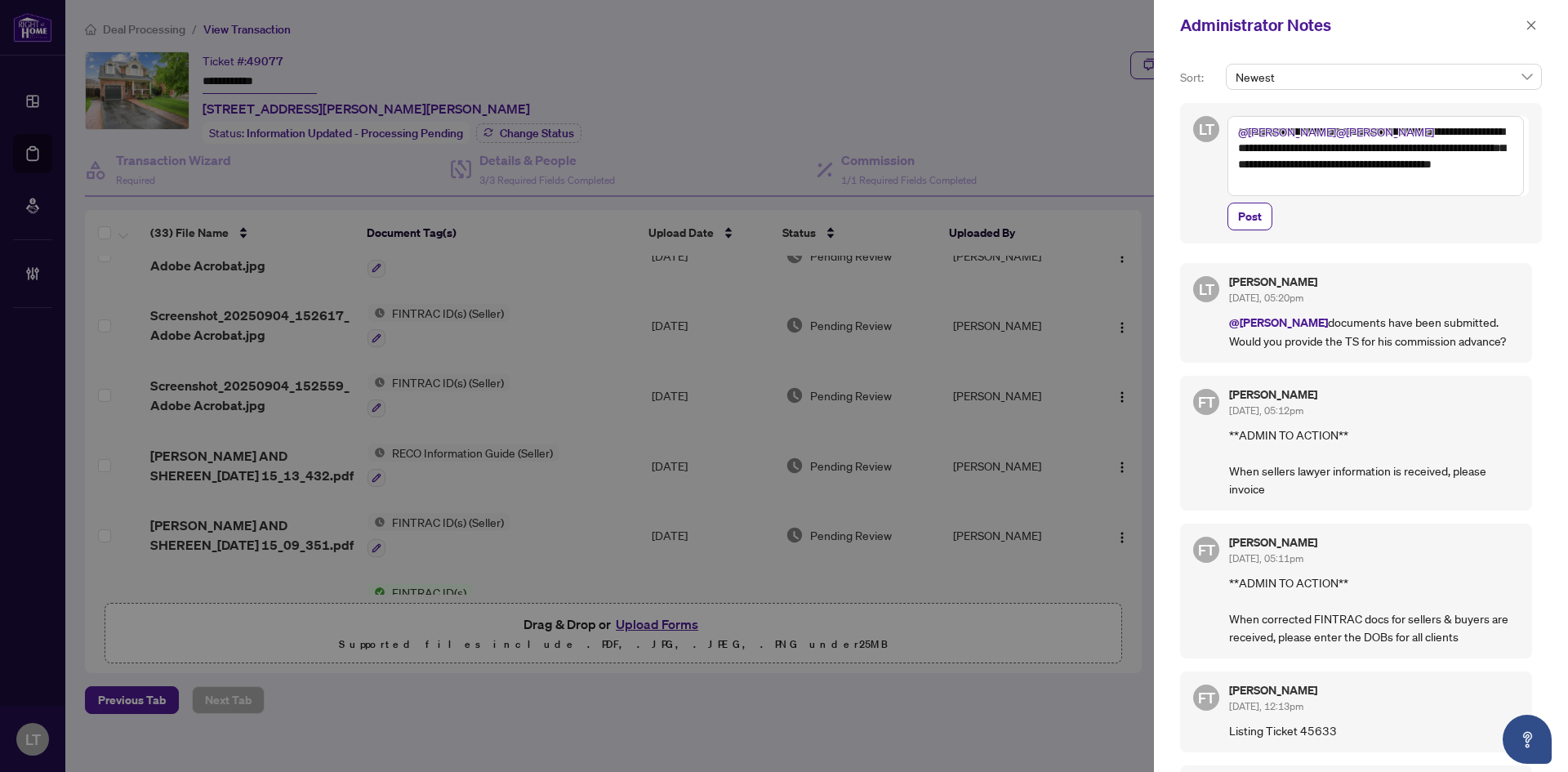
click at [1430, 165] on textarea "**********" at bounding box center [1376, 155] width 296 height 80
click at [1310, 130] on textarea "**********" at bounding box center [1376, 155] width 296 height 80
type textarea "**********"
drag, startPoint x: 1245, startPoint y: 223, endPoint x: 1022, endPoint y: 221, distance: 223.0
click at [1245, 223] on span "Post" at bounding box center [1250, 216] width 23 height 26
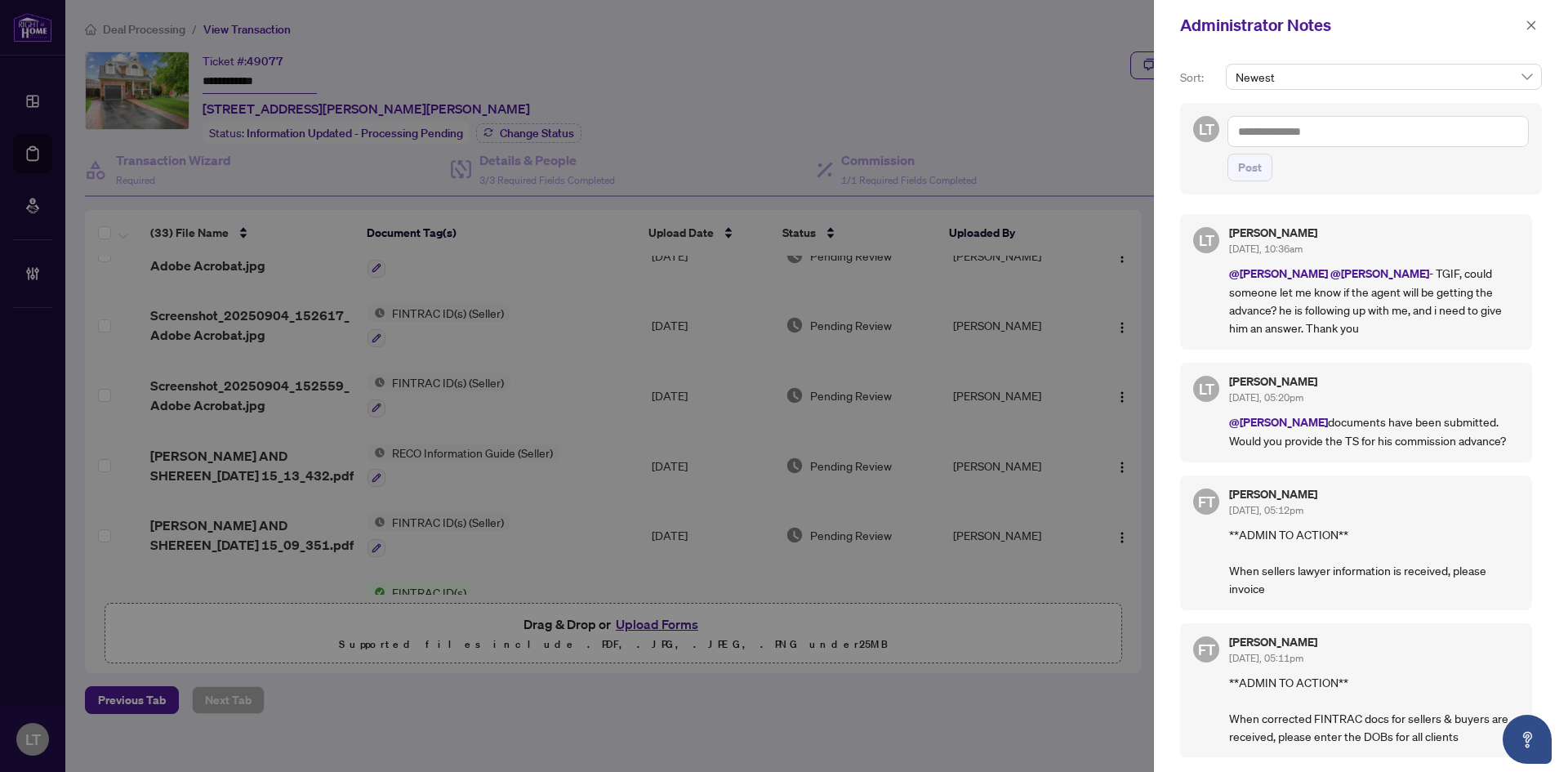
drag, startPoint x: 1526, startPoint y: 24, endPoint x: 1459, endPoint y: 22, distance: 67.0
click at [1526, 24] on icon "close" at bounding box center [1531, 25] width 12 height 12
